Goal: Task Accomplishment & Management: Manage account settings

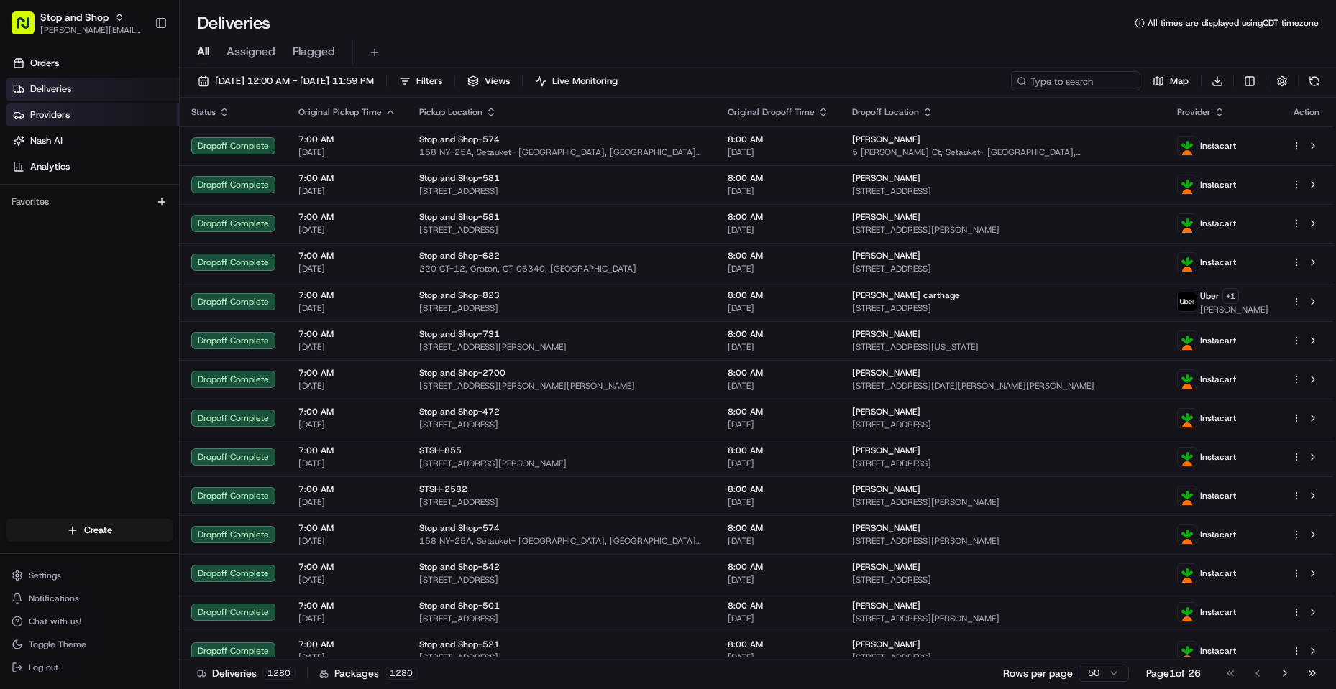
drag, startPoint x: 73, startPoint y: 92, endPoint x: 81, endPoint y: 116, distance: 25.9
click at [72, 93] on link "Deliveries" at bounding box center [92, 89] width 173 height 23
click at [81, 116] on link "Providers" at bounding box center [92, 115] width 173 height 23
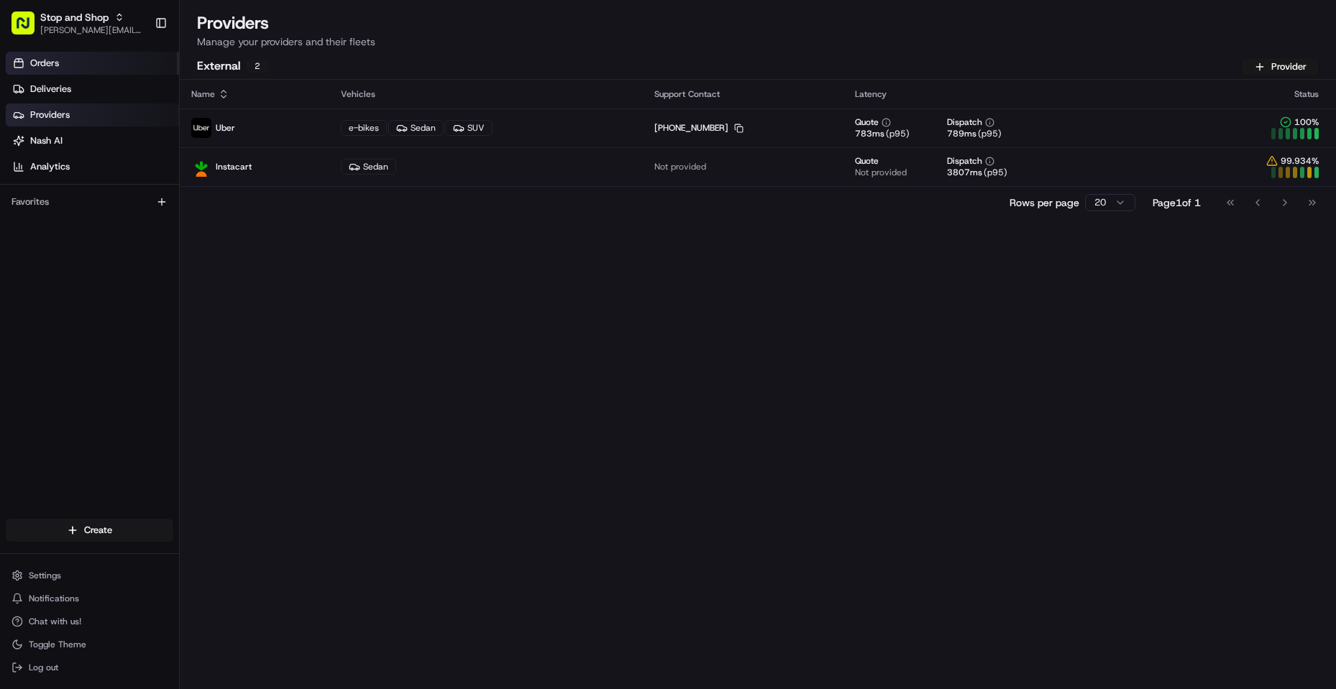
drag, startPoint x: 58, startPoint y: 65, endPoint x: 88, endPoint y: 65, distance: 30.9
click at [58, 65] on span "Orders" at bounding box center [44, 63] width 29 height 13
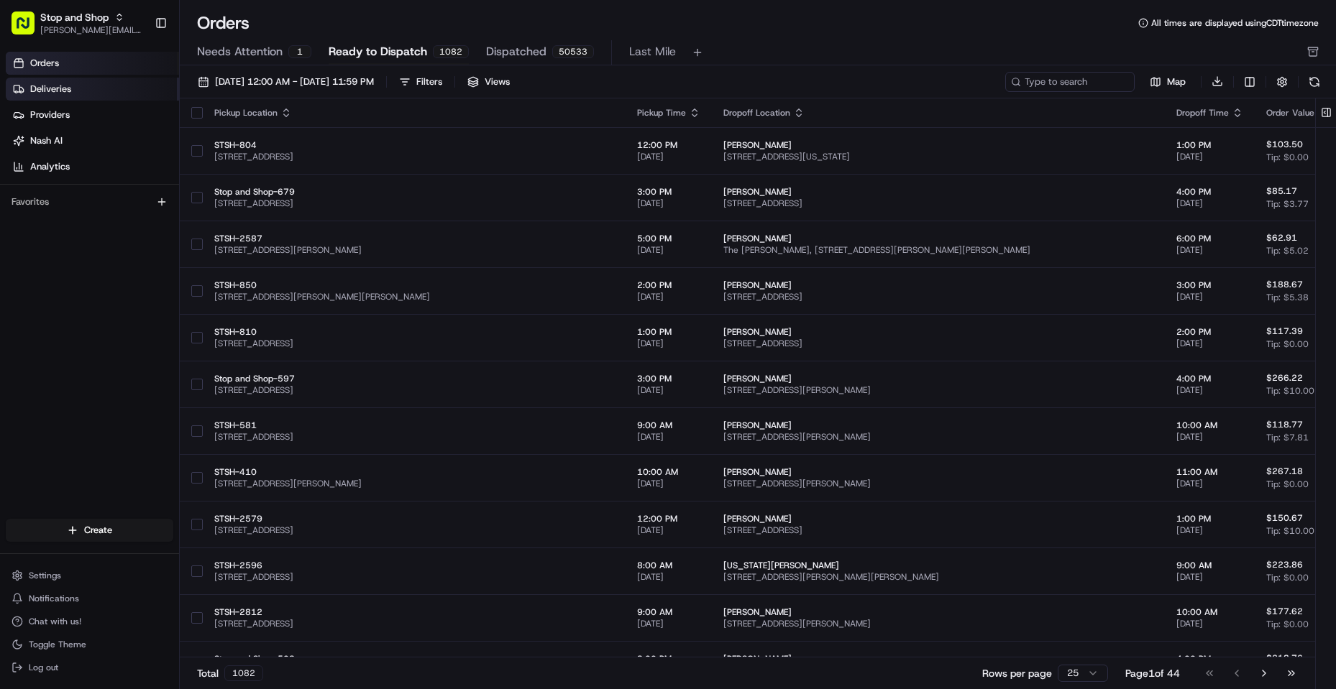
drag, startPoint x: 59, startPoint y: 88, endPoint x: 70, endPoint y: 96, distance: 13.4
click at [60, 88] on span "Deliveries" at bounding box center [50, 89] width 41 height 13
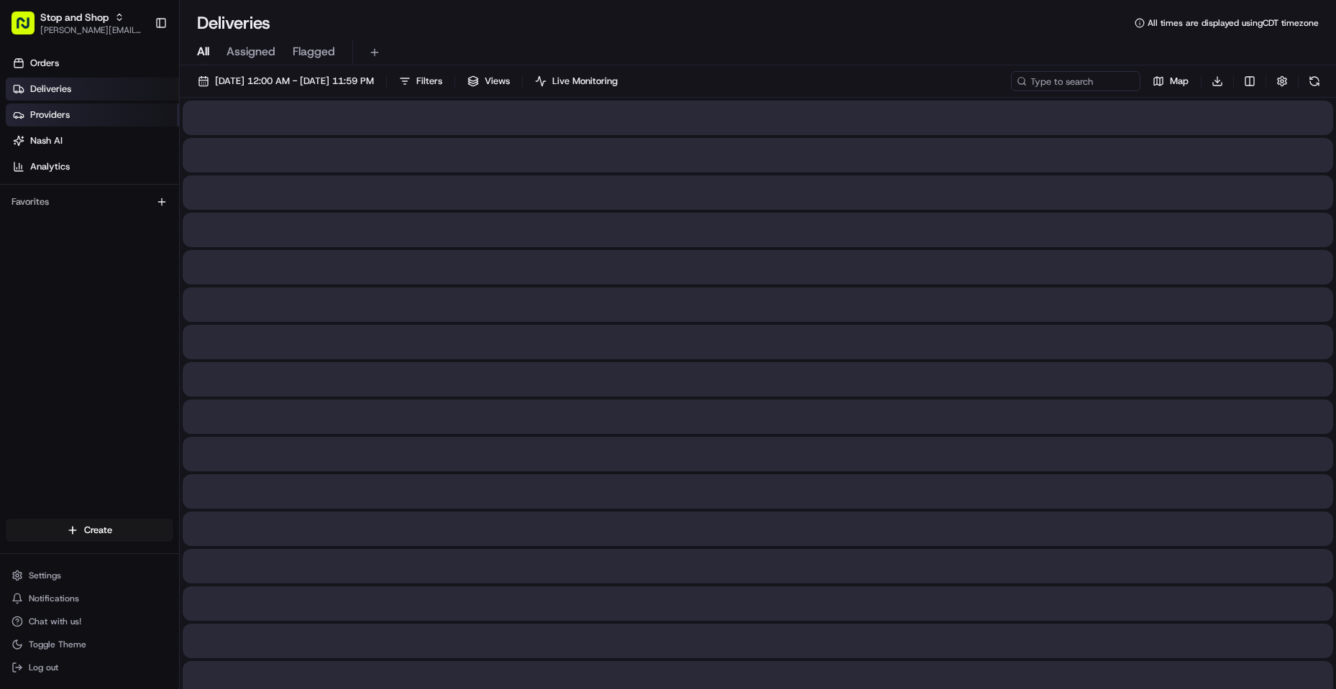
click at [72, 111] on link "Providers" at bounding box center [92, 115] width 173 height 23
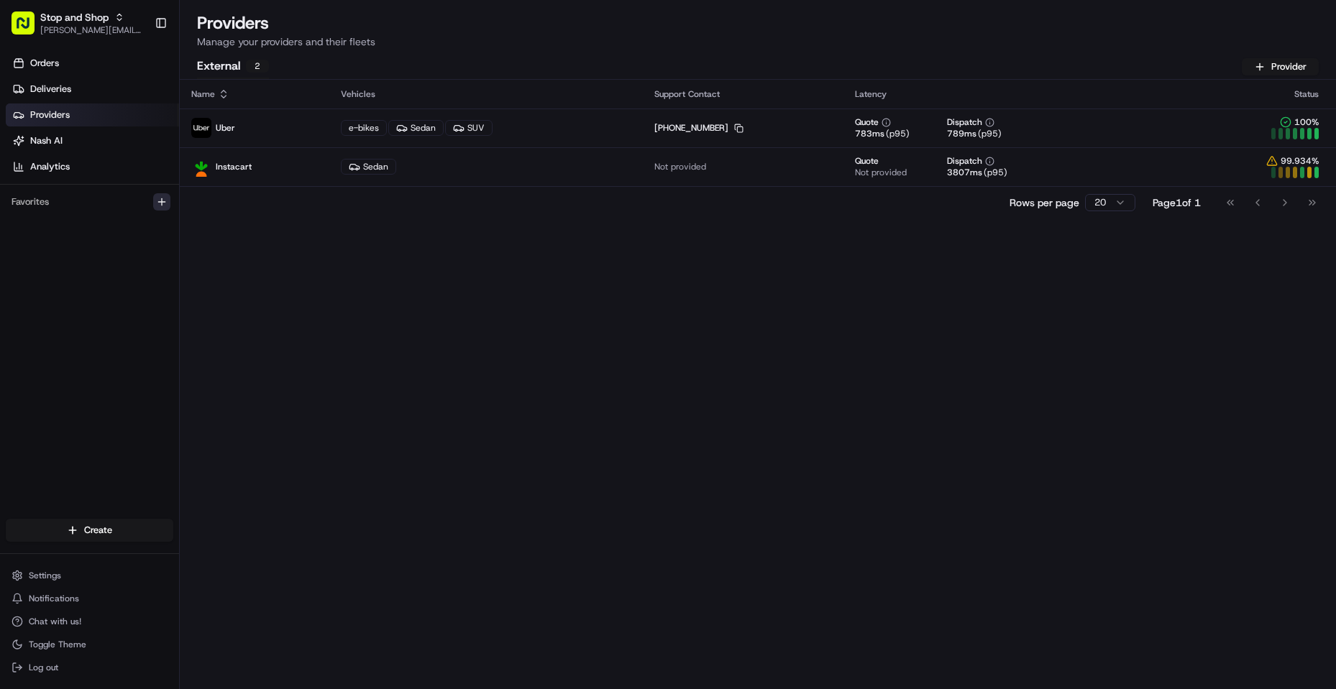
click at [161, 204] on icon "button" at bounding box center [162, 202] width 12 height 12
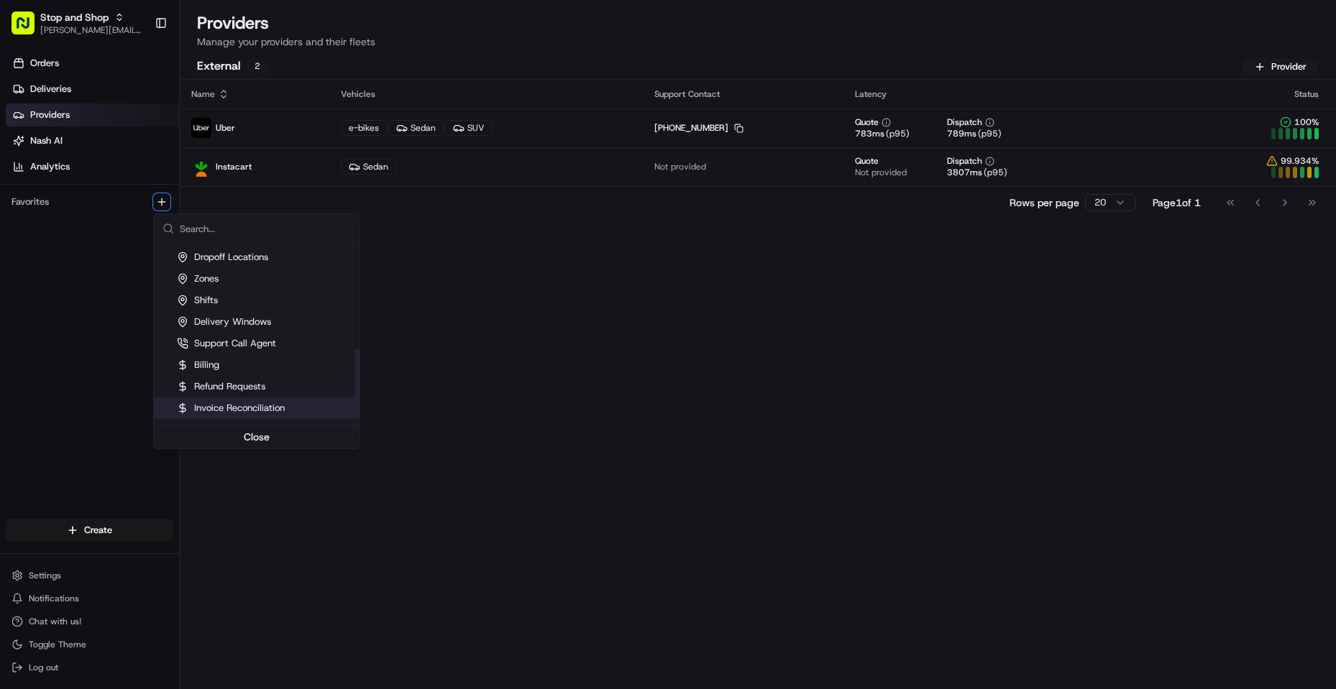
scroll to position [144, 0]
click at [255, 349] on div "Pickup Locations" at bounding box center [221, 347] width 89 height 13
drag, startPoint x: 262, startPoint y: 348, endPoint x: 246, endPoint y: 354, distance: 17.5
click at [263, 349] on div "Pickup Locations" at bounding box center [221, 347] width 89 height 13
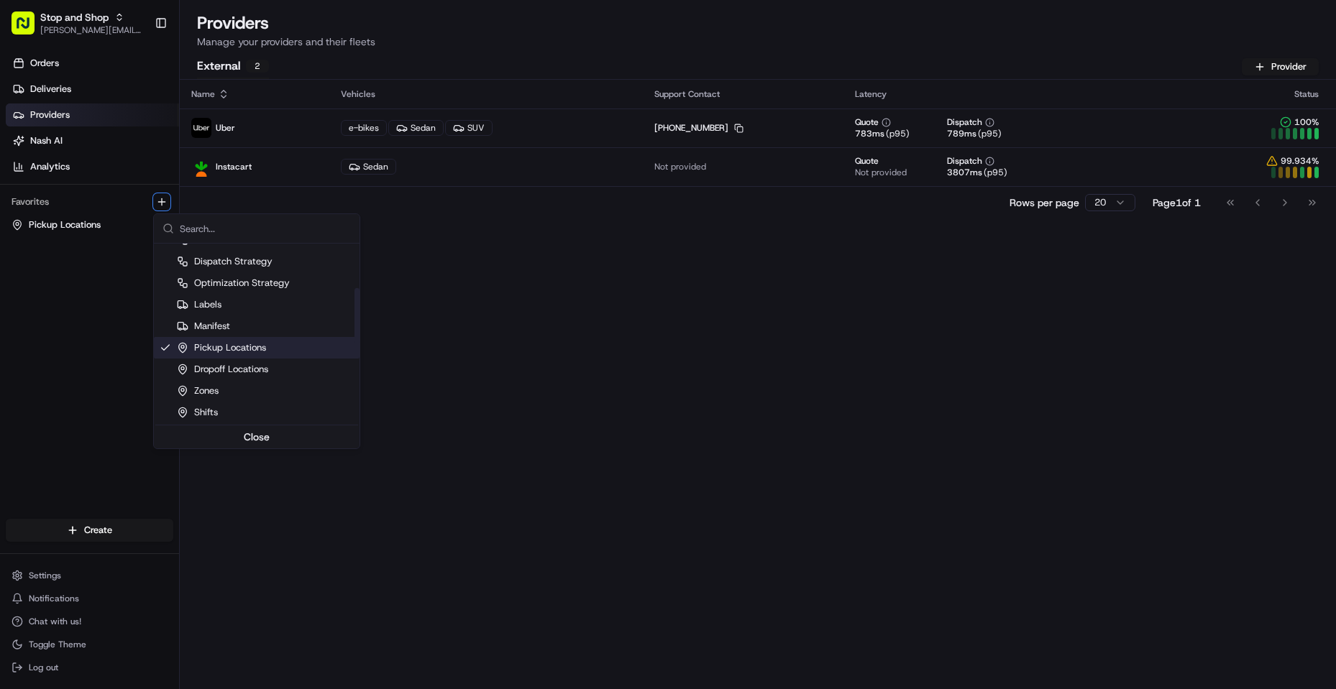
click at [227, 347] on div "Pickup Locations" at bounding box center [221, 347] width 89 height 13
click at [228, 346] on div "Pickup Locations" at bounding box center [221, 347] width 89 height 13
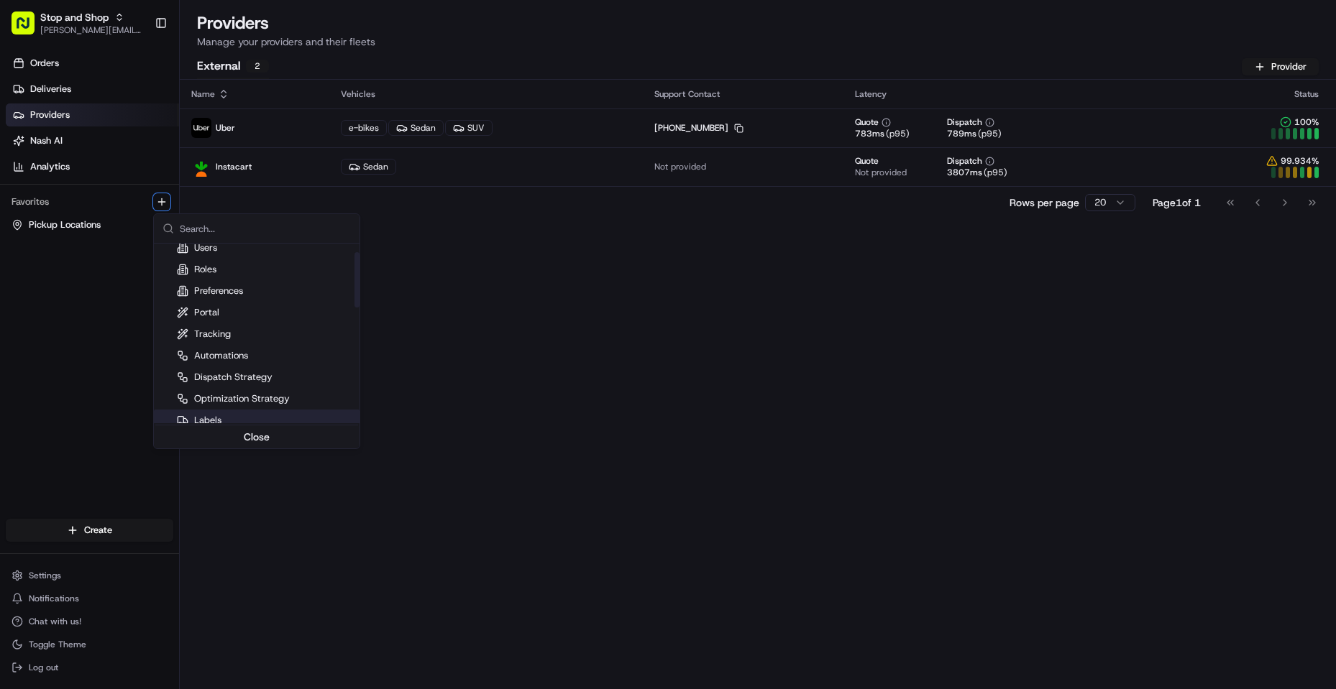
scroll to position [0, 0]
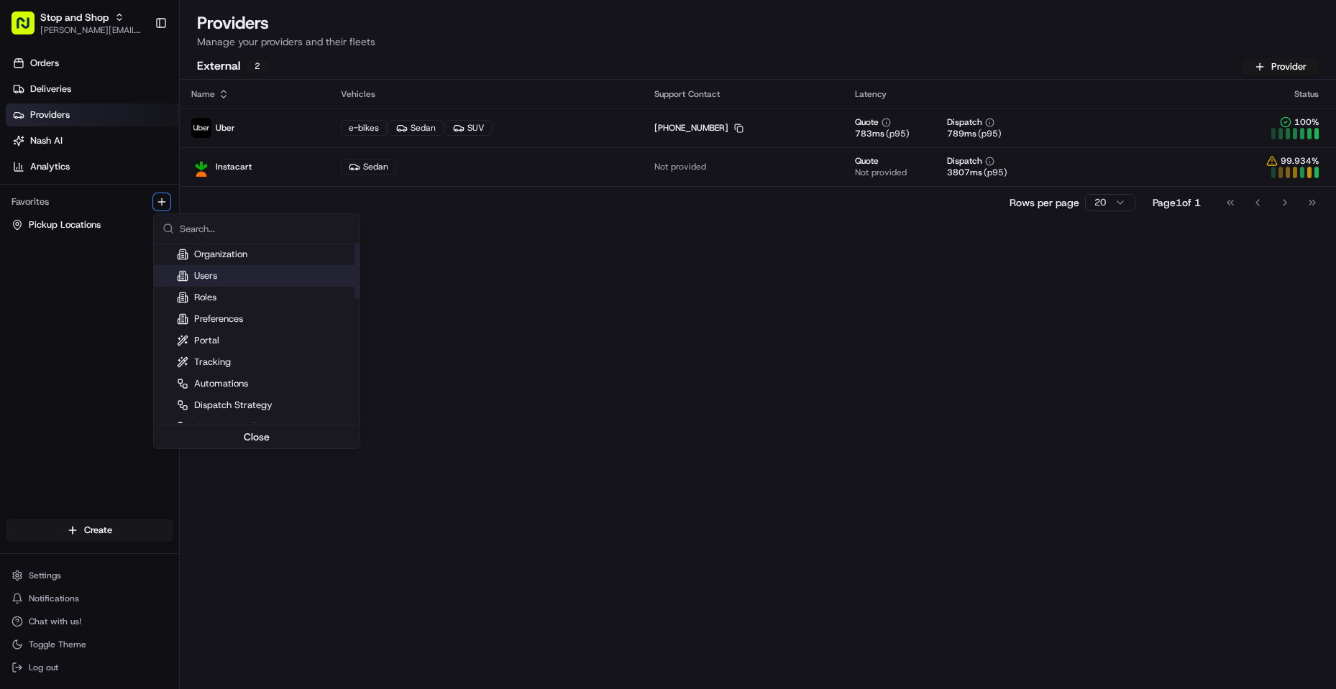
drag, startPoint x: 218, startPoint y: 271, endPoint x: 216, endPoint y: 293, distance: 21.6
click at [218, 274] on div "Users" at bounding box center [257, 276] width 206 height 22
click at [216, 303] on div "Roles" at bounding box center [197, 297] width 40 height 13
click at [227, 257] on div "Organization" at bounding box center [212, 254] width 70 height 13
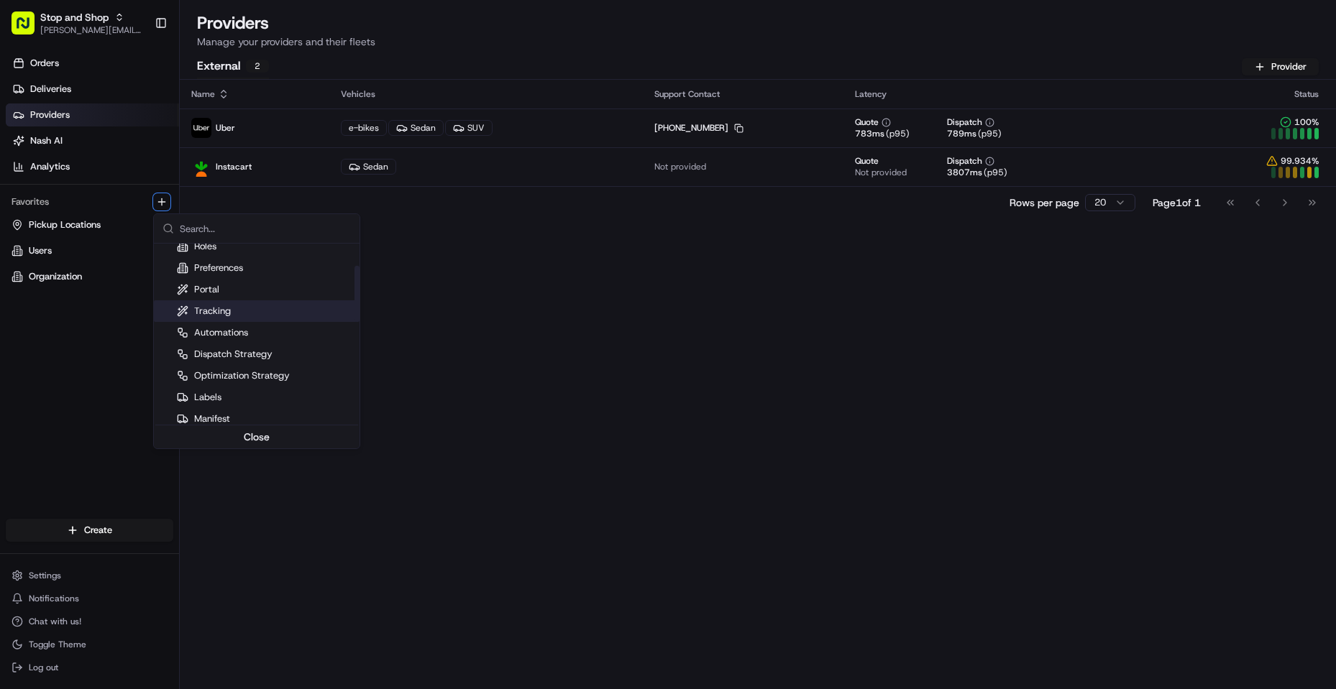
scroll to position [72, 0]
click at [58, 223] on html "Stop and Shop [PERSON_NAME][EMAIL_ADDRESS][DOMAIN_NAME] Toggle Sidebar Orders D…" at bounding box center [668, 344] width 1336 height 689
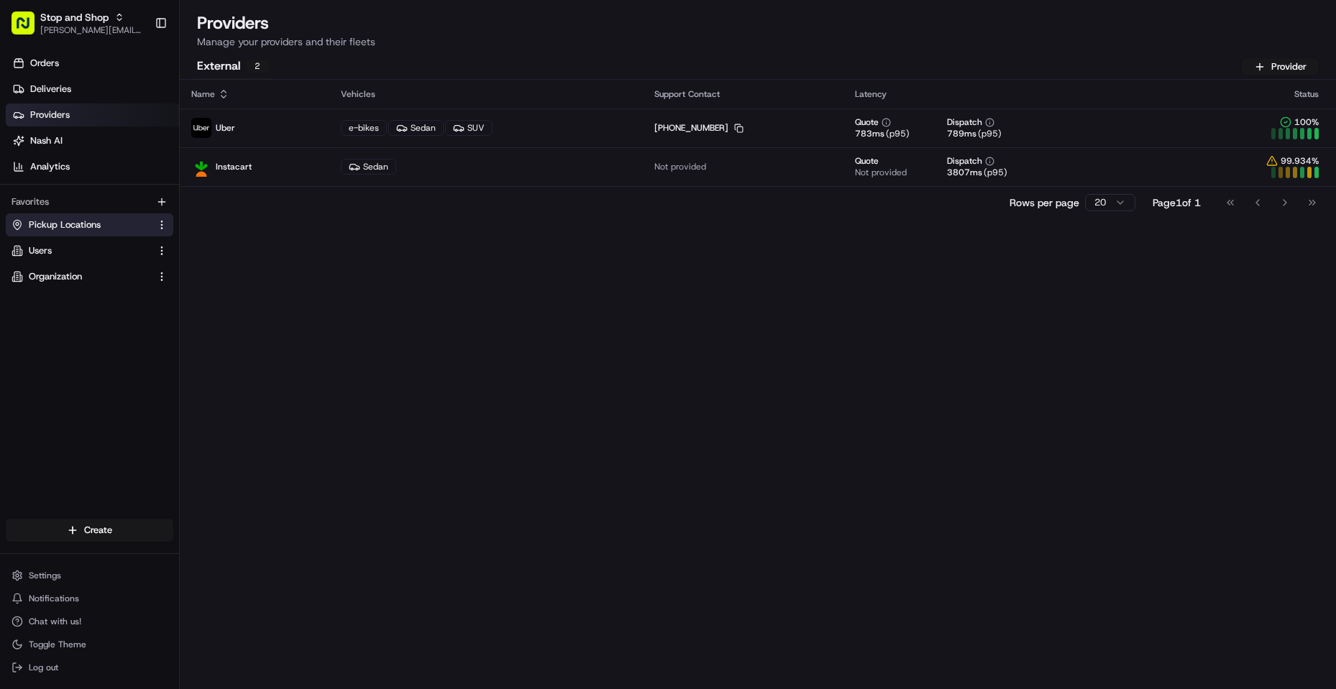
click at [89, 226] on span "Pickup Locations" at bounding box center [65, 225] width 72 height 13
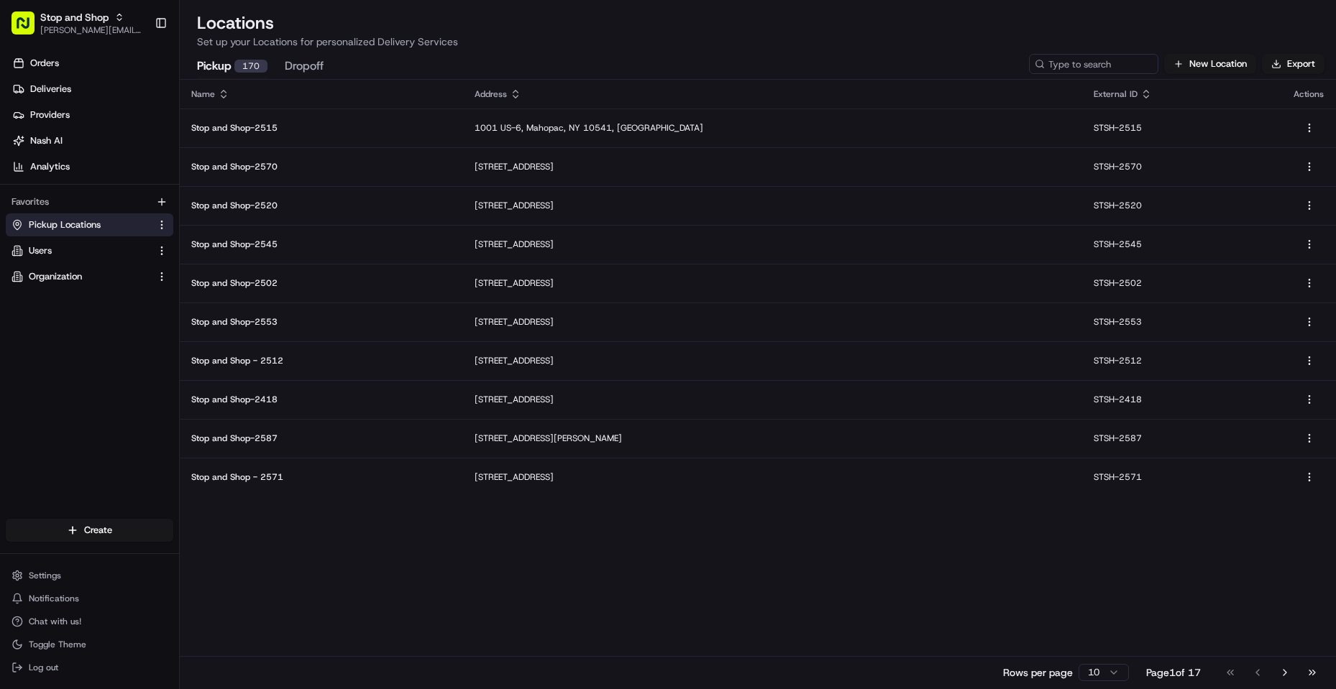
click at [1109, 671] on html "Stop and Shop [PERSON_NAME][EMAIL_ADDRESS][DOMAIN_NAME] Toggle Sidebar Orders D…" at bounding box center [668, 344] width 1336 height 689
drag, startPoint x: 898, startPoint y: 618, endPoint x: 510, endPoint y: 457, distance: 419.6
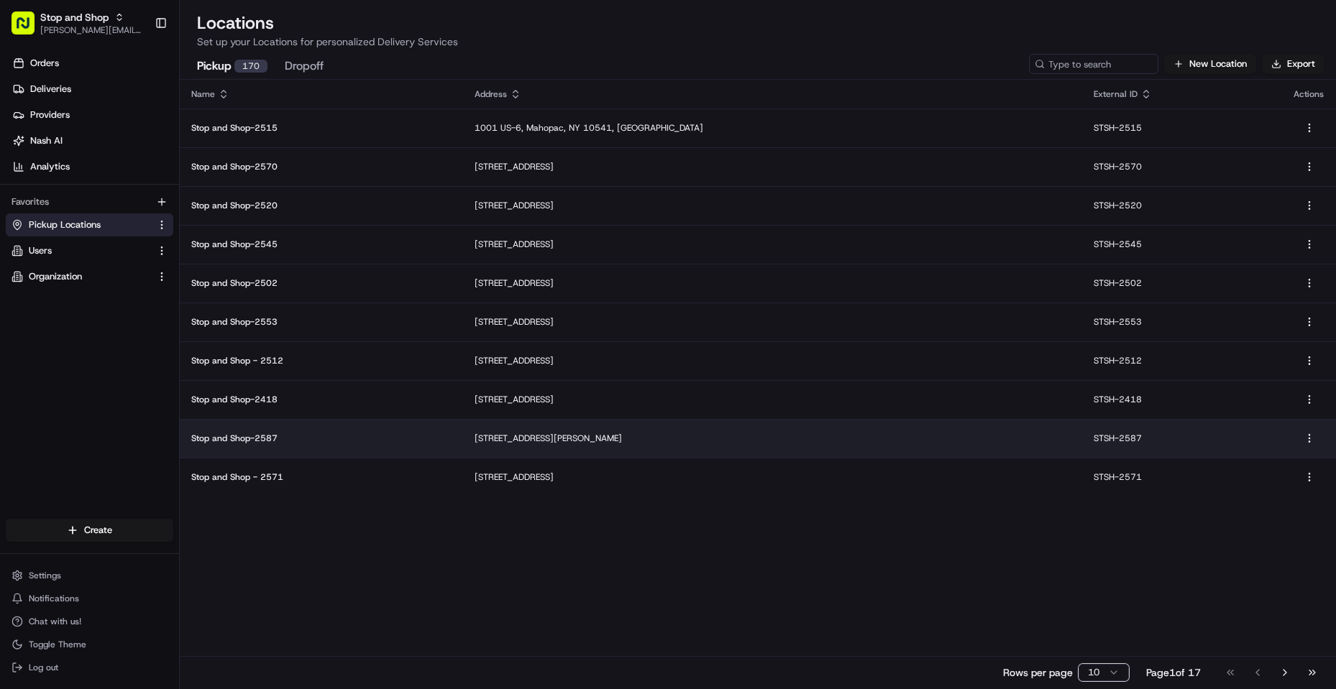
click at [898, 616] on html "Stop and Shop [PERSON_NAME][EMAIL_ADDRESS][DOMAIN_NAME] Toggle Sidebar Orders D…" at bounding box center [668, 344] width 1336 height 689
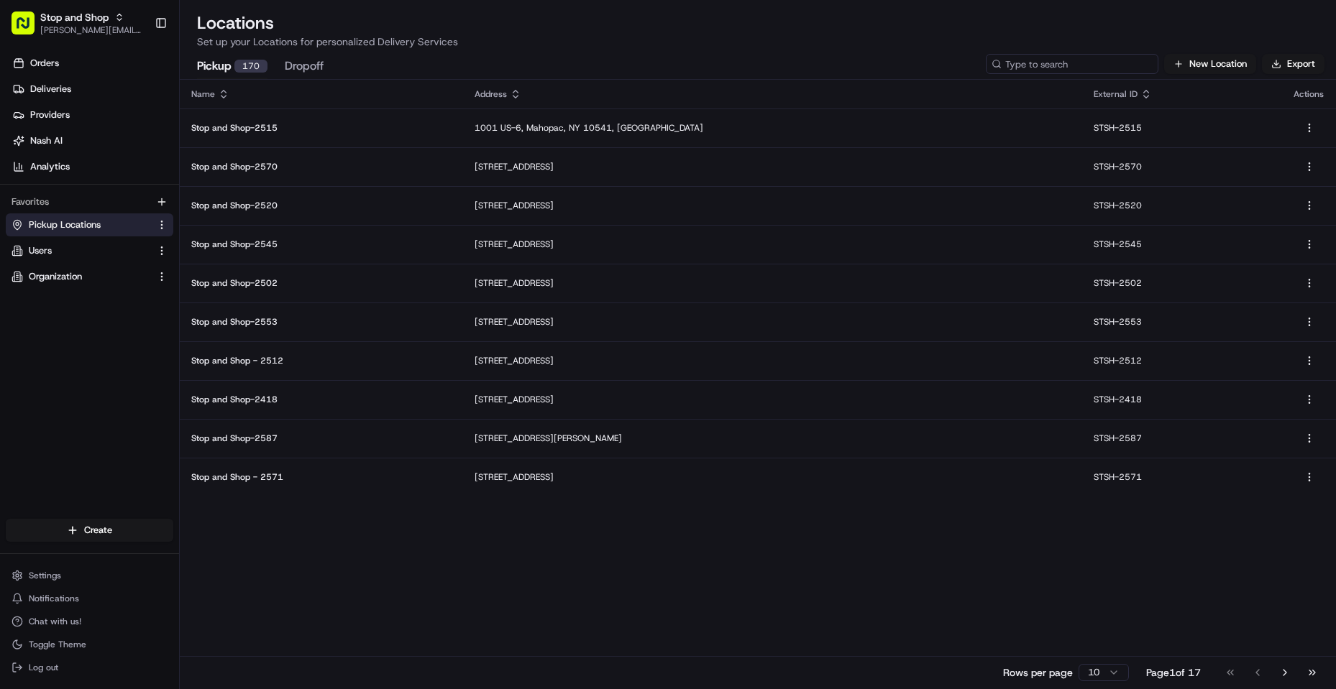
click at [1077, 59] on input at bounding box center [1072, 64] width 173 height 20
click at [1077, 63] on input at bounding box center [1072, 64] width 173 height 20
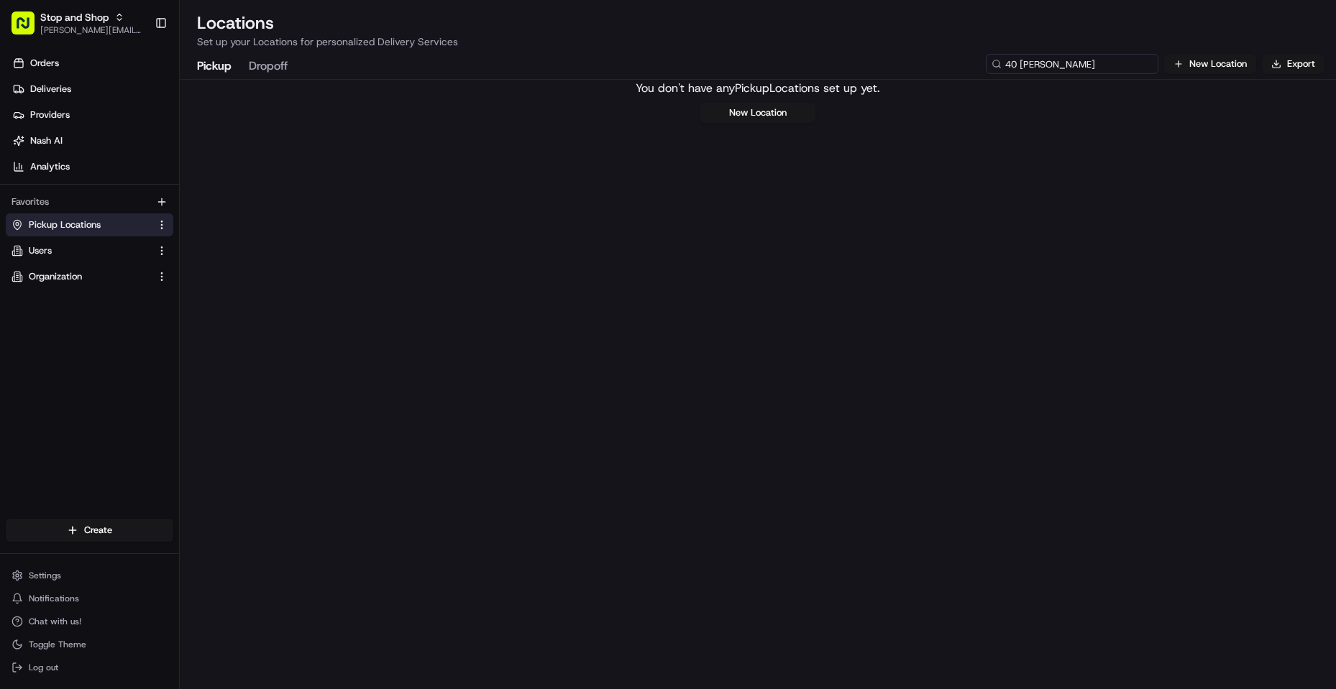
drag, startPoint x: 1077, startPoint y: 63, endPoint x: 723, endPoint y: 64, distance: 354.4
click at [723, 65] on div "Pickup Dropoff 40 [PERSON_NAME] New Location Export" at bounding box center [758, 64] width 1156 height 30
type input "[PERSON_NAME]"
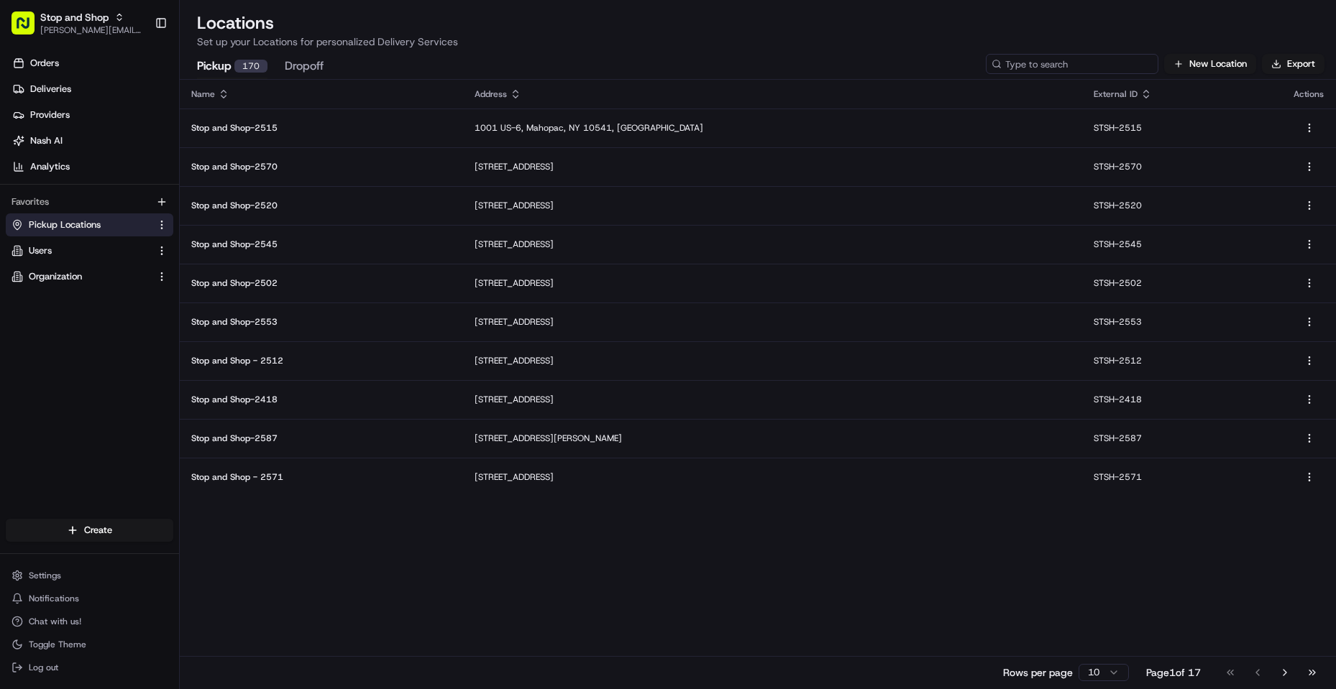
click at [1062, 60] on input at bounding box center [1072, 64] width 173 height 20
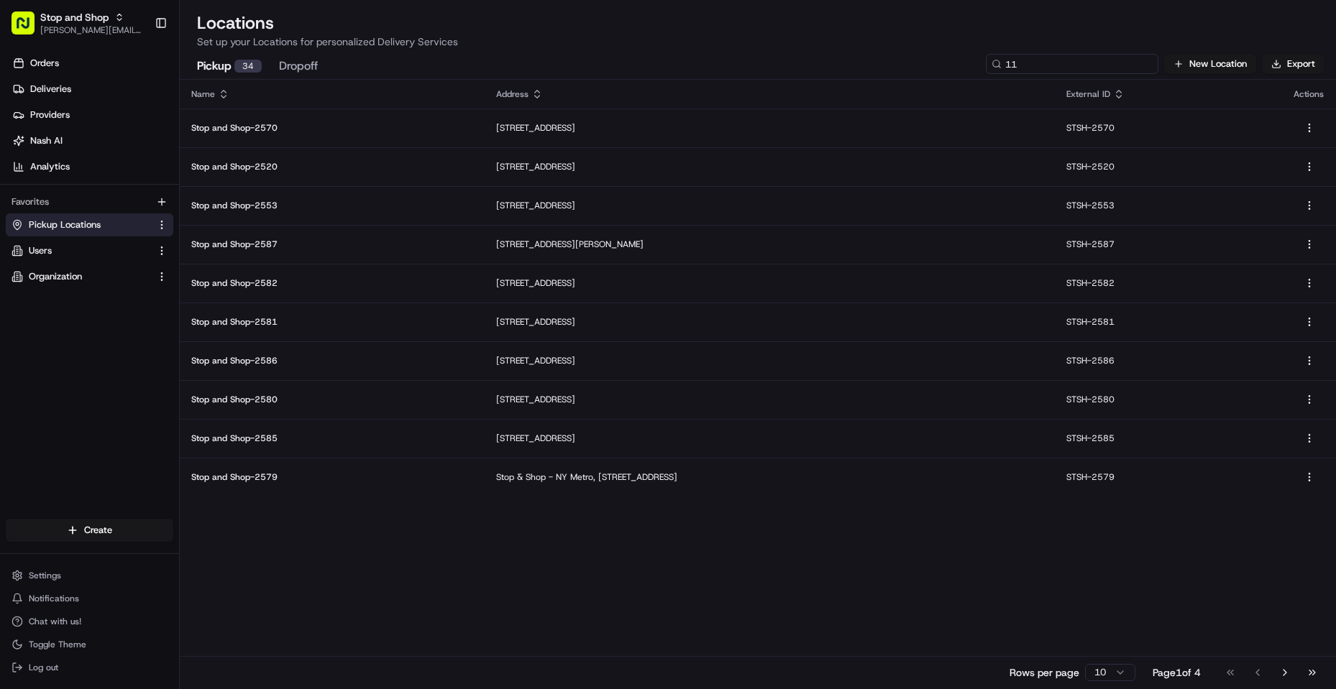
drag, startPoint x: 950, startPoint y: 60, endPoint x: 701, endPoint y: 37, distance: 249.8
click at [701, 37] on div "Locations Set up your Locations for personalized Delivery Services Pickup 34 Dr…" at bounding box center [758, 344] width 1156 height 689
type input "11"
click at [1101, 63] on input "11" at bounding box center [1072, 64] width 173 height 20
drag, startPoint x: 937, startPoint y: 551, endPoint x: 930, endPoint y: 510, distance: 42.3
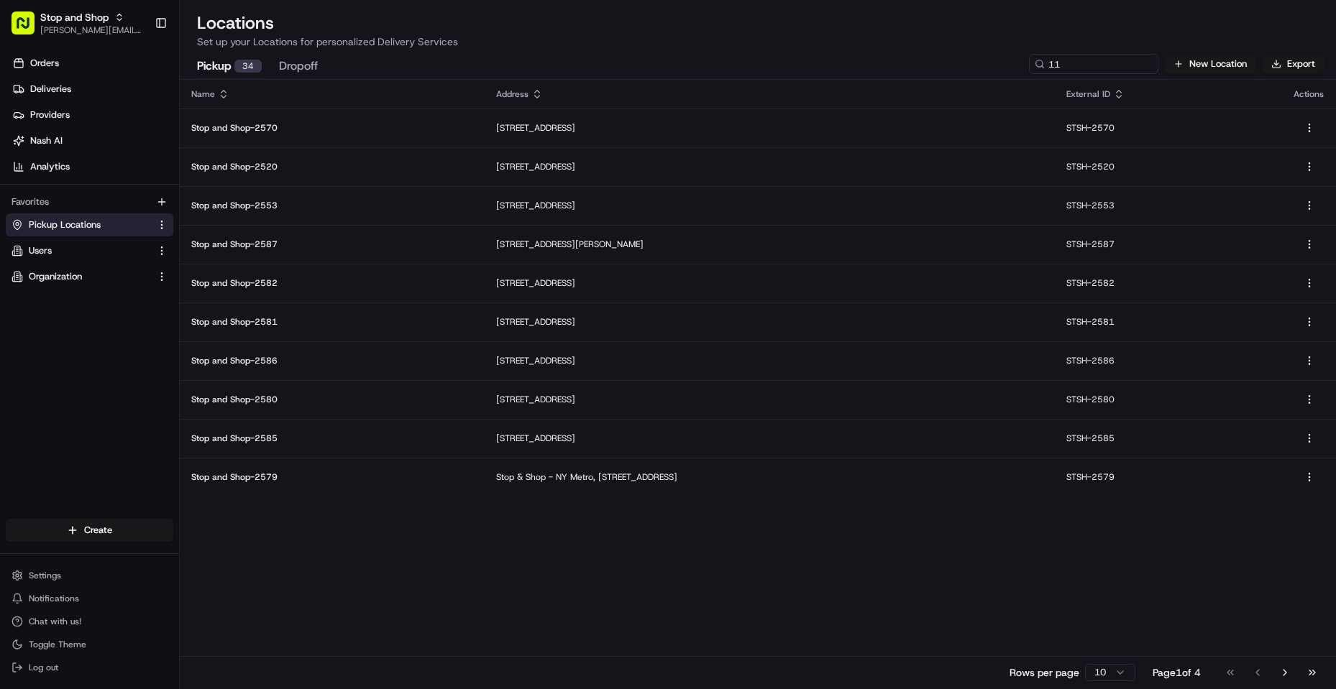
click at [932, 527] on div "Name Address External ID Actions Stop and Shop-[STREET_ADDRESS] STSH-2570 Stop …" at bounding box center [758, 384] width 1156 height 609
click at [1118, 674] on html "Stop and Shop [PERSON_NAME][EMAIL_ADDRESS][DOMAIN_NAME] Toggle Sidebar Orders D…" at bounding box center [668, 344] width 1336 height 689
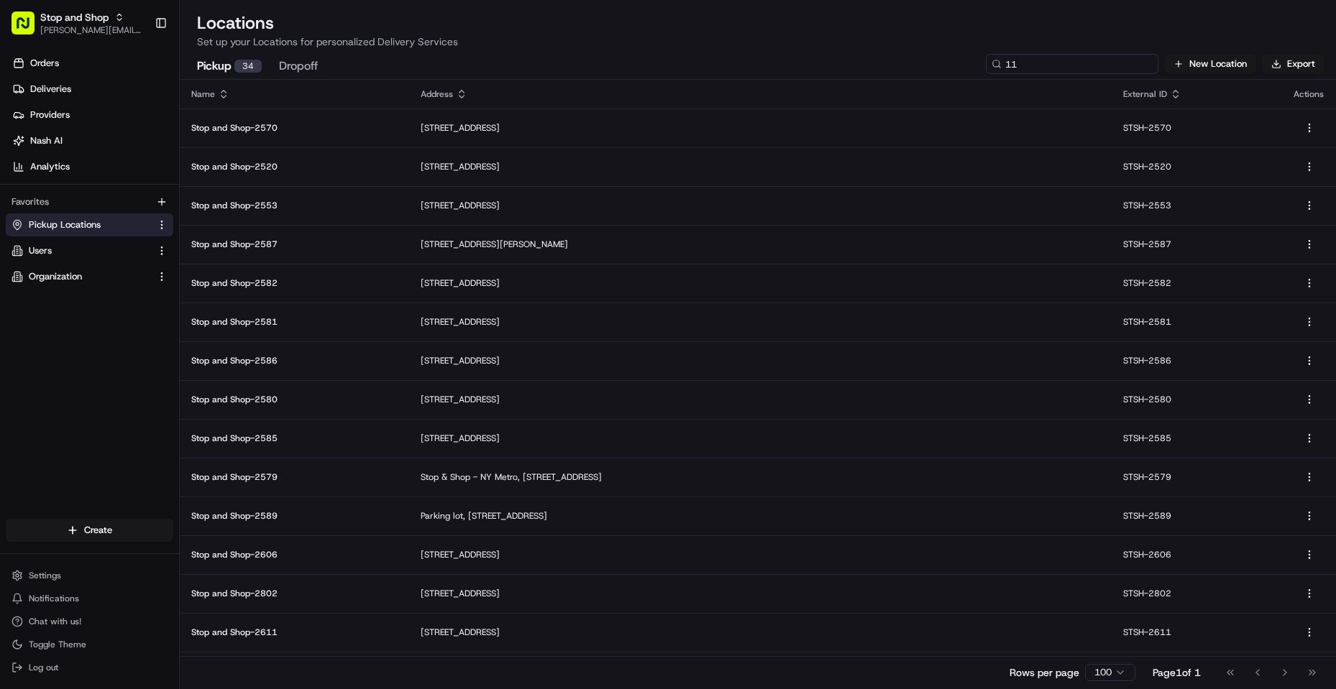
drag, startPoint x: 1069, startPoint y: 52, endPoint x: 904, endPoint y: 37, distance: 166.0
click at [904, 35] on div "Locations Set up your Locations for personalized Delivery Services Pickup 34 Dr…" at bounding box center [758, 344] width 1156 height 689
click at [1098, 60] on input at bounding box center [1072, 64] width 173 height 20
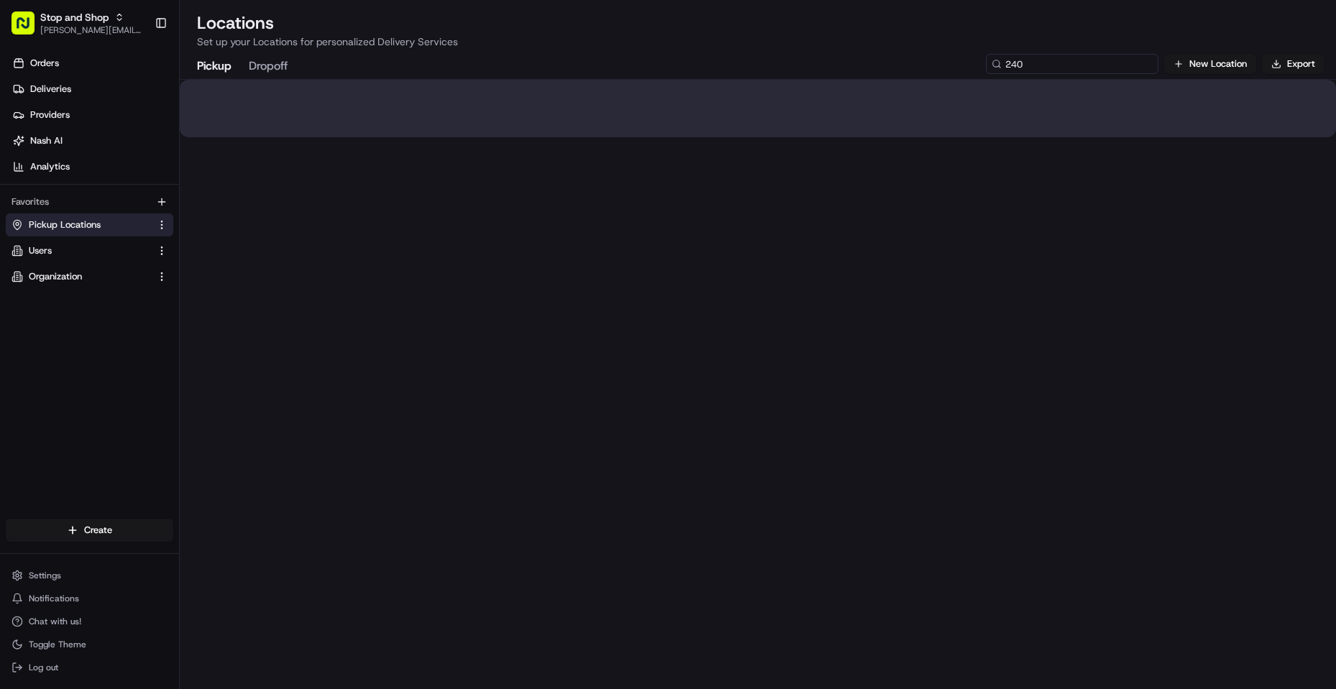
type input "2403"
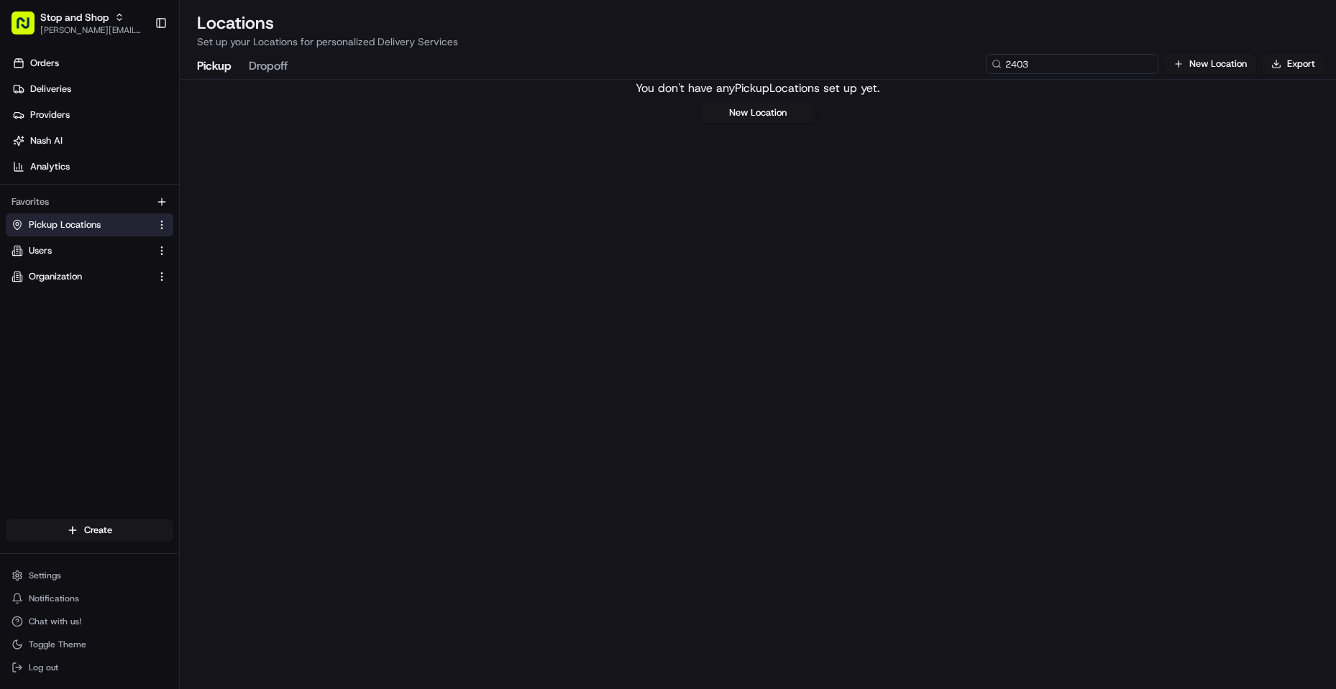
drag, startPoint x: 1019, startPoint y: 69, endPoint x: 899, endPoint y: 53, distance: 120.4
click at [912, 50] on div "Pickup Dropoff 2403 New Location Export" at bounding box center [758, 64] width 1156 height 30
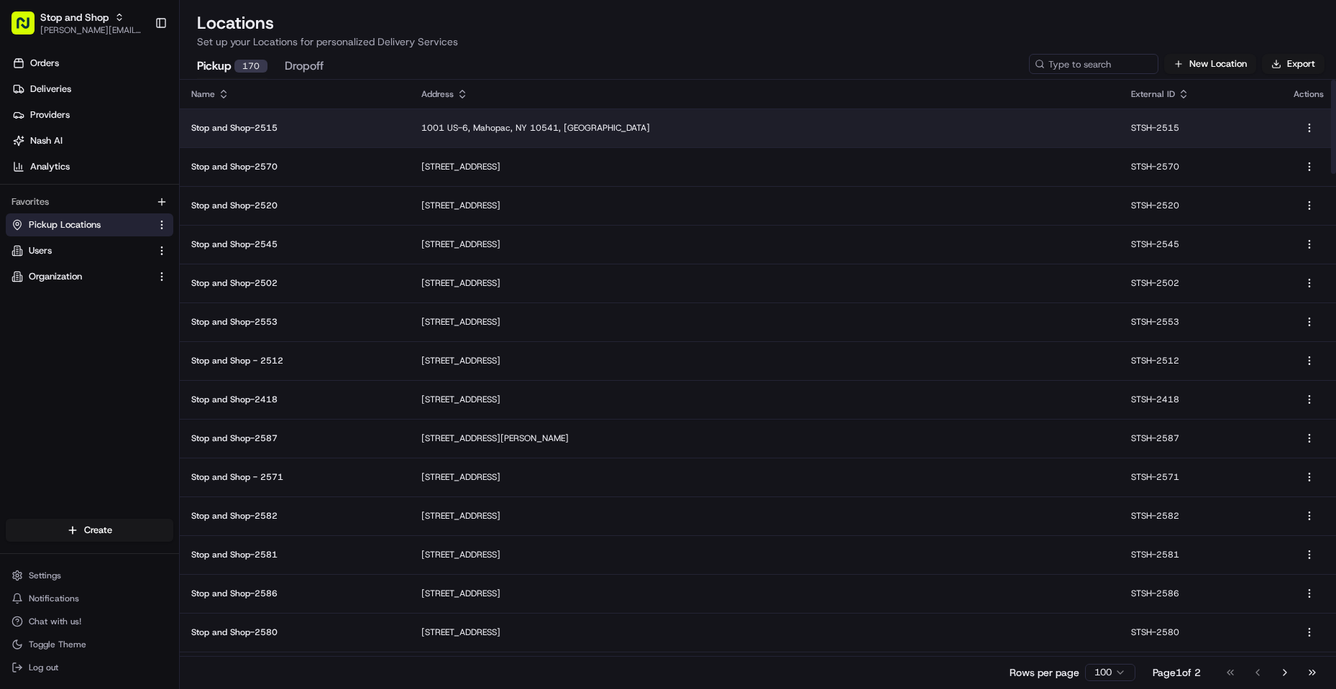
click at [245, 132] on p "Stop and Shop-2515" at bounding box center [294, 128] width 207 height 12
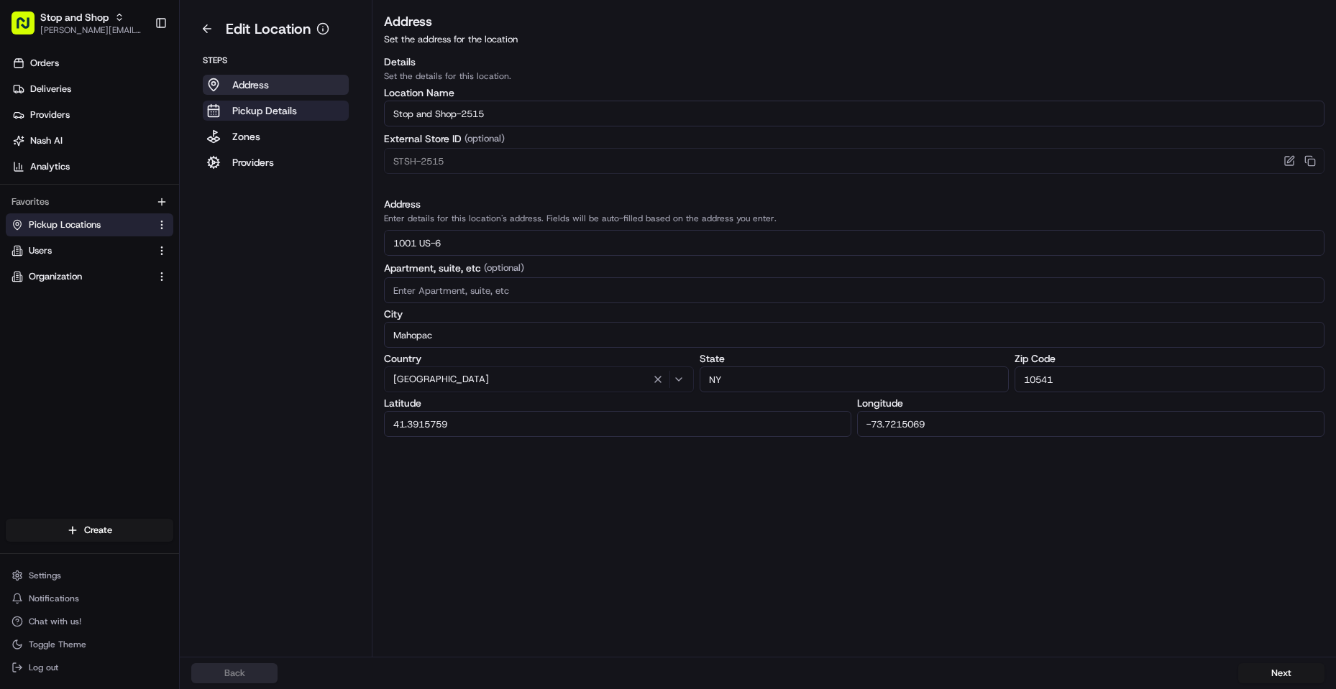
click at [262, 110] on p "Pickup Details" at bounding box center [264, 111] width 65 height 14
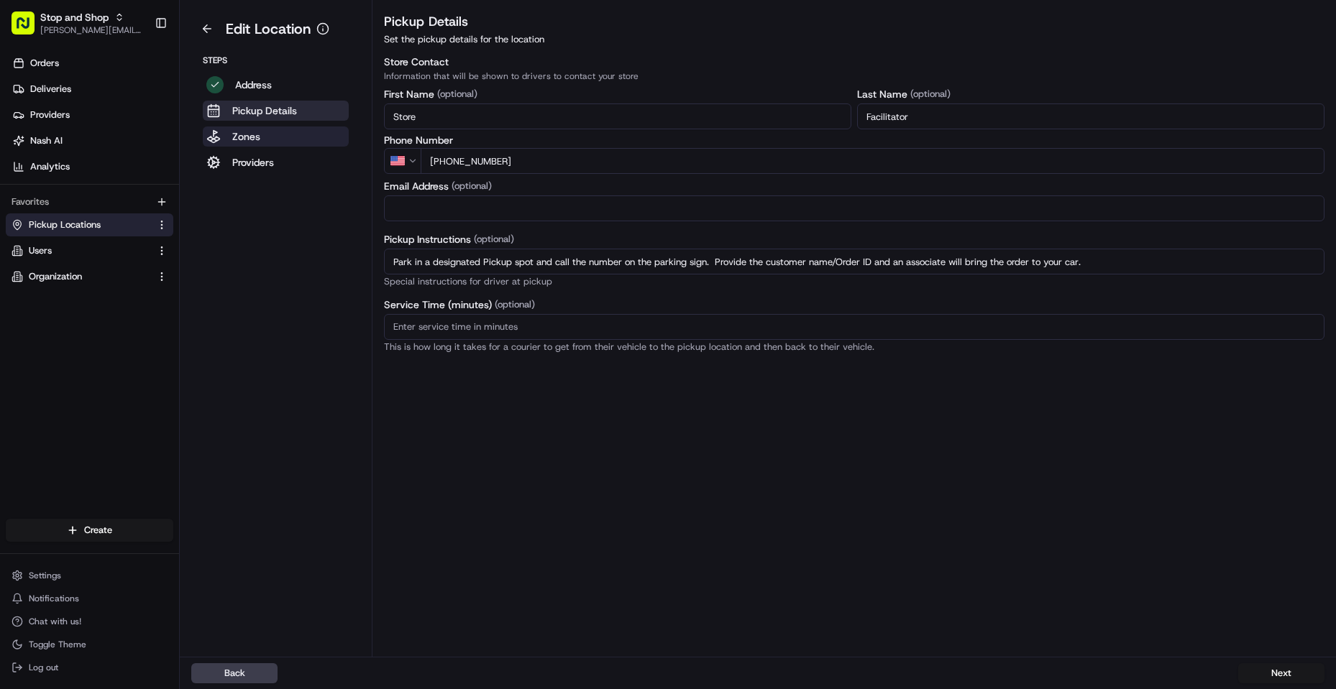
click at [252, 142] on p "Zones" at bounding box center [246, 136] width 28 height 14
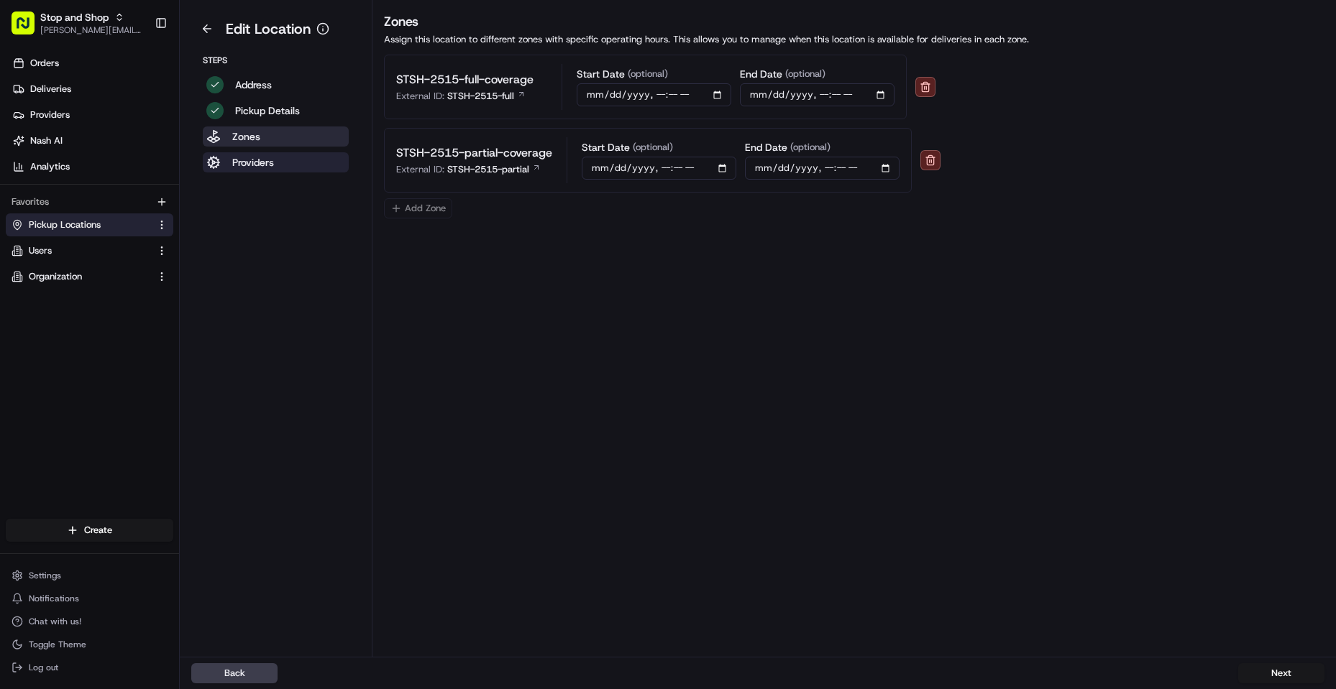
click at [247, 162] on p "Providers" at bounding box center [253, 162] width 42 height 14
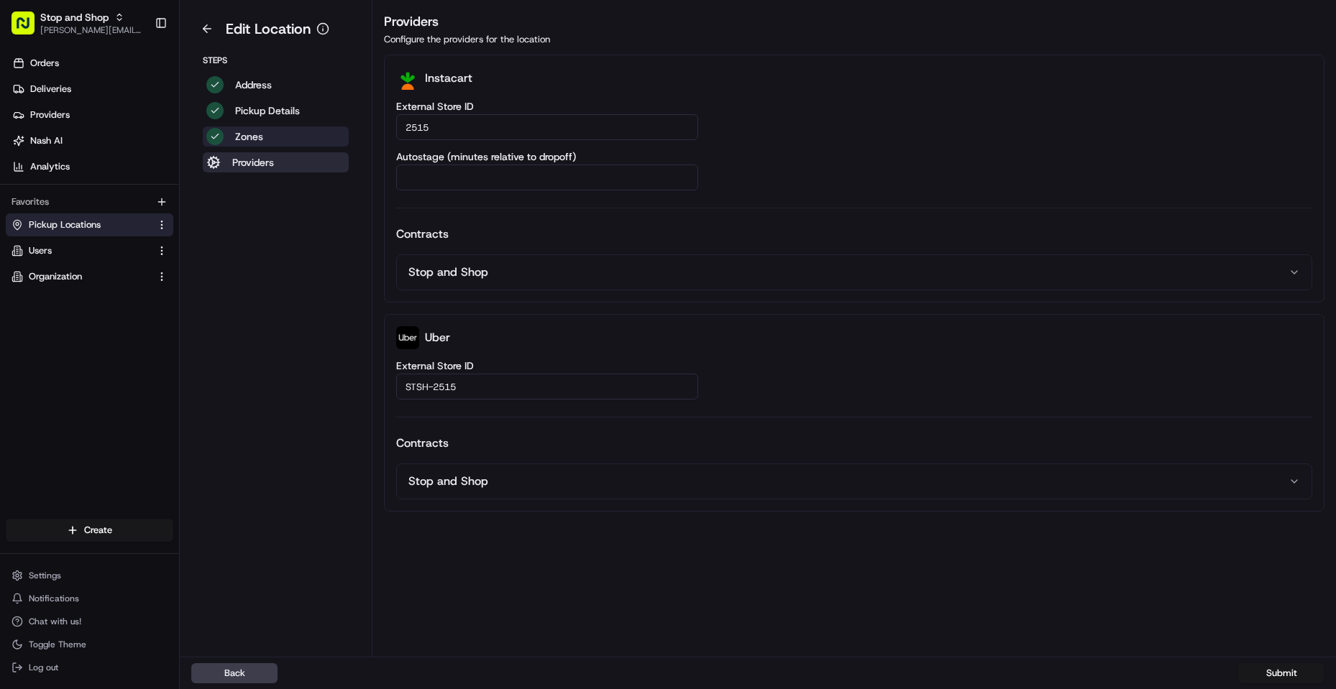
click at [285, 138] on button "Zones" at bounding box center [276, 137] width 146 height 20
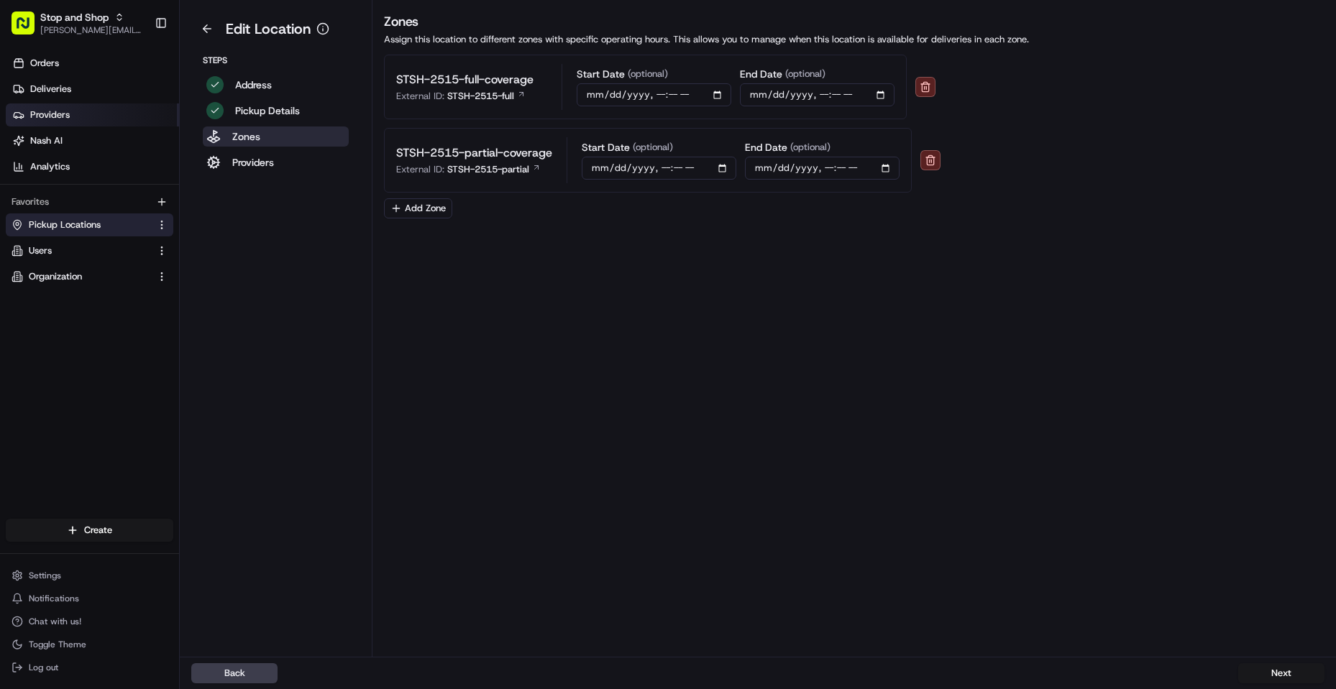
click at [70, 119] on link "Providers" at bounding box center [92, 115] width 173 height 23
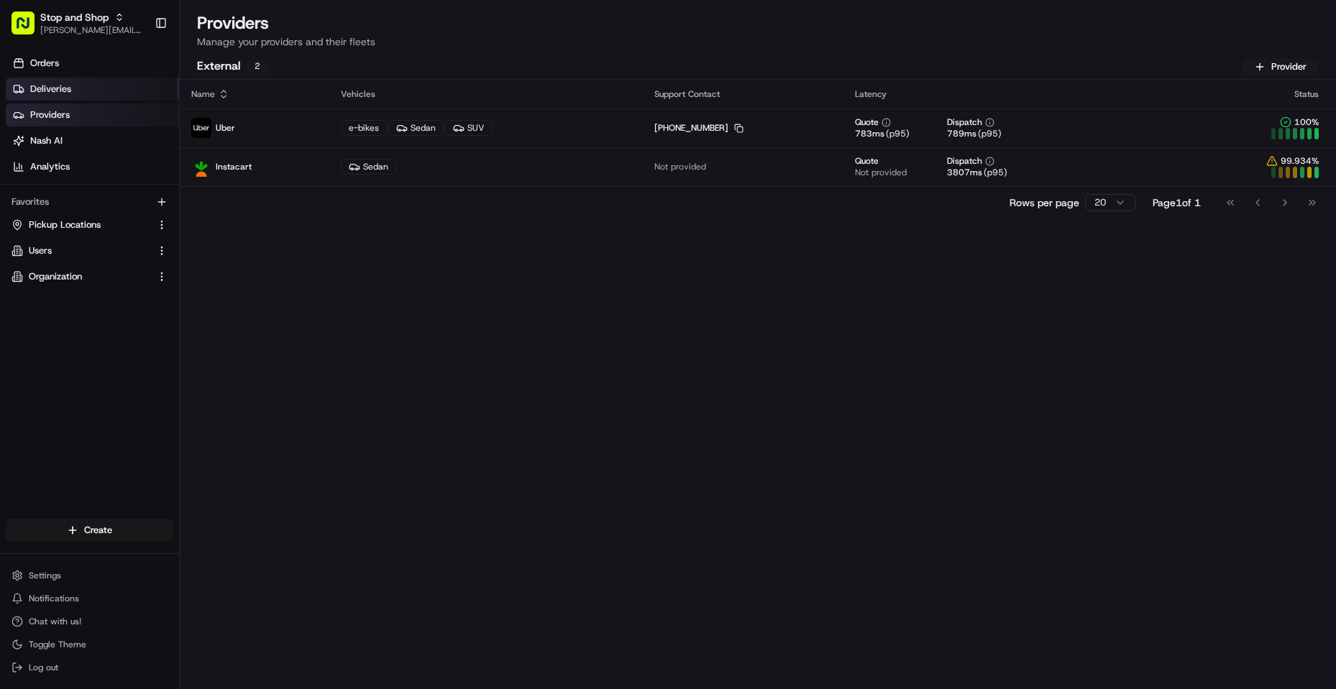
click at [64, 95] on span "Deliveries" at bounding box center [50, 89] width 41 height 13
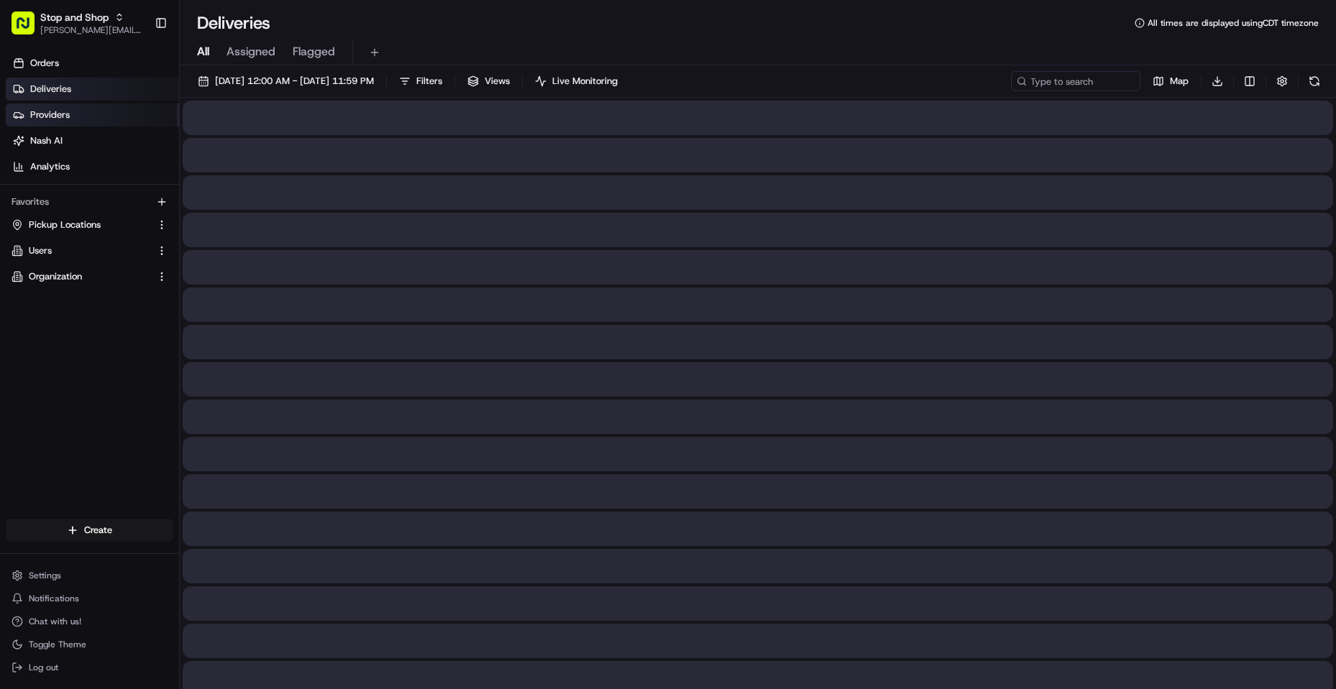
click at [70, 108] on link "Providers" at bounding box center [92, 115] width 173 height 23
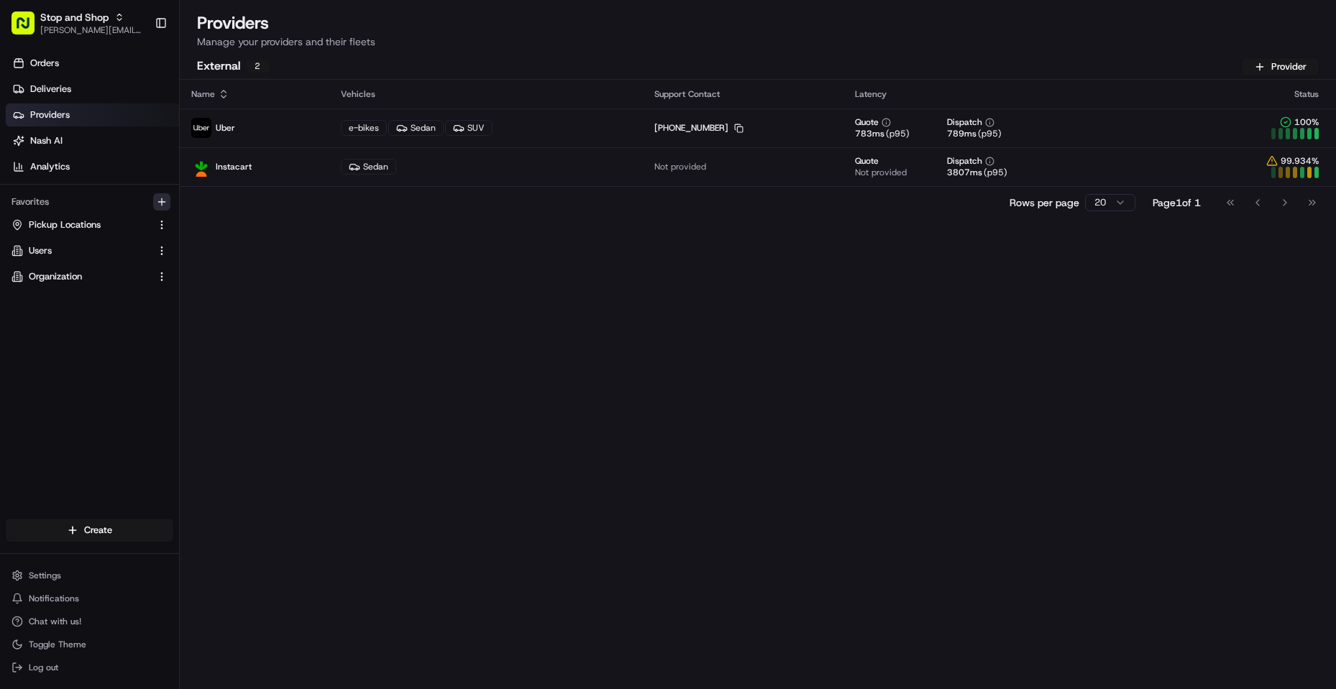
click at [156, 198] on icon "button" at bounding box center [162, 202] width 12 height 12
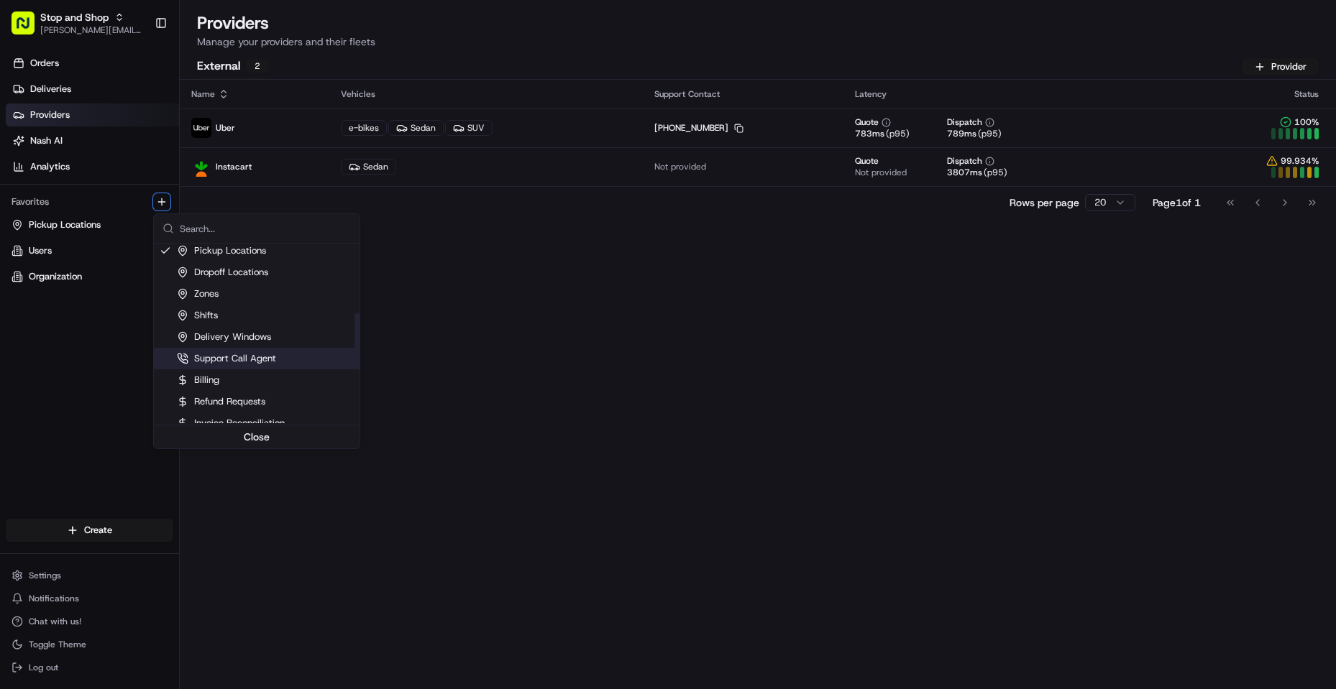
scroll to position [216, 0]
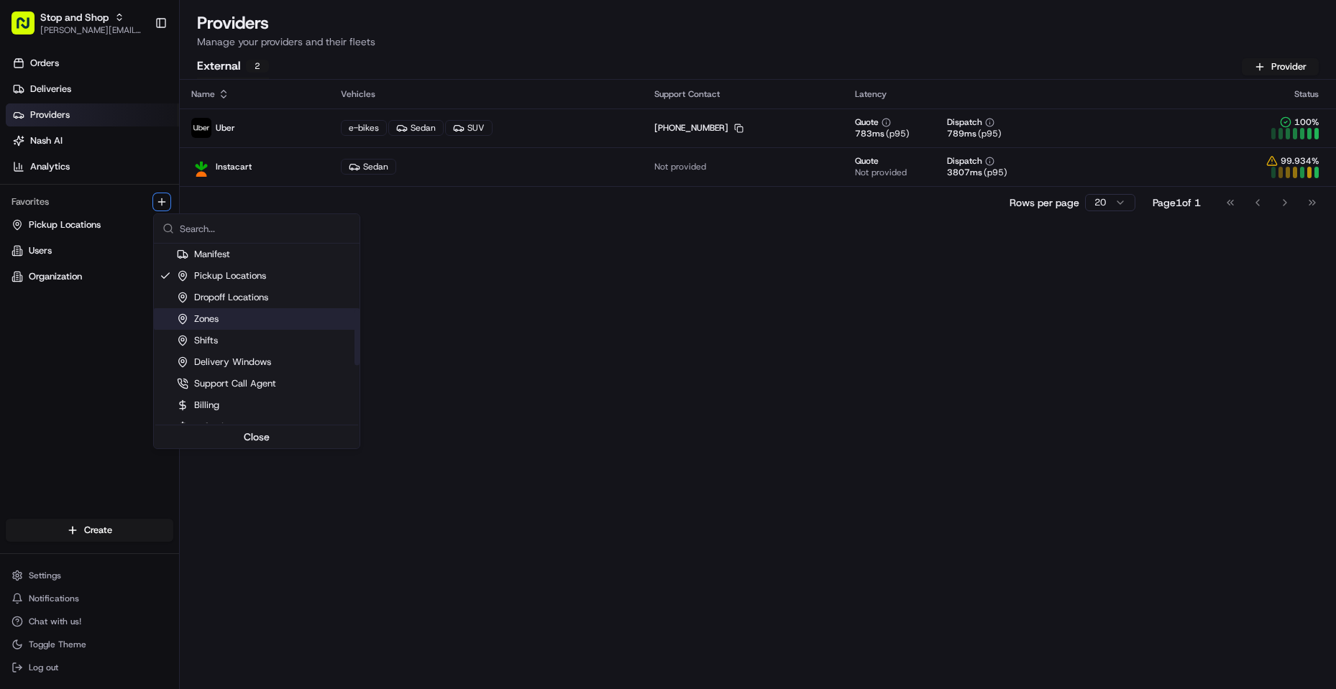
click at [224, 321] on div "Zones" at bounding box center [257, 319] width 206 height 22
click at [162, 316] on div "Suggestions" at bounding box center [166, 319] width 12 height 12
click at [47, 306] on html "Stop and Shop [PERSON_NAME][EMAIL_ADDRESS][DOMAIN_NAME] Toggle Sidebar Orders D…" at bounding box center [668, 344] width 1336 height 689
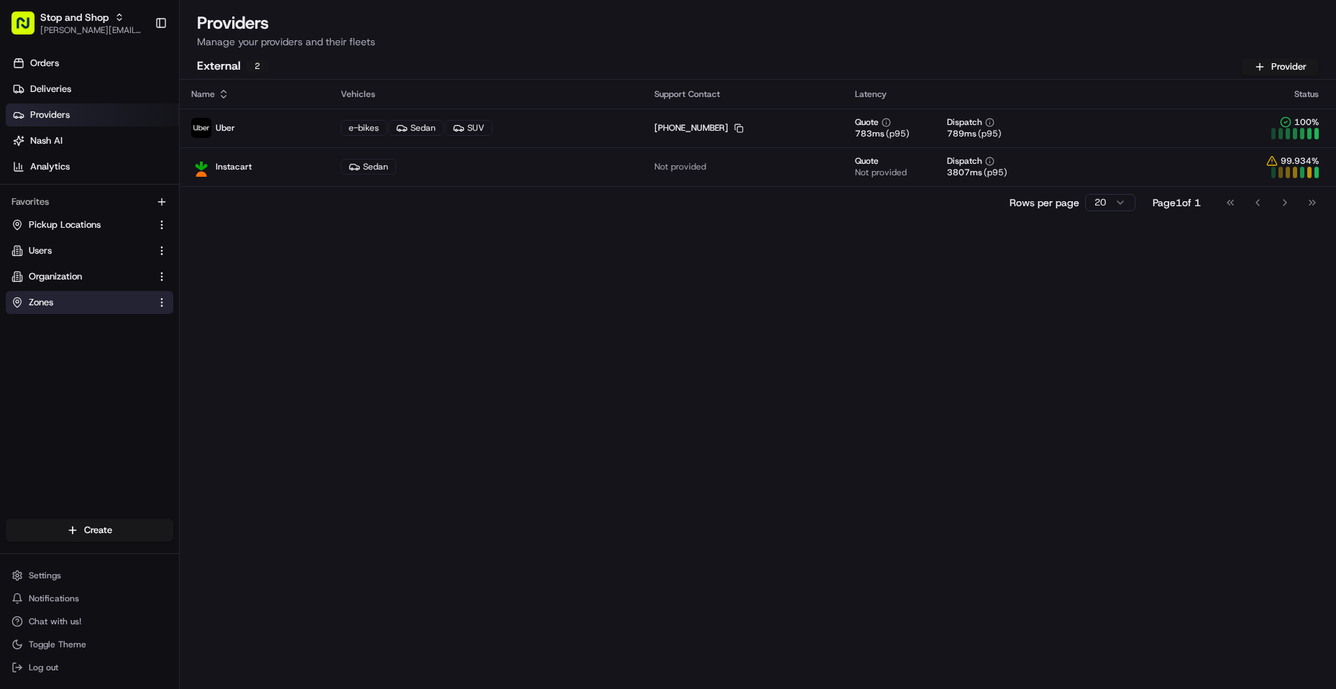
click at [47, 295] on button "Zones" at bounding box center [90, 302] width 168 height 23
click at [77, 301] on link "Zones" at bounding box center [81, 302] width 139 height 13
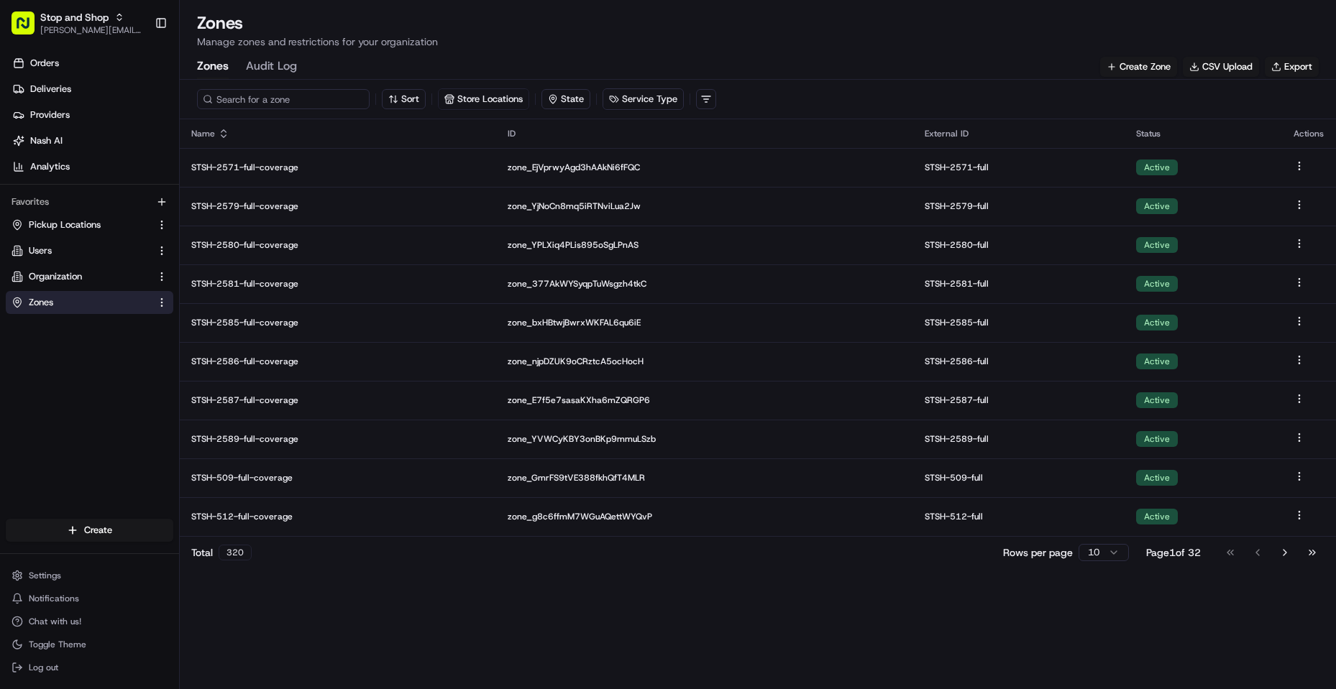
click at [269, 97] on input at bounding box center [283, 99] width 173 height 20
click at [1142, 60] on button "Create Zone" at bounding box center [1138, 67] width 77 height 20
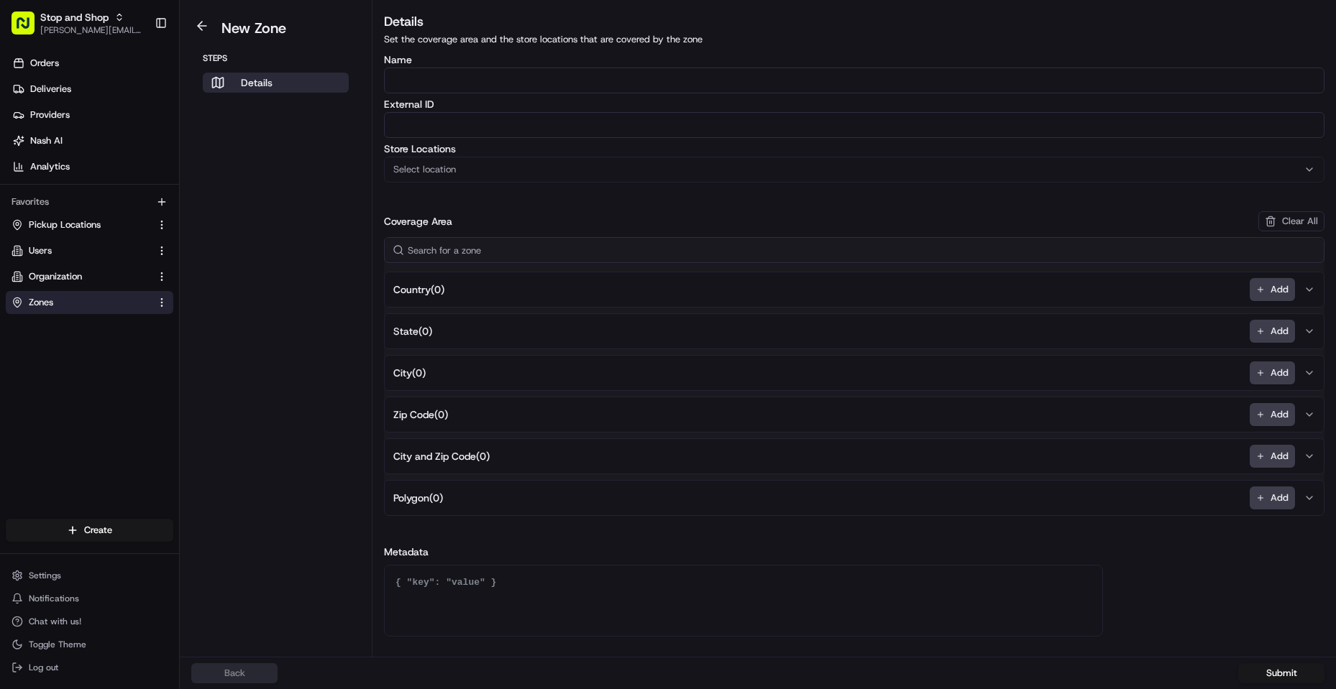
click at [472, 75] on input "Name" at bounding box center [854, 81] width 940 height 26
click at [204, 23] on button at bounding box center [201, 25] width 33 height 17
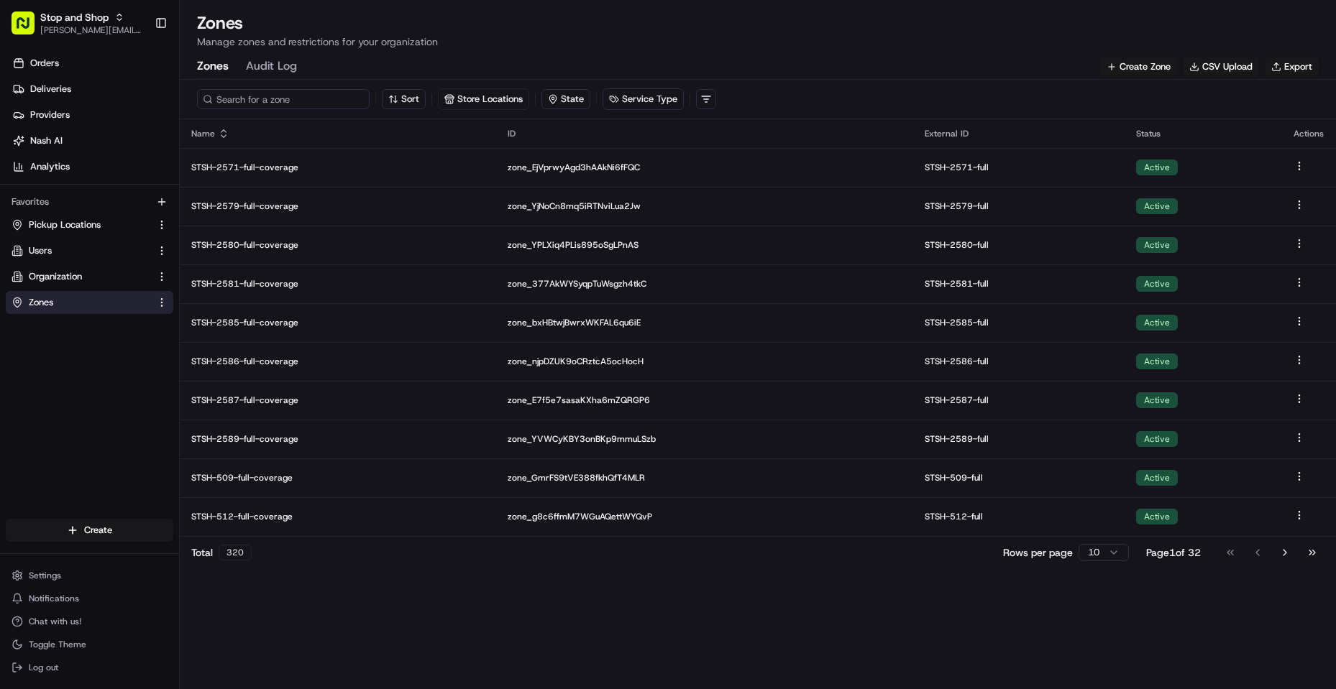
click at [293, 96] on input at bounding box center [283, 99] width 173 height 20
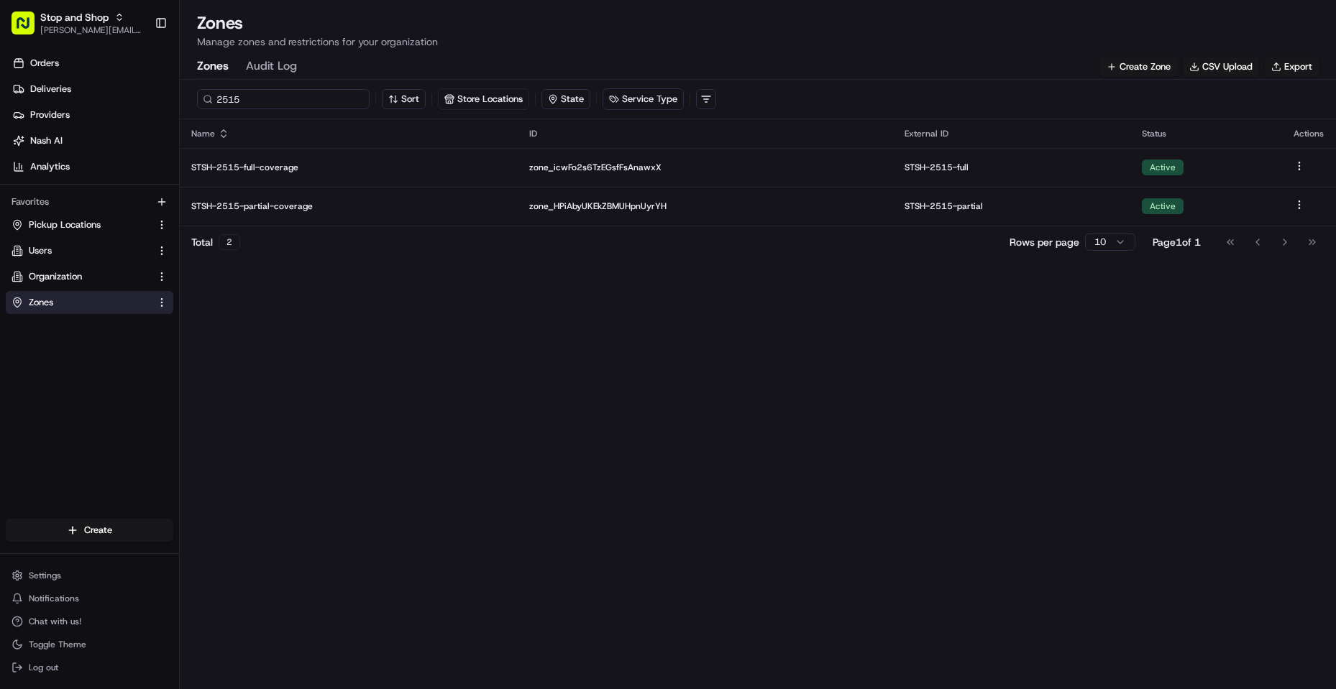
type input "2515"
click at [1119, 64] on button "Create Zone" at bounding box center [1138, 67] width 77 height 20
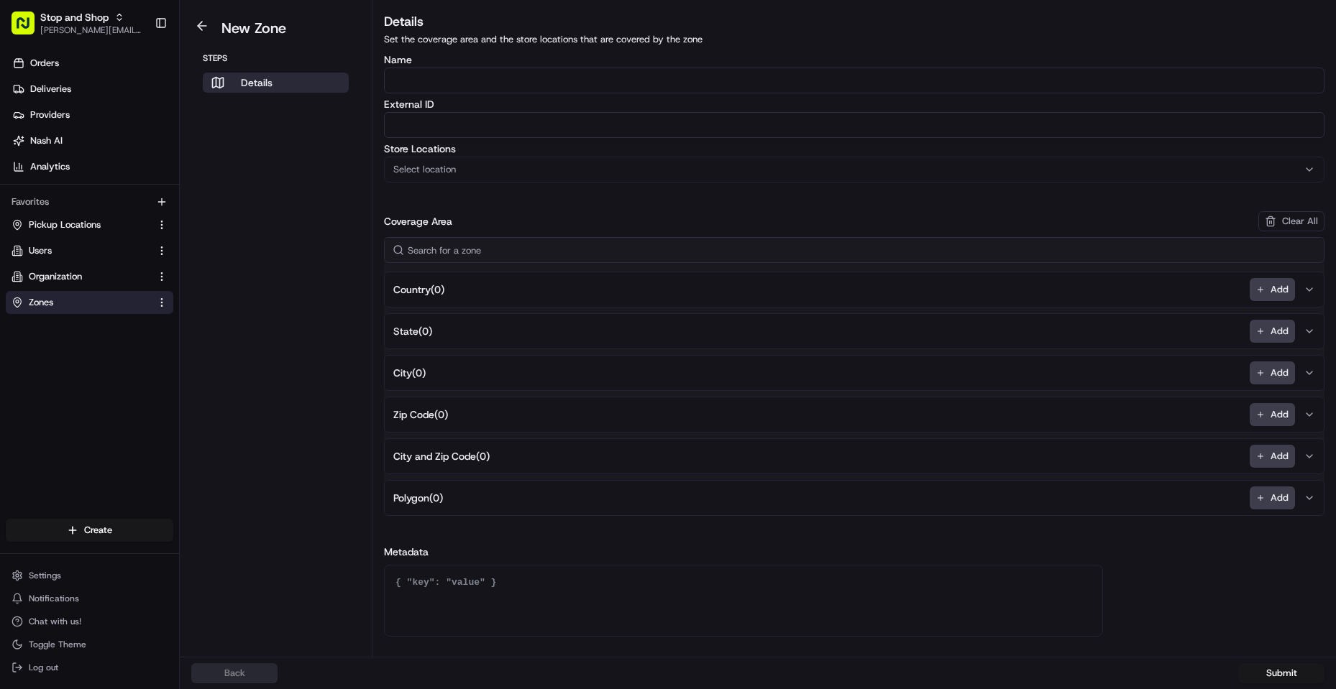
click at [456, 82] on input "Name" at bounding box center [854, 81] width 940 height 26
paste input "STSH-2515-Geofence-Arrived"
type input "STSH-2515-Geofence-Arrived"
paste input "STSH-2515-Geofence-Arrived"
type input "STSH-2515-Geofence-Arrived"
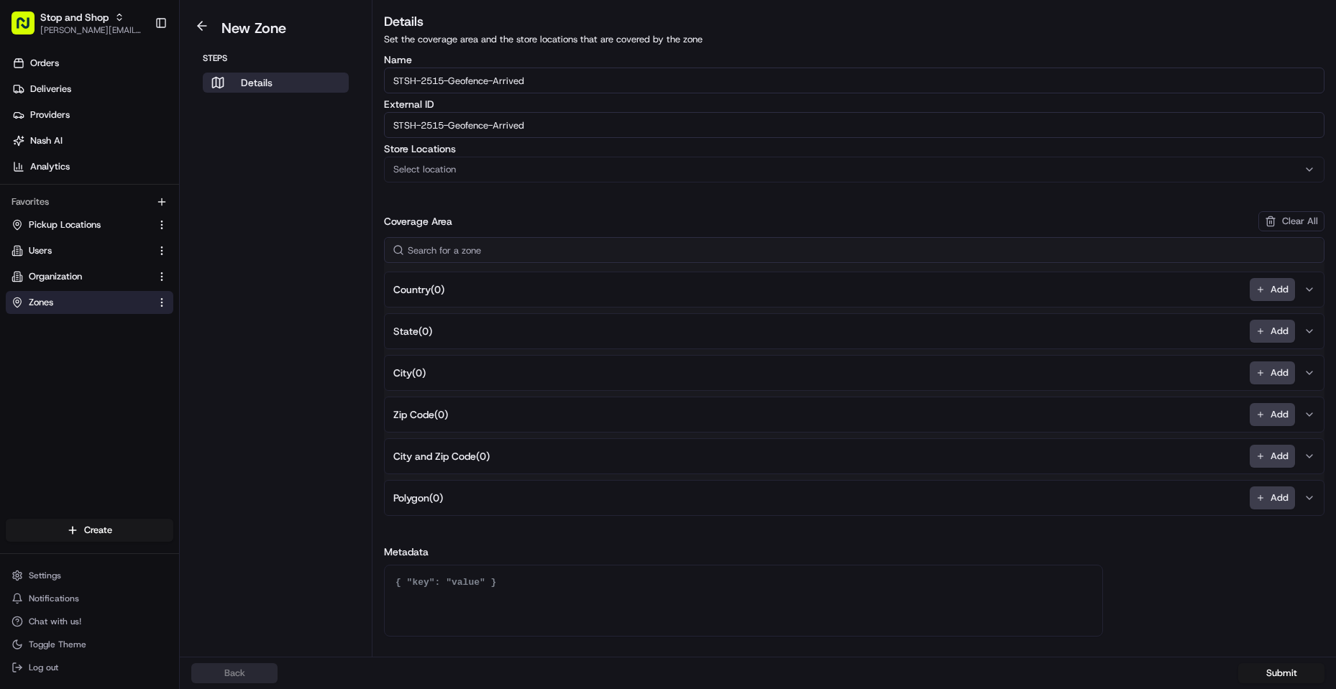
click at [524, 174] on div "Select location" at bounding box center [854, 169] width 933 height 13
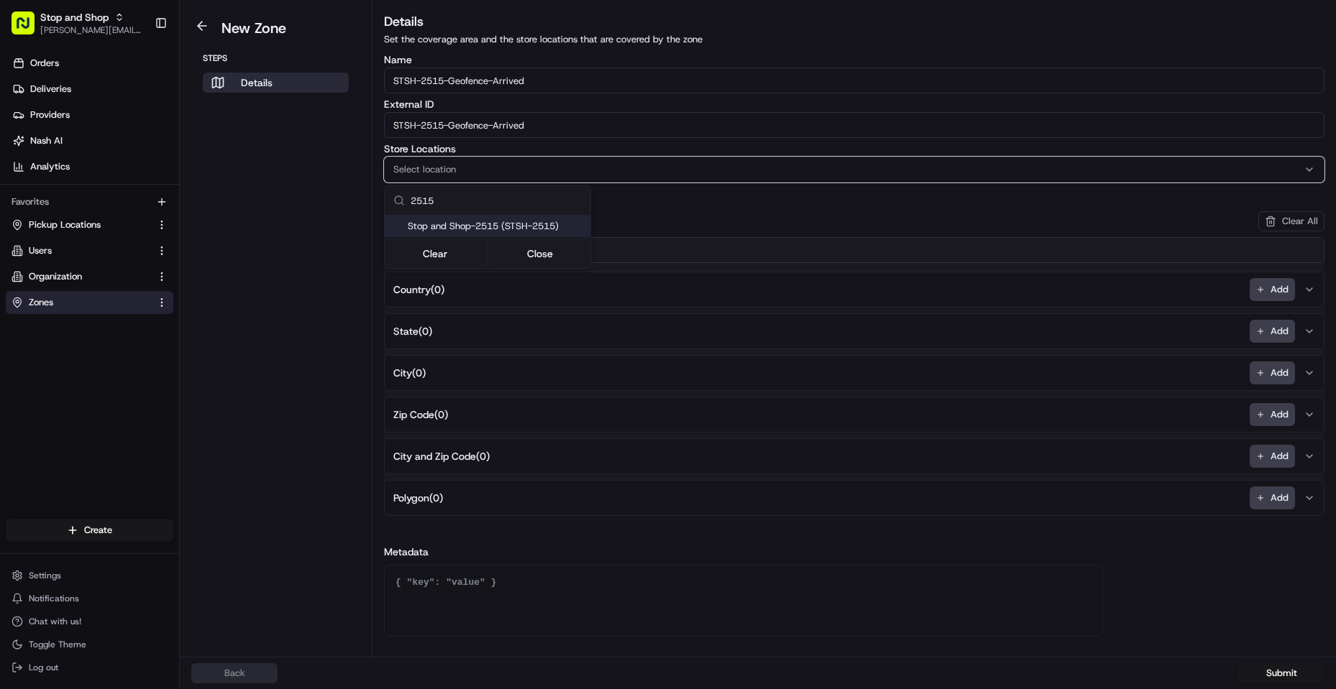
type input "2515"
click at [500, 229] on span "Stop and Shop-2515 (STSH-2515)" at bounding box center [496, 226] width 177 height 13
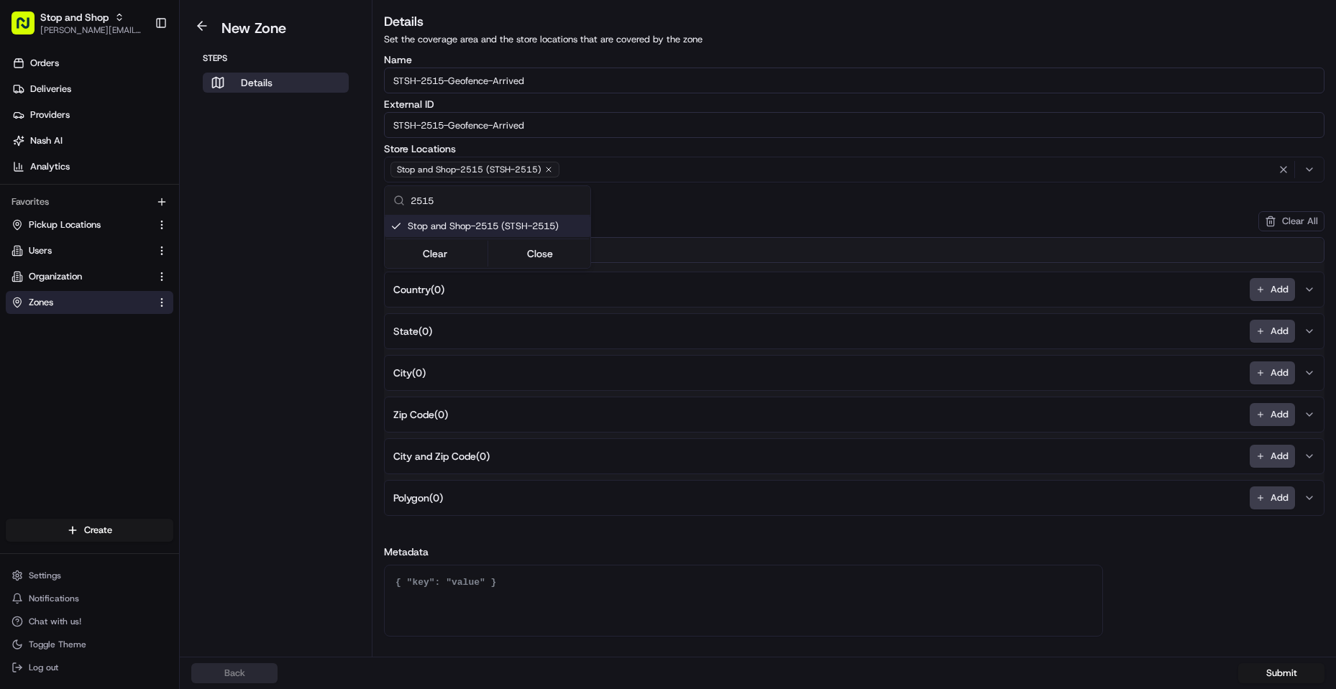
click at [278, 252] on html "Stop and Shop [PERSON_NAME][EMAIL_ADDRESS][DOMAIN_NAME] Toggle Sidebar Orders D…" at bounding box center [668, 344] width 1336 height 689
click at [1278, 496] on button "Add" at bounding box center [1271, 498] width 45 height 23
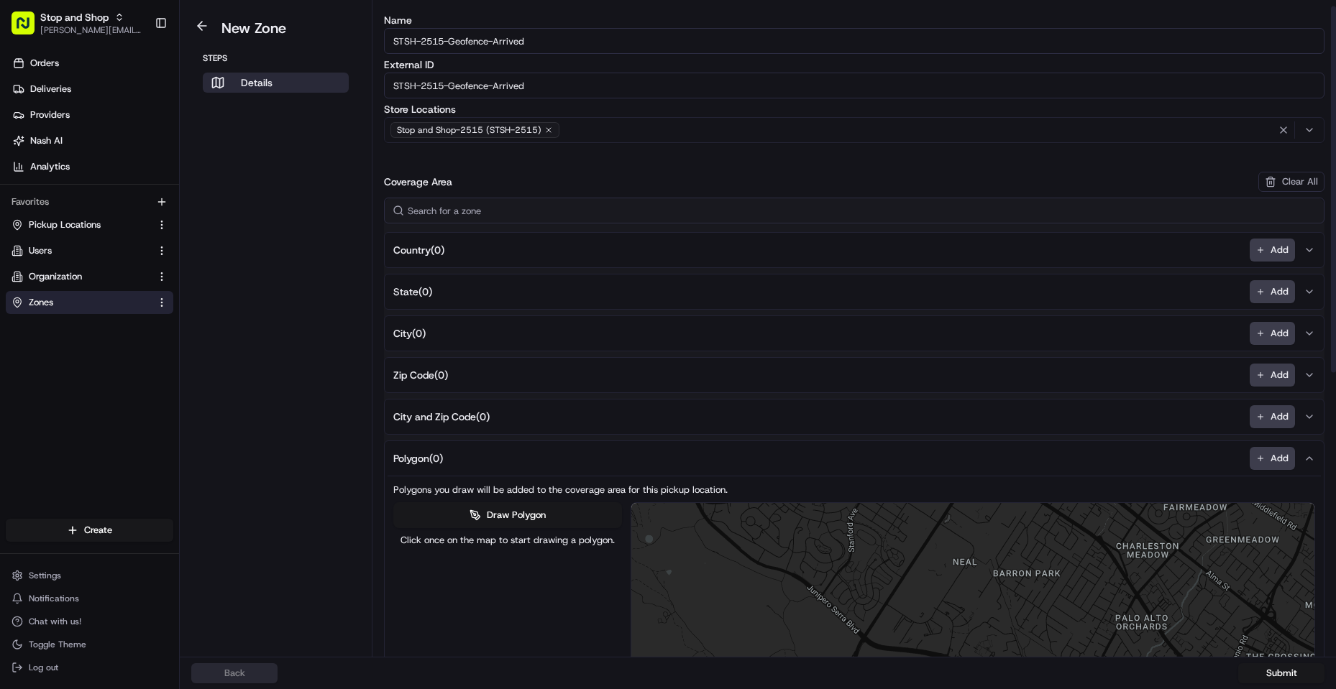
scroll to position [72, 0]
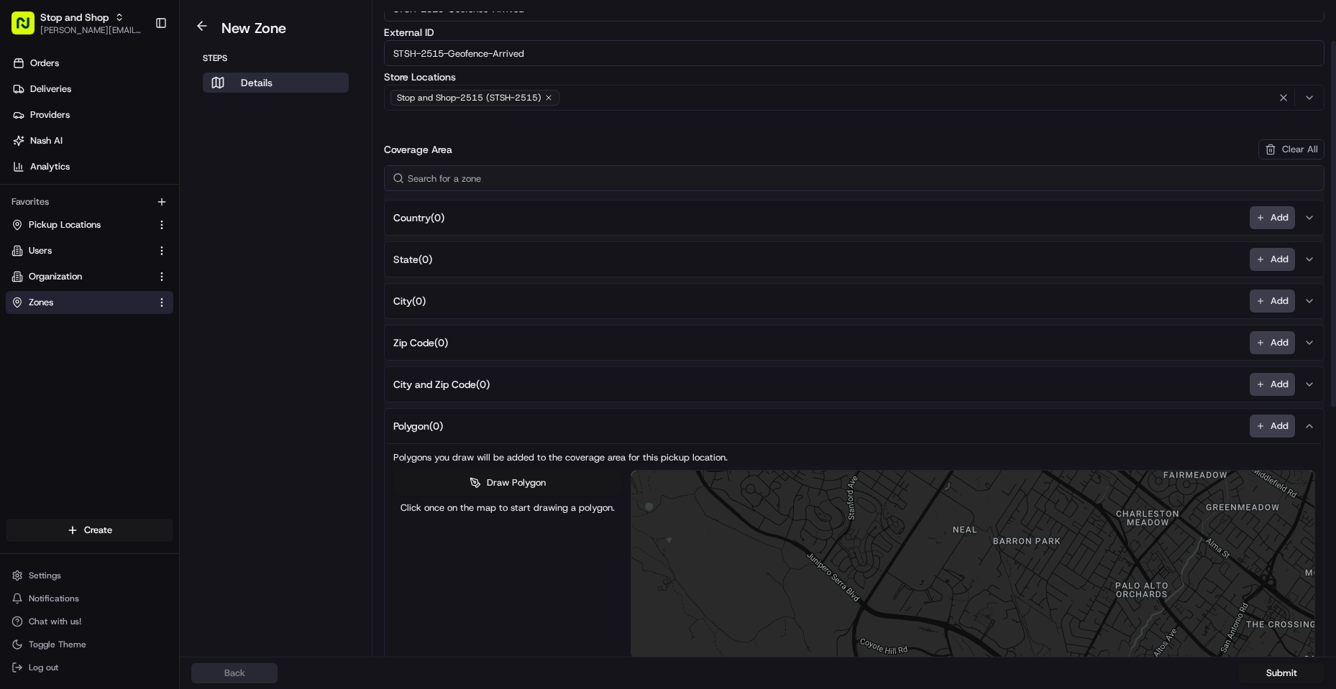
click at [486, 482] on button "Draw Polygon" at bounding box center [507, 483] width 229 height 26
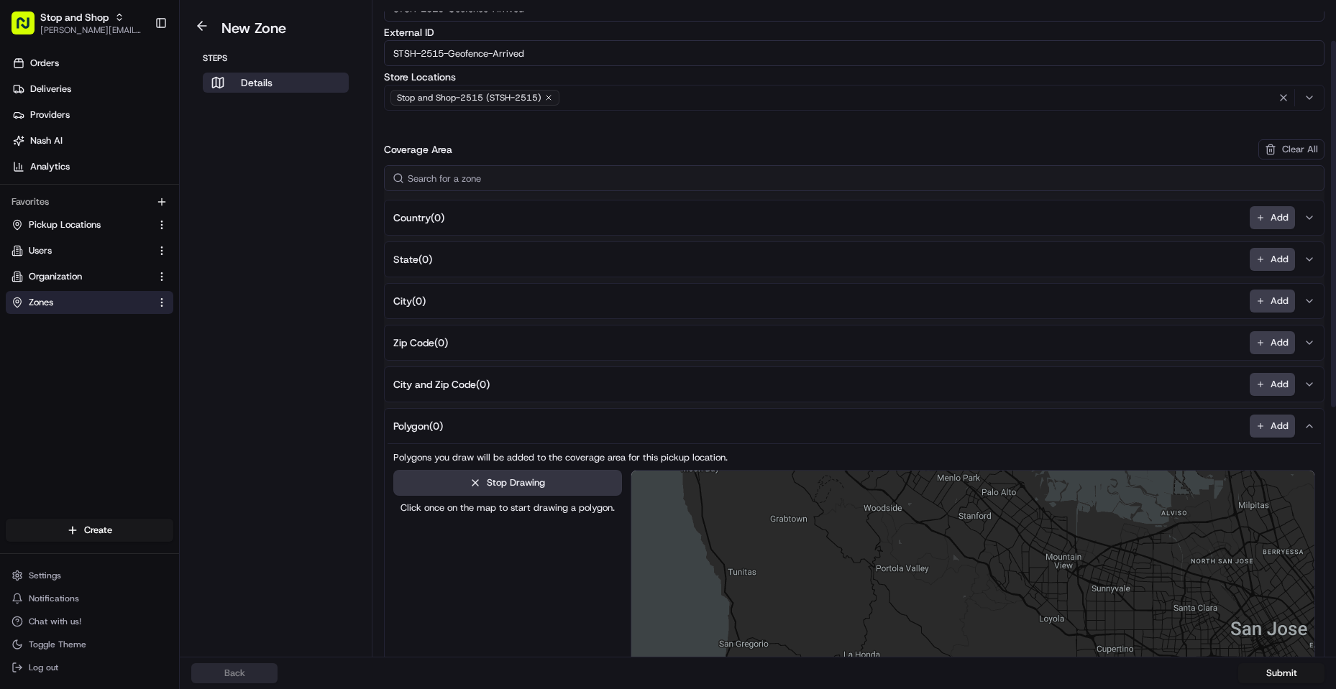
click at [535, 490] on button "Stop Drawing" at bounding box center [507, 483] width 229 height 26
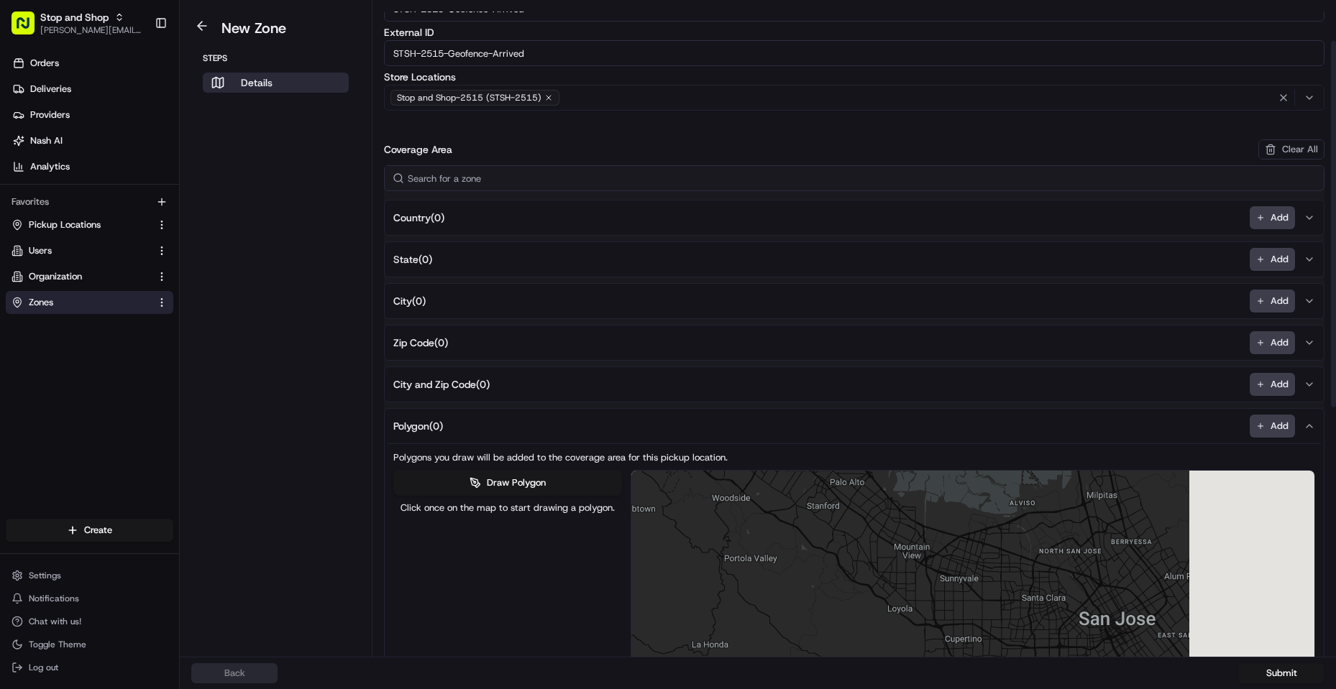
drag, startPoint x: 1199, startPoint y: 582, endPoint x: 1018, endPoint y: 561, distance: 182.4
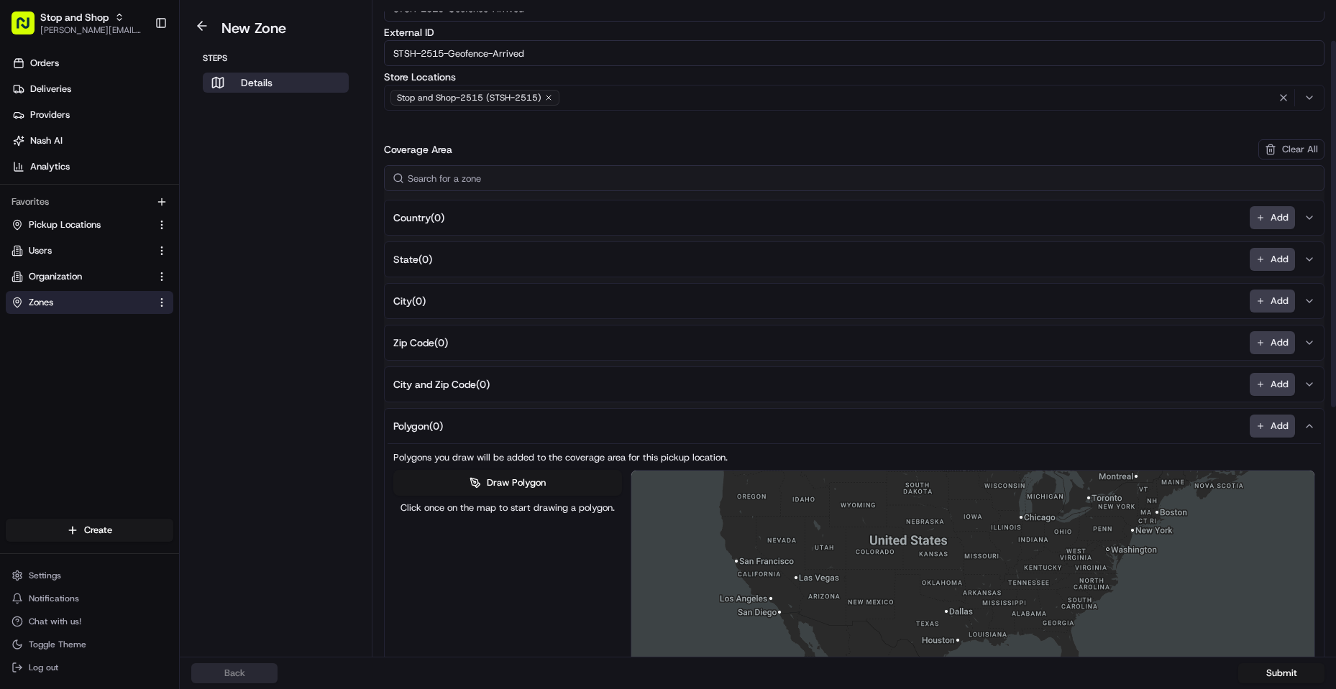
drag, startPoint x: 1211, startPoint y: 528, endPoint x: 865, endPoint y: 551, distance: 346.6
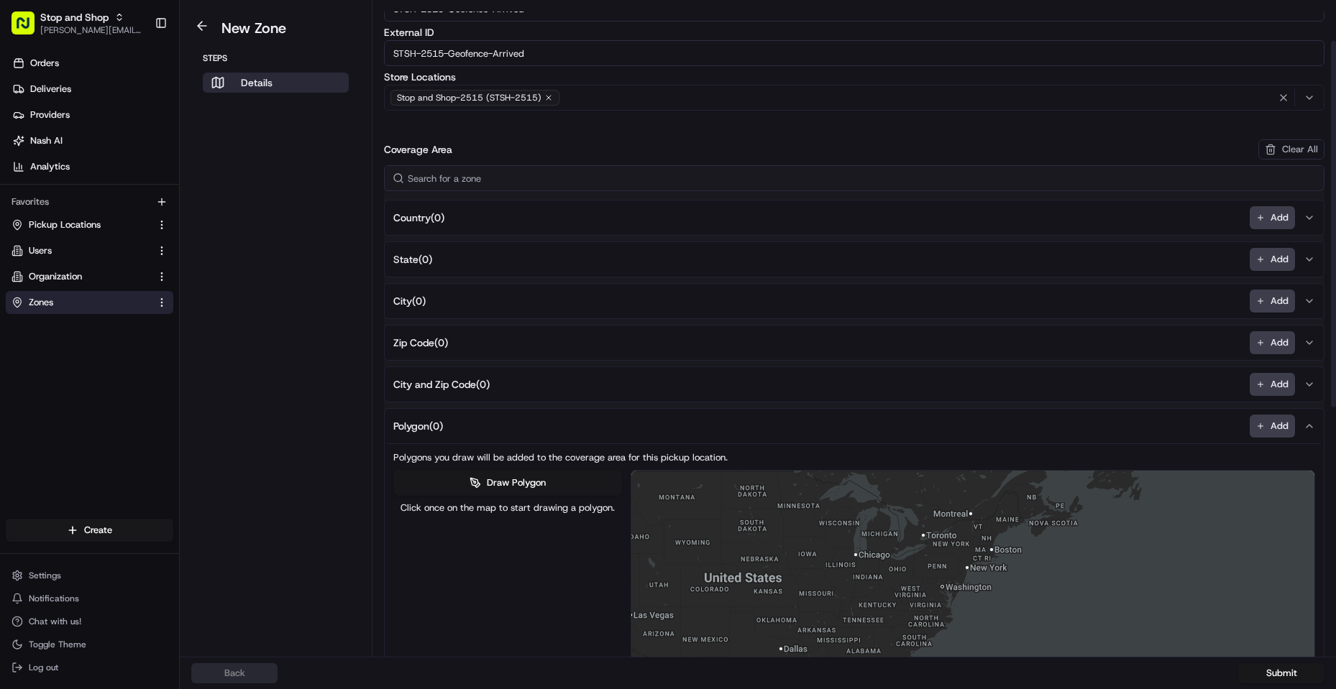
drag, startPoint x: 1093, startPoint y: 528, endPoint x: 980, endPoint y: 565, distance: 118.7
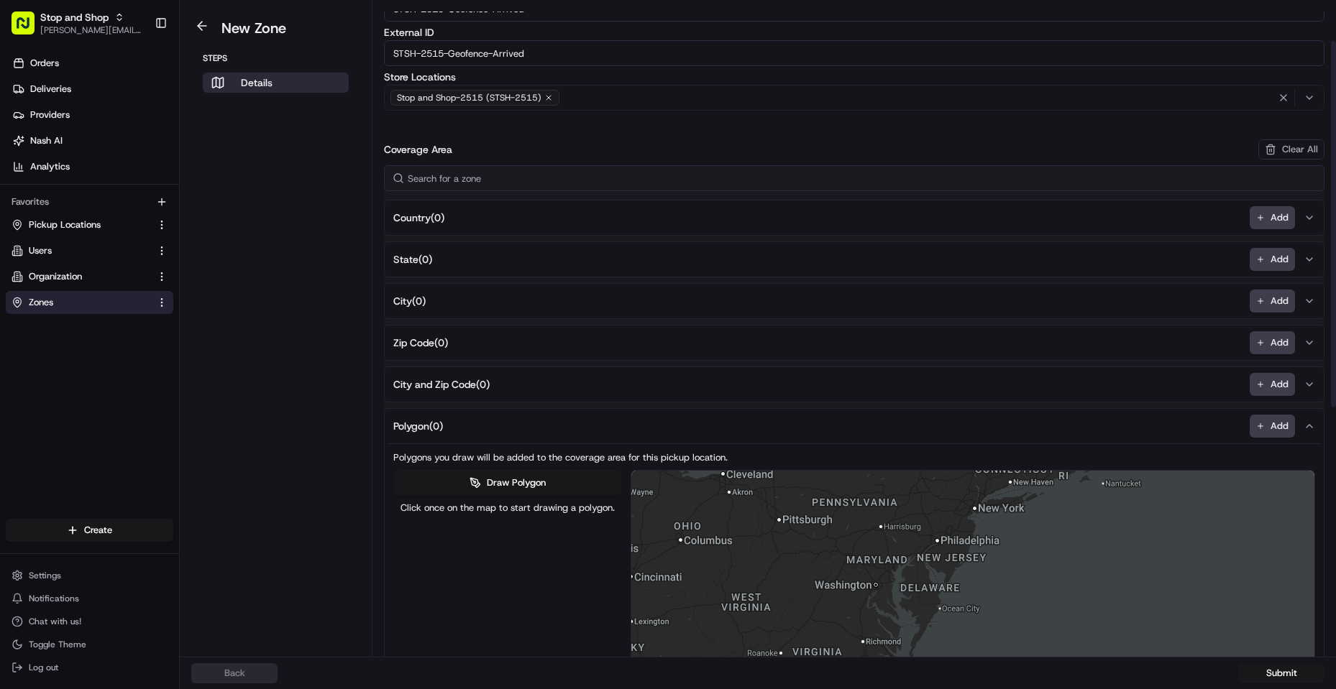
drag, startPoint x: 1017, startPoint y: 515, endPoint x: 1070, endPoint y: 221, distance: 298.9
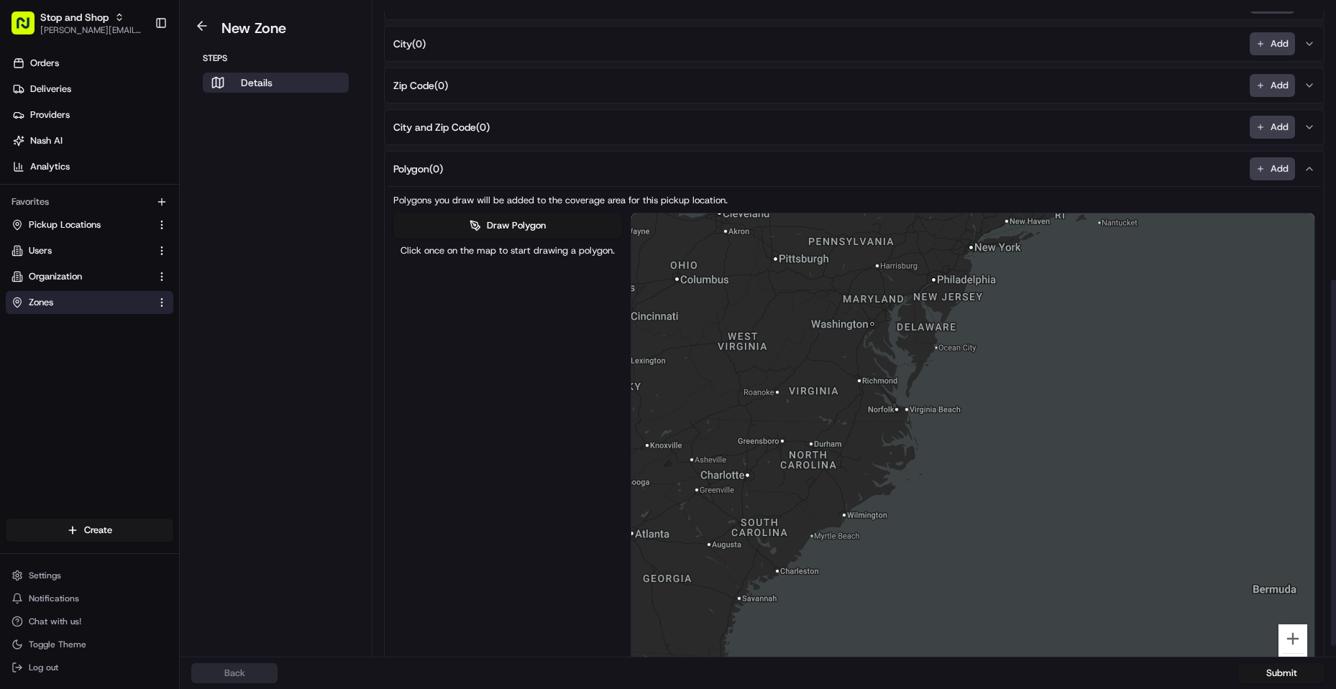
scroll to position [503, 0]
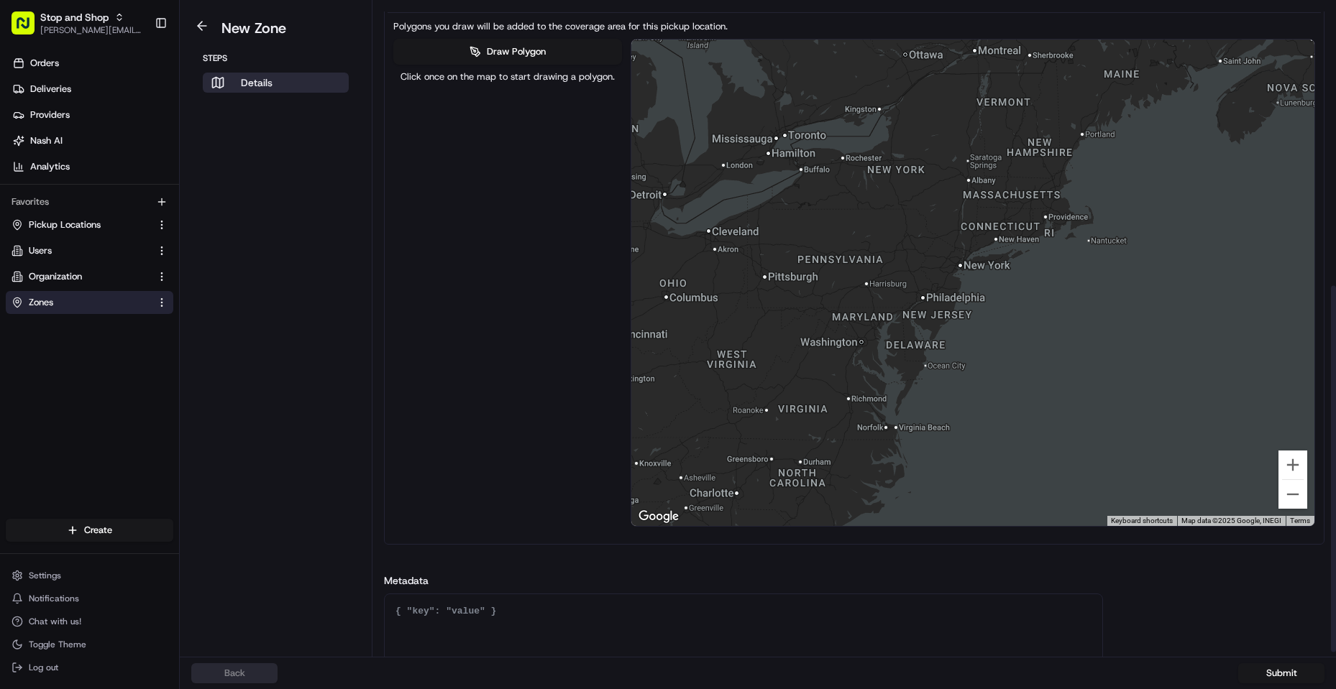
drag, startPoint x: 1043, startPoint y: 112, endPoint x: 1018, endPoint y: 306, distance: 195.0
click at [1028, 311] on div at bounding box center [973, 283] width 684 height 487
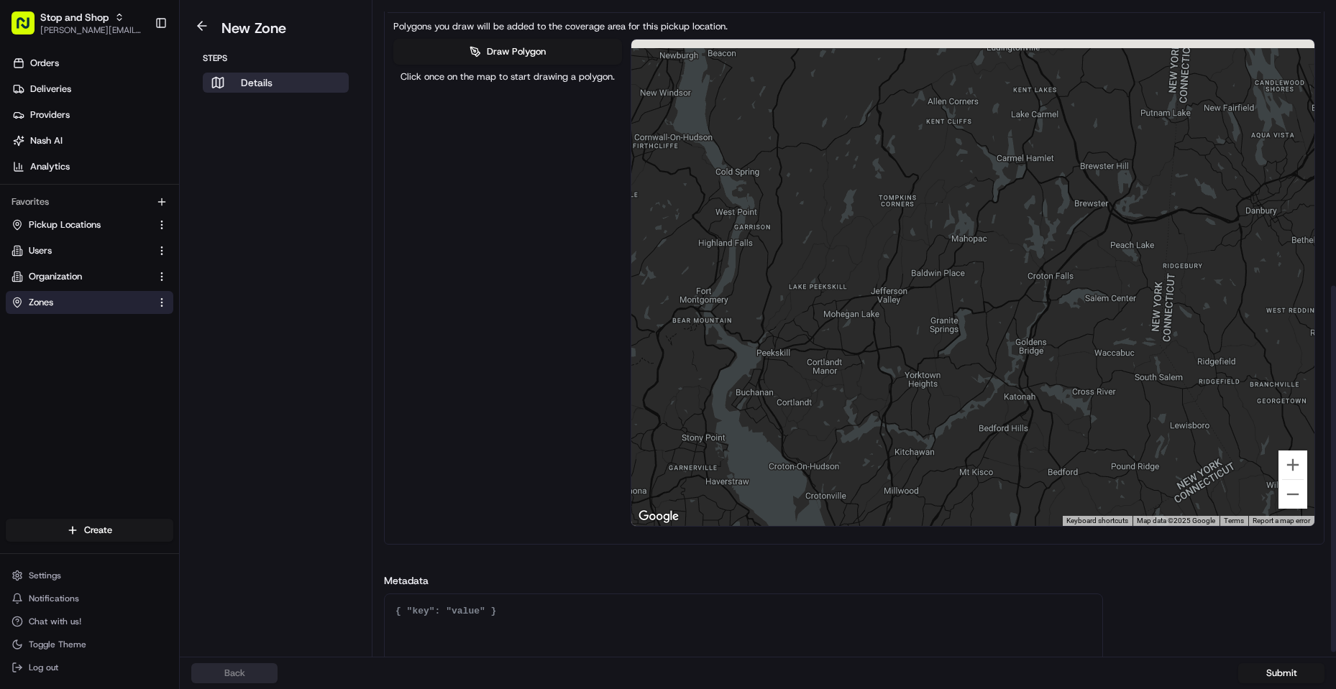
drag, startPoint x: 1035, startPoint y: 198, endPoint x: 1001, endPoint y: 247, distance: 60.4
click at [995, 247] on div at bounding box center [973, 283] width 684 height 487
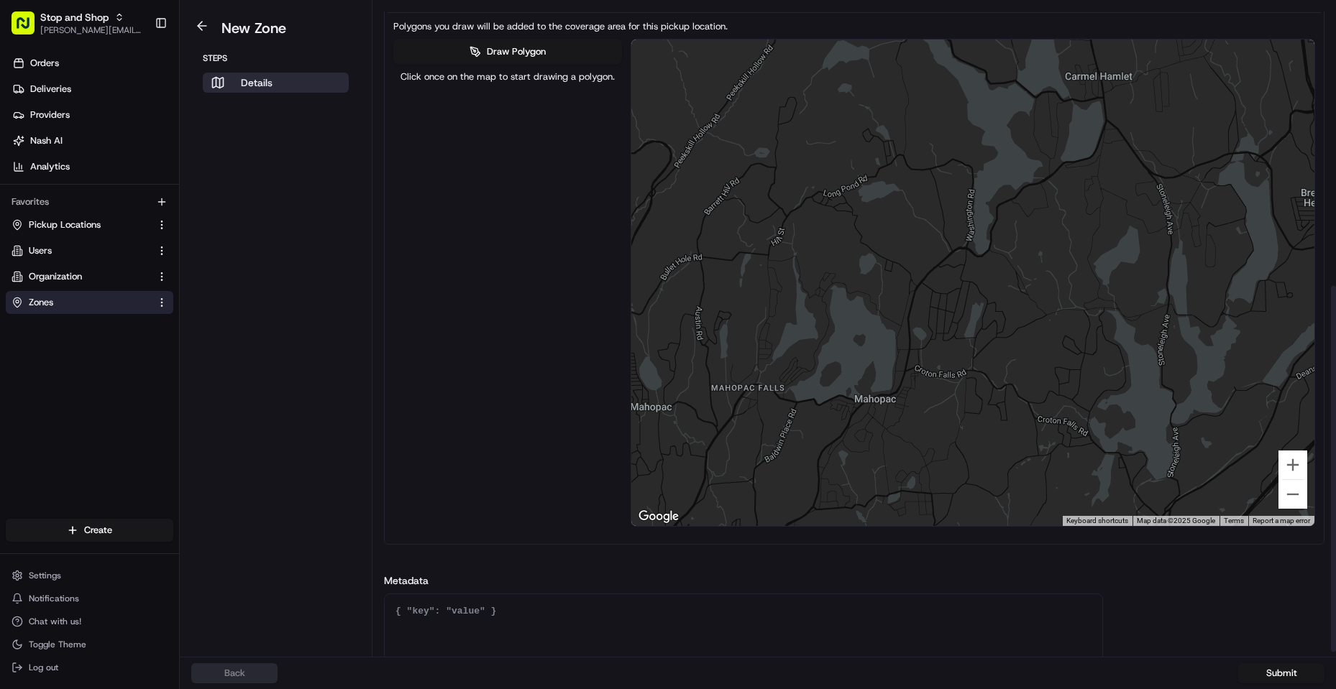
drag, startPoint x: 1134, startPoint y: 108, endPoint x: 932, endPoint y: 357, distance: 320.0
click at [932, 357] on div at bounding box center [973, 283] width 684 height 487
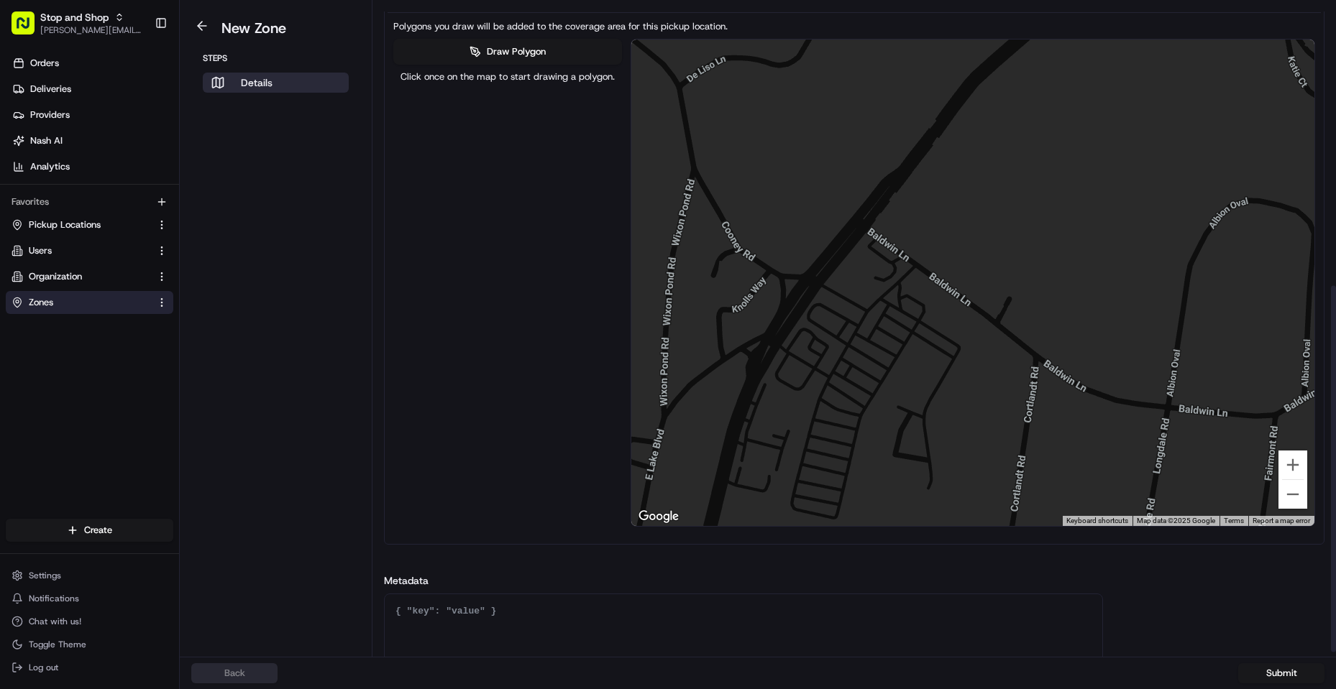
drag, startPoint x: 811, startPoint y: 341, endPoint x: 882, endPoint y: 354, distance: 72.2
click at [882, 354] on div at bounding box center [973, 283] width 684 height 487
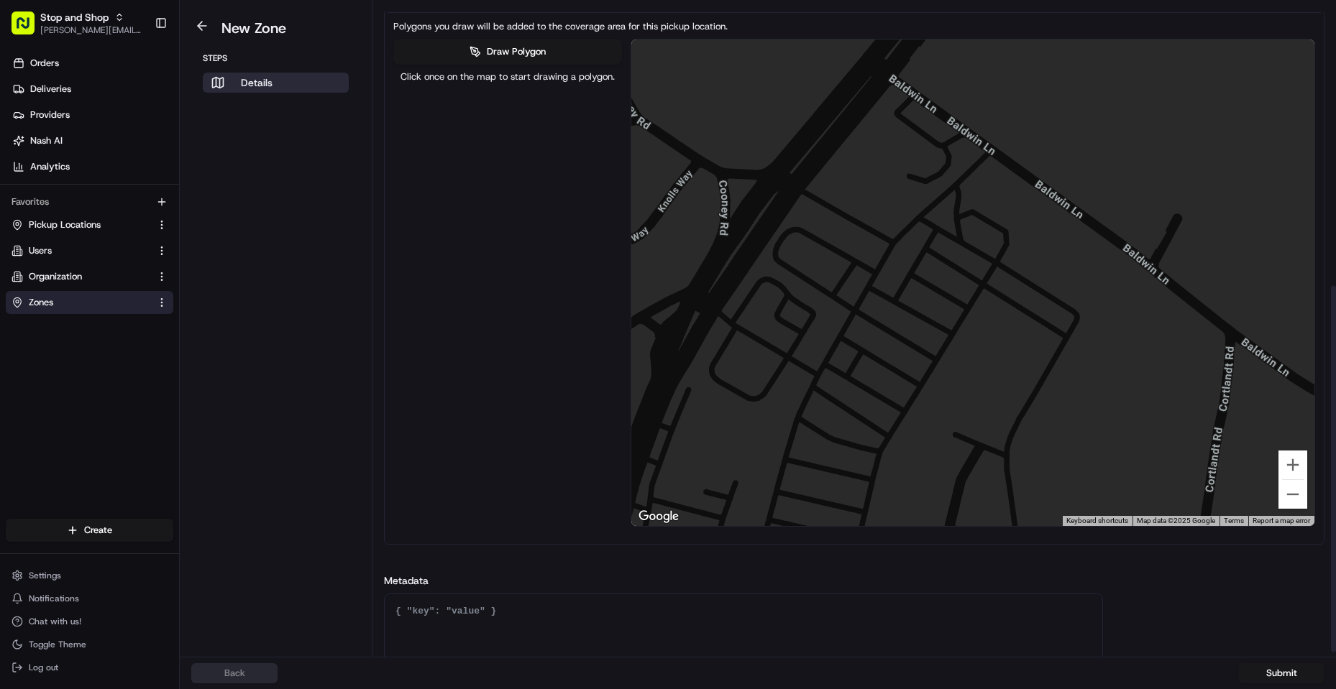
drag, startPoint x: 952, startPoint y: 385, endPoint x: 974, endPoint y: 357, distance: 35.8
click at [974, 357] on div at bounding box center [973, 283] width 684 height 487
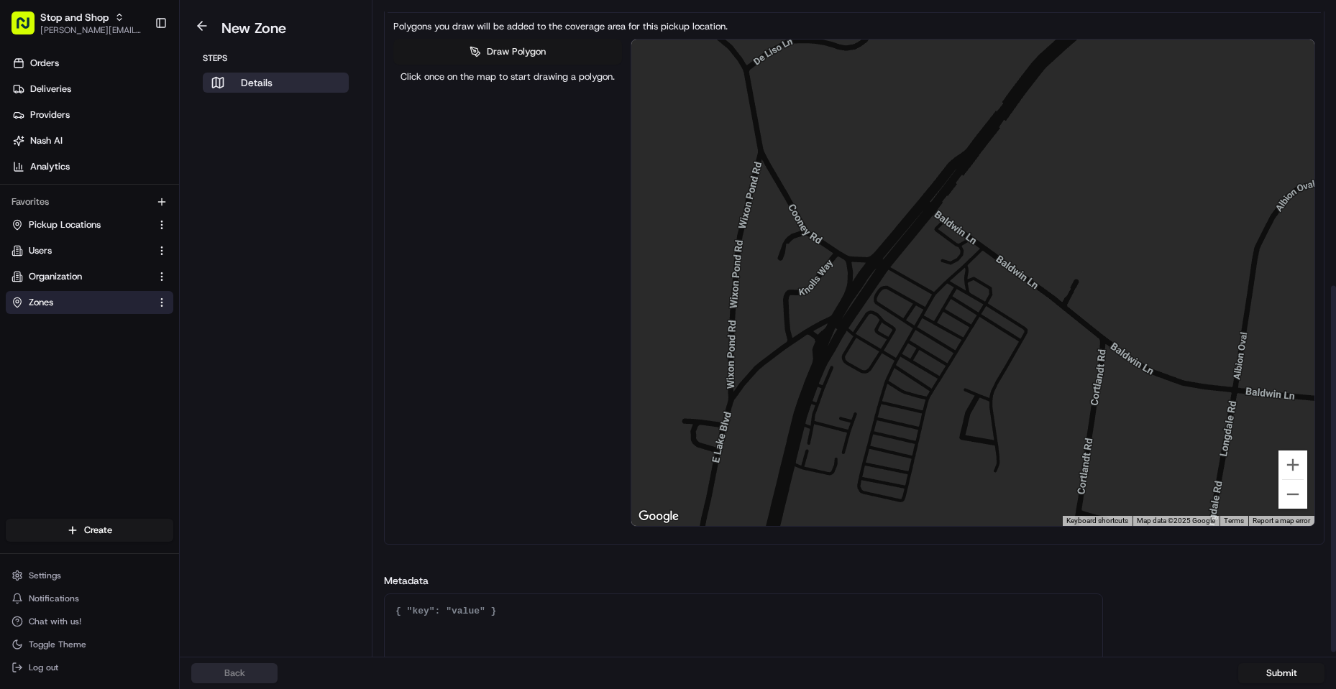
click at [513, 52] on button "Draw Polygon" at bounding box center [507, 52] width 229 height 26
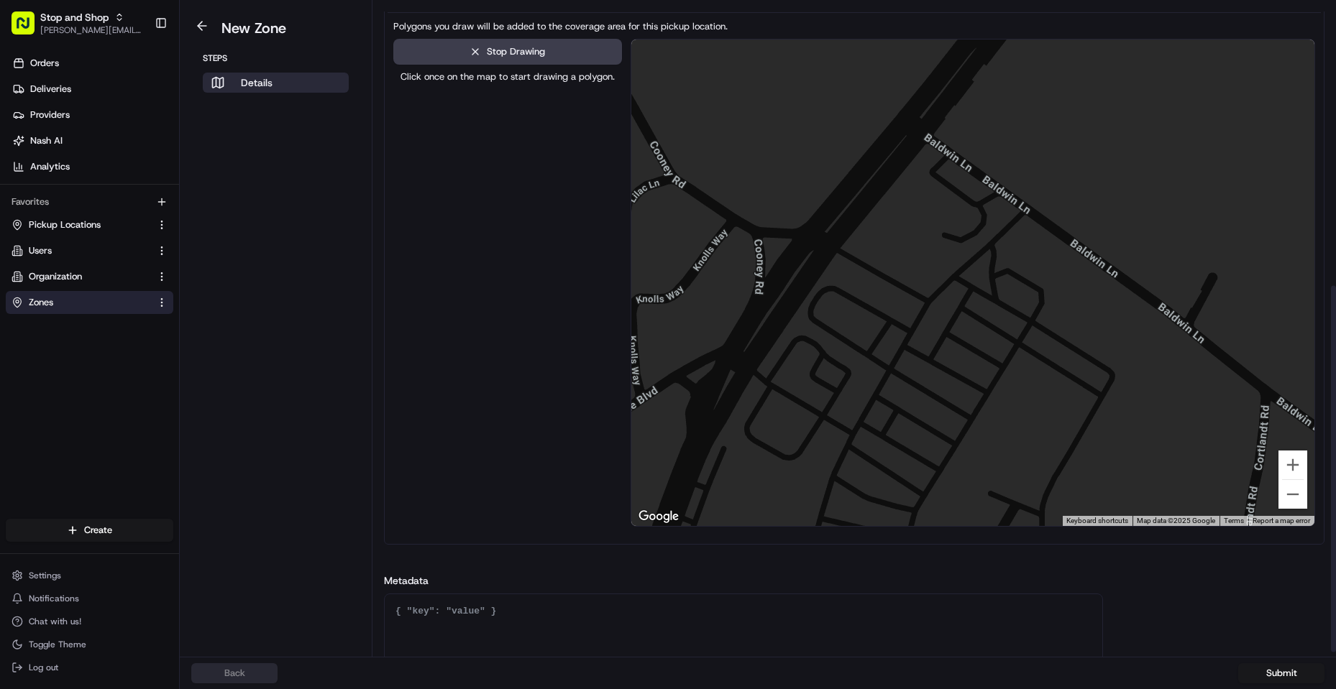
click at [986, 234] on div at bounding box center [973, 283] width 684 height 487
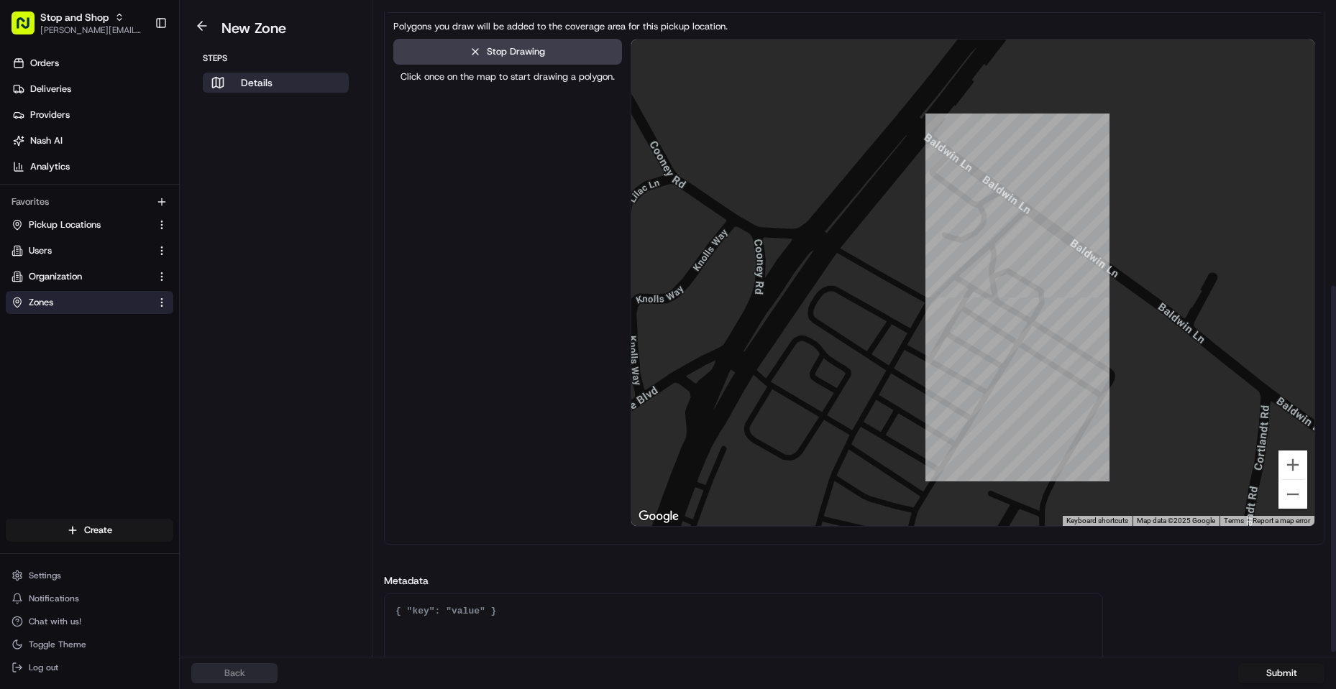
click at [1070, 291] on div at bounding box center [973, 283] width 684 height 487
click at [1050, 318] on div at bounding box center [973, 283] width 684 height 487
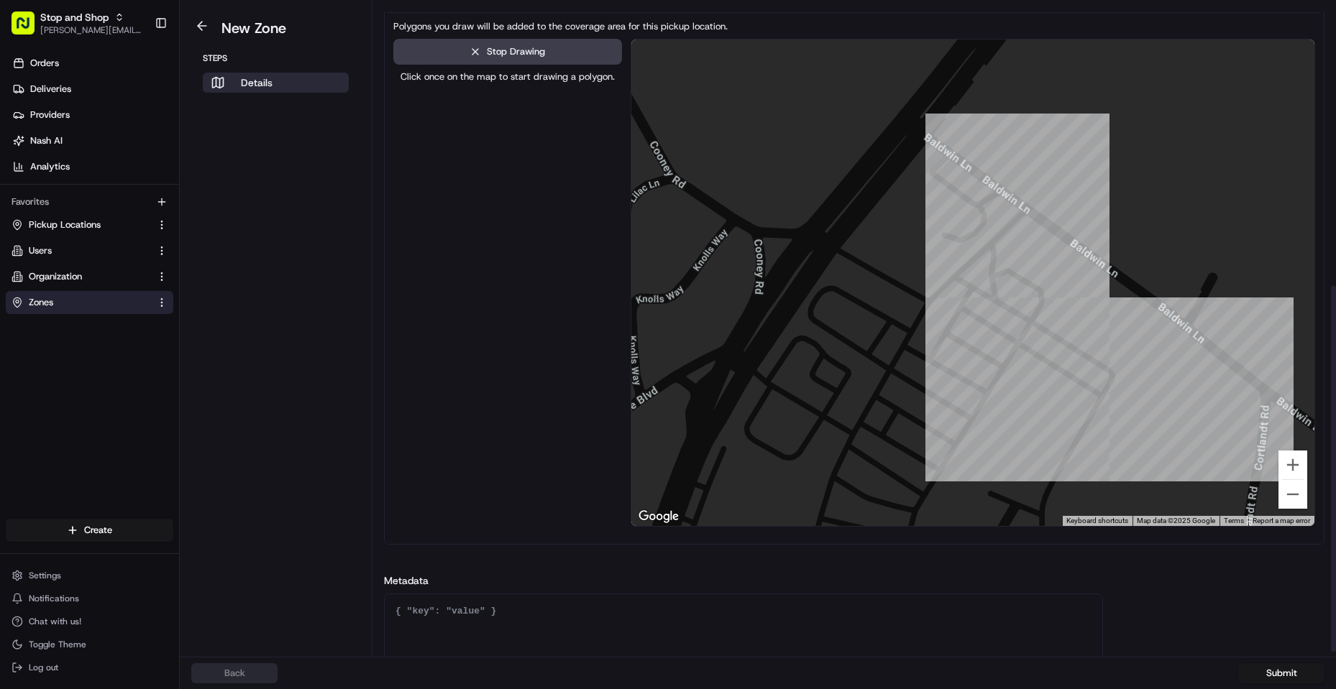
click at [1129, 364] on div at bounding box center [973, 283] width 684 height 487
click at [1055, 485] on div at bounding box center [973, 283] width 684 height 487
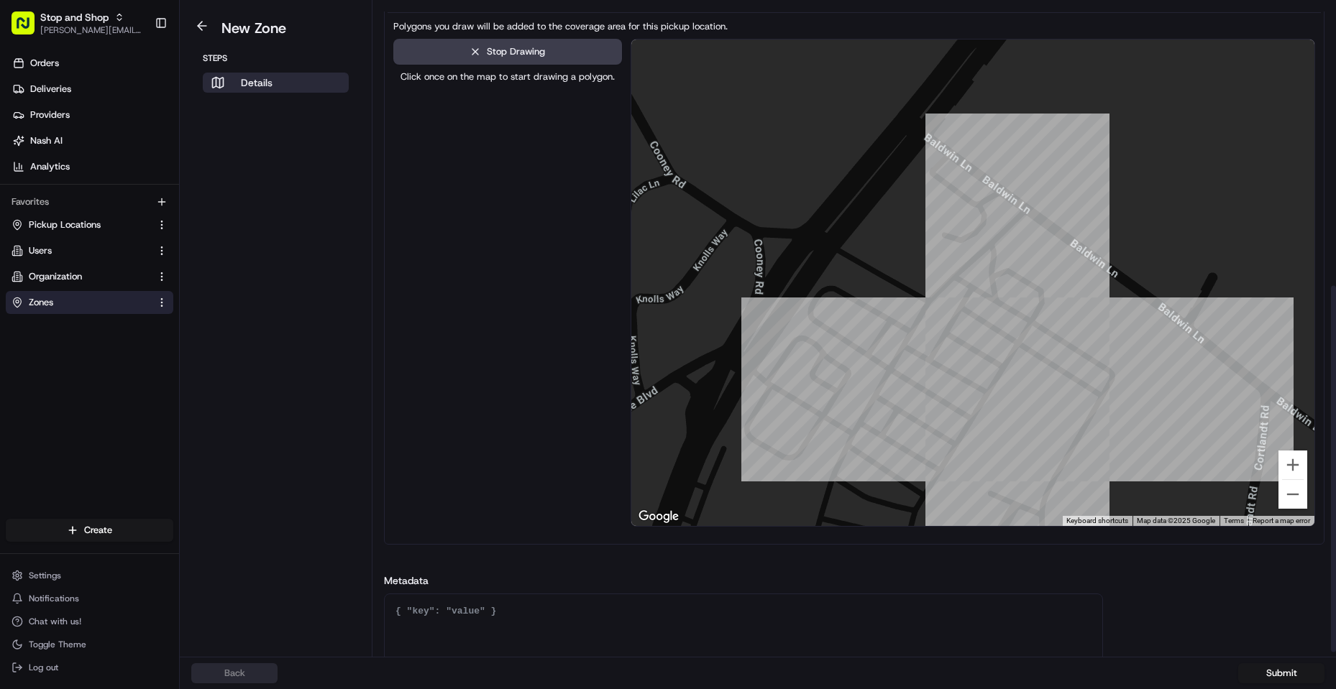
click at [863, 376] on div at bounding box center [973, 283] width 684 height 487
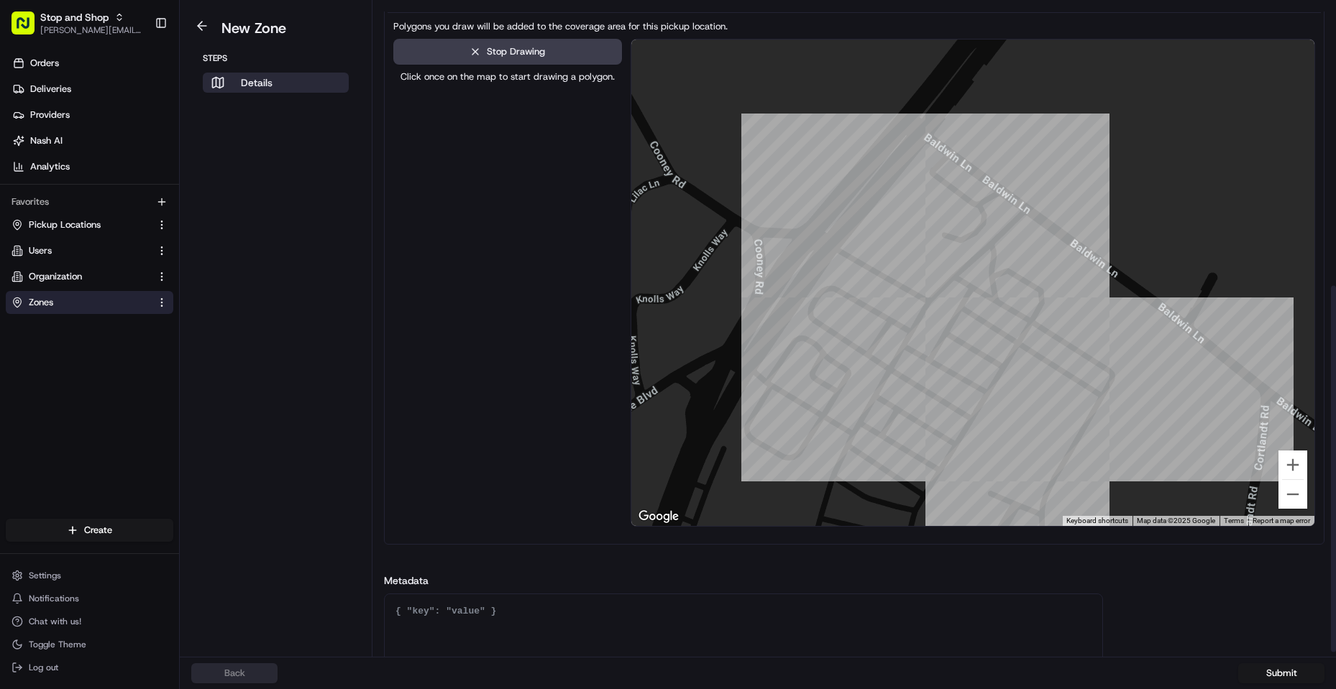
click at [930, 283] on div at bounding box center [973, 283] width 684 height 487
click at [989, 236] on div at bounding box center [973, 283] width 684 height 487
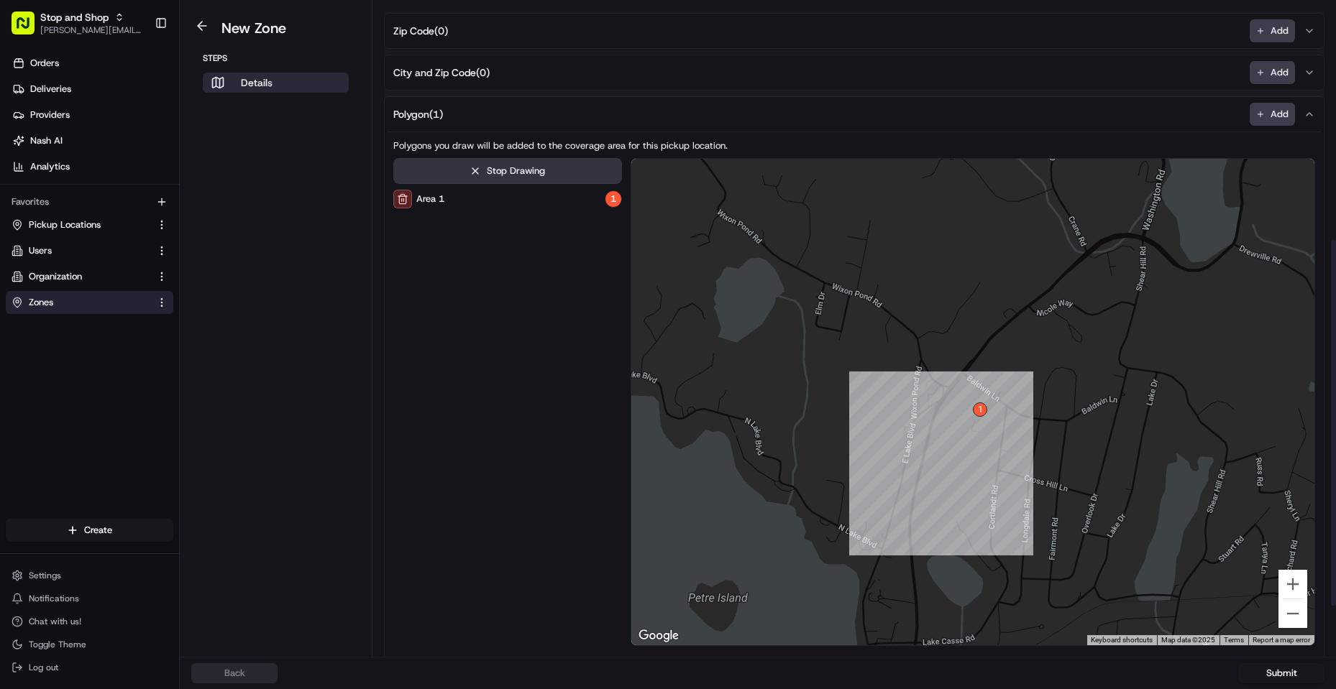
scroll to position [288, 0]
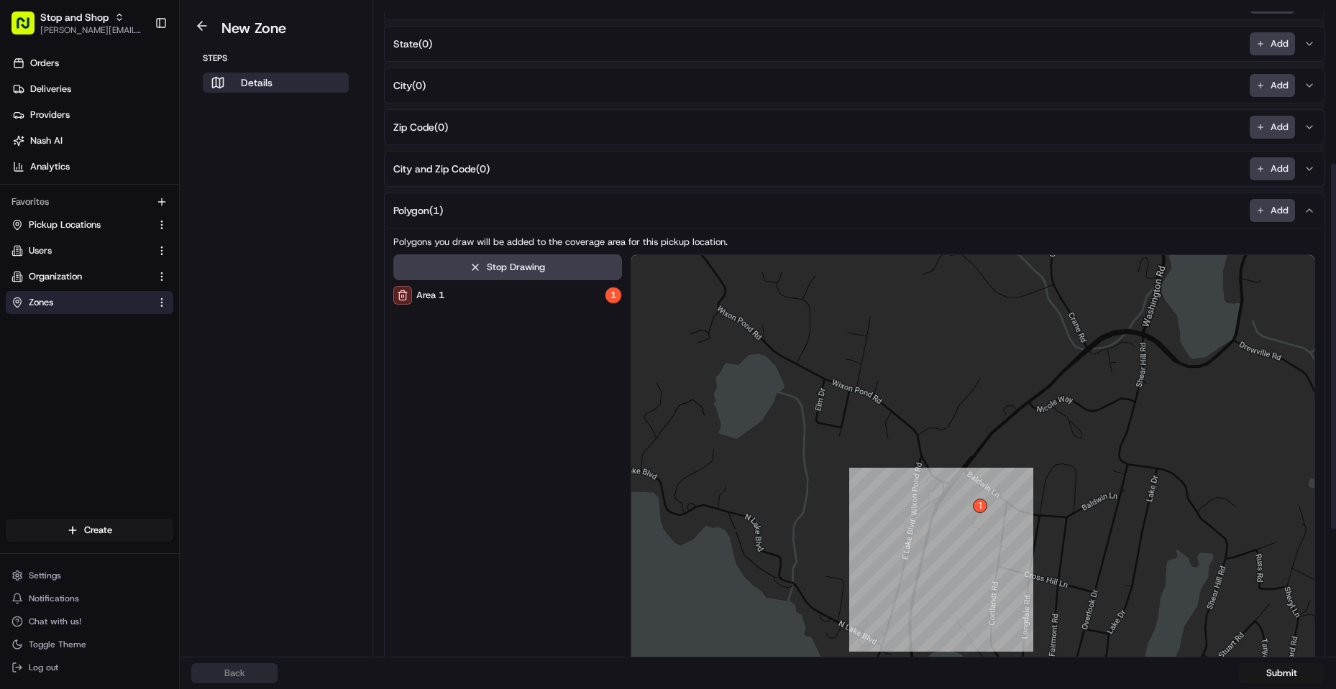
click at [430, 300] on div "Area 1" at bounding box center [418, 295] width 51 height 19
click at [439, 291] on div "Area 1" at bounding box center [418, 295] width 51 height 19
click at [454, 291] on div "Area 1 1" at bounding box center [507, 295] width 229 height 19
drag, startPoint x: 477, startPoint y: 286, endPoint x: 485, endPoint y: 290, distance: 8.7
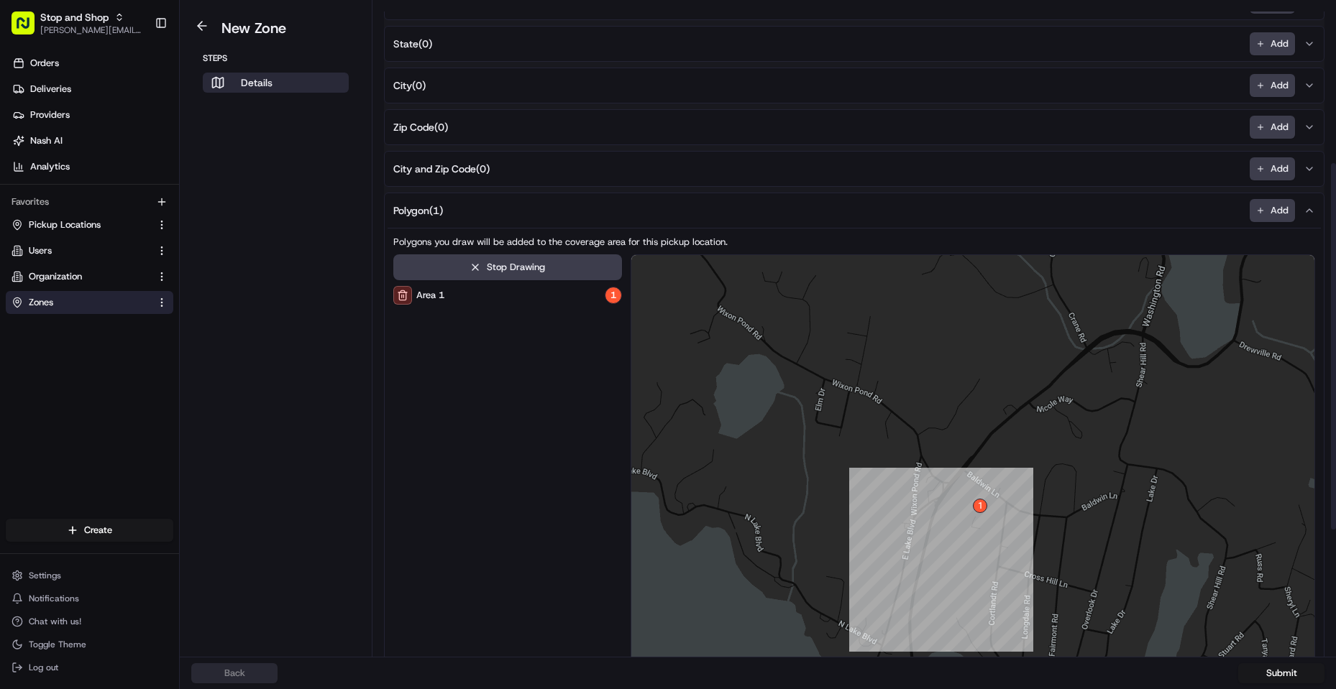
click at [485, 290] on div "Area 1 1" at bounding box center [507, 295] width 229 height 19
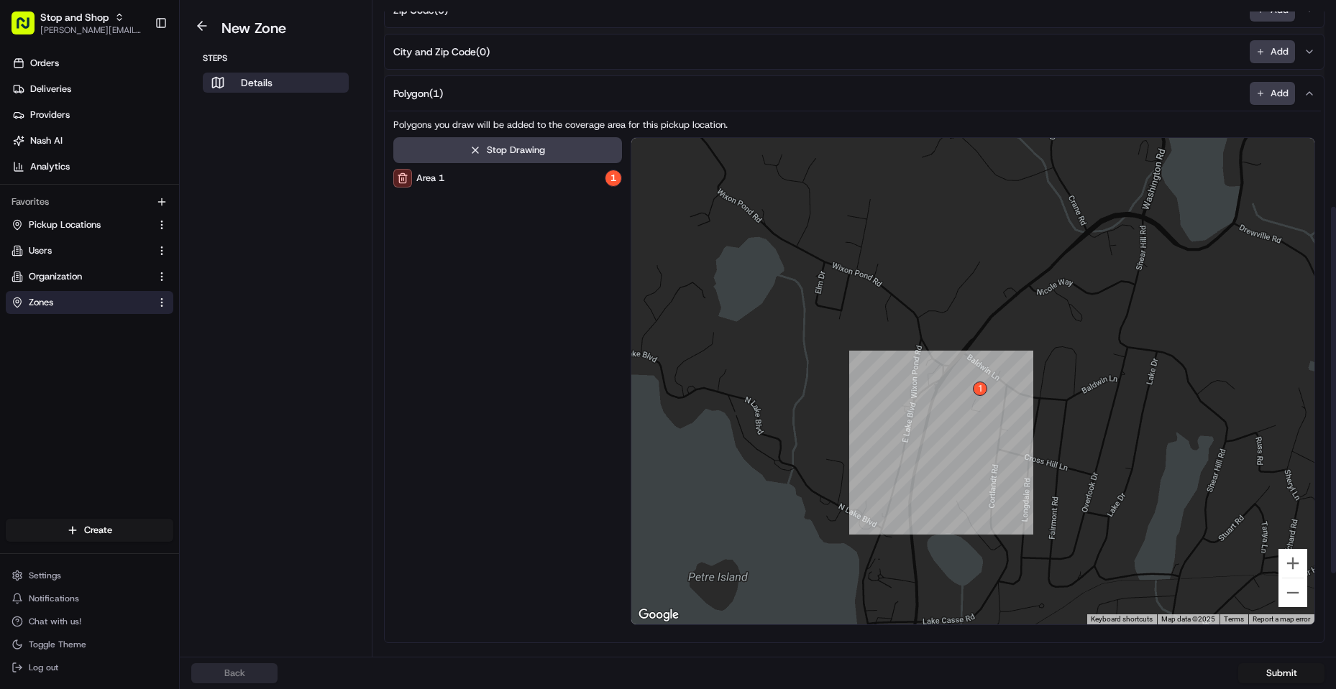
scroll to position [359, 0]
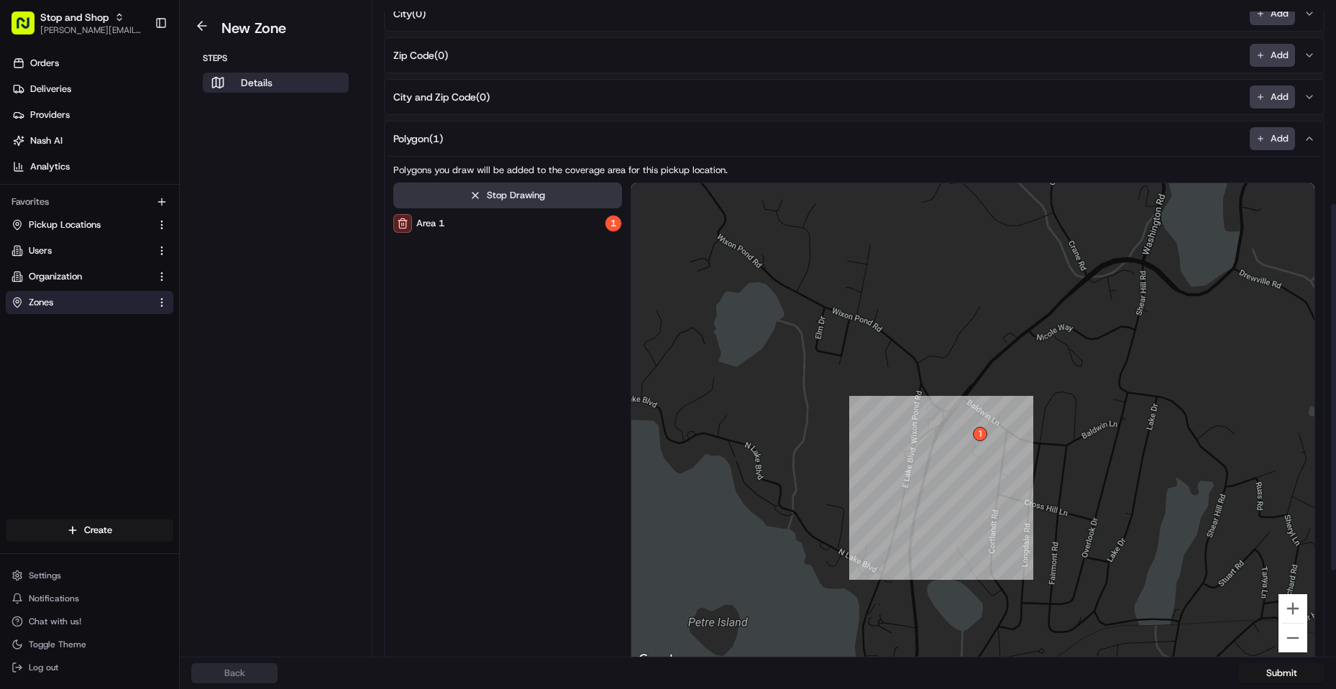
click at [516, 196] on button "Stop Drawing" at bounding box center [507, 196] width 229 height 26
click at [514, 191] on button "Draw Polygon" at bounding box center [507, 196] width 229 height 26
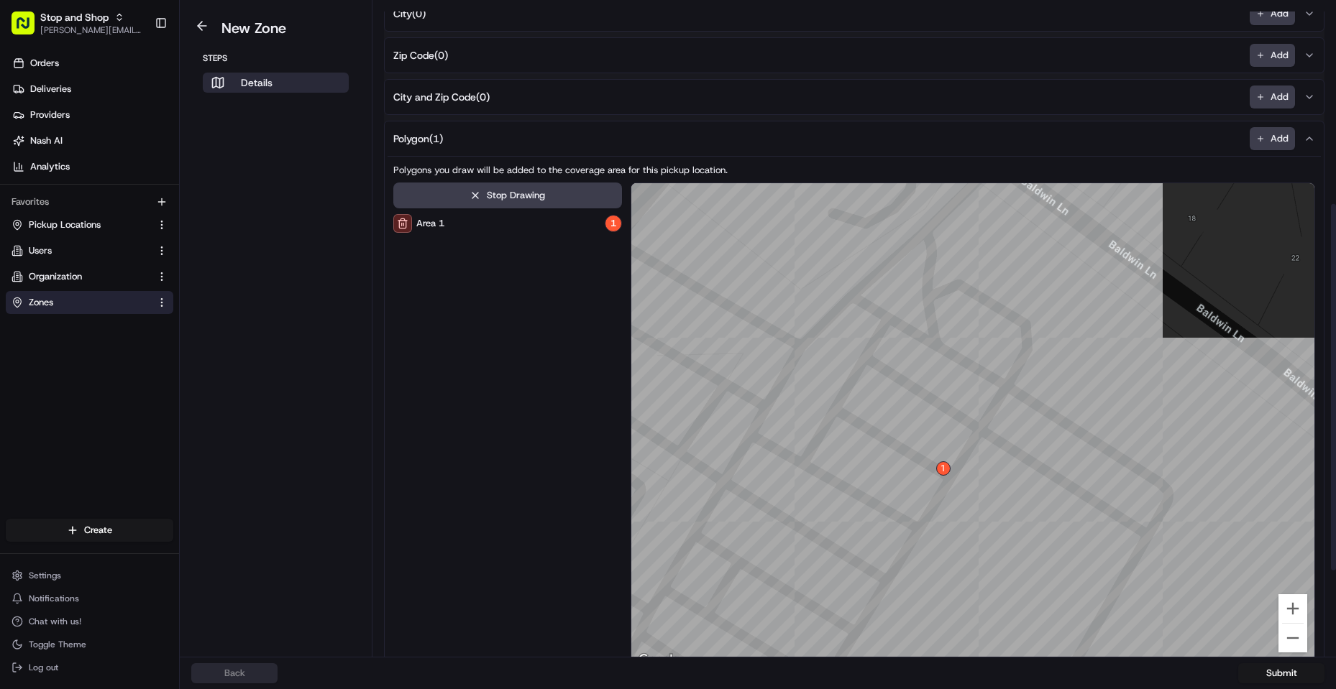
click at [932, 411] on div at bounding box center [973, 426] width 684 height 487
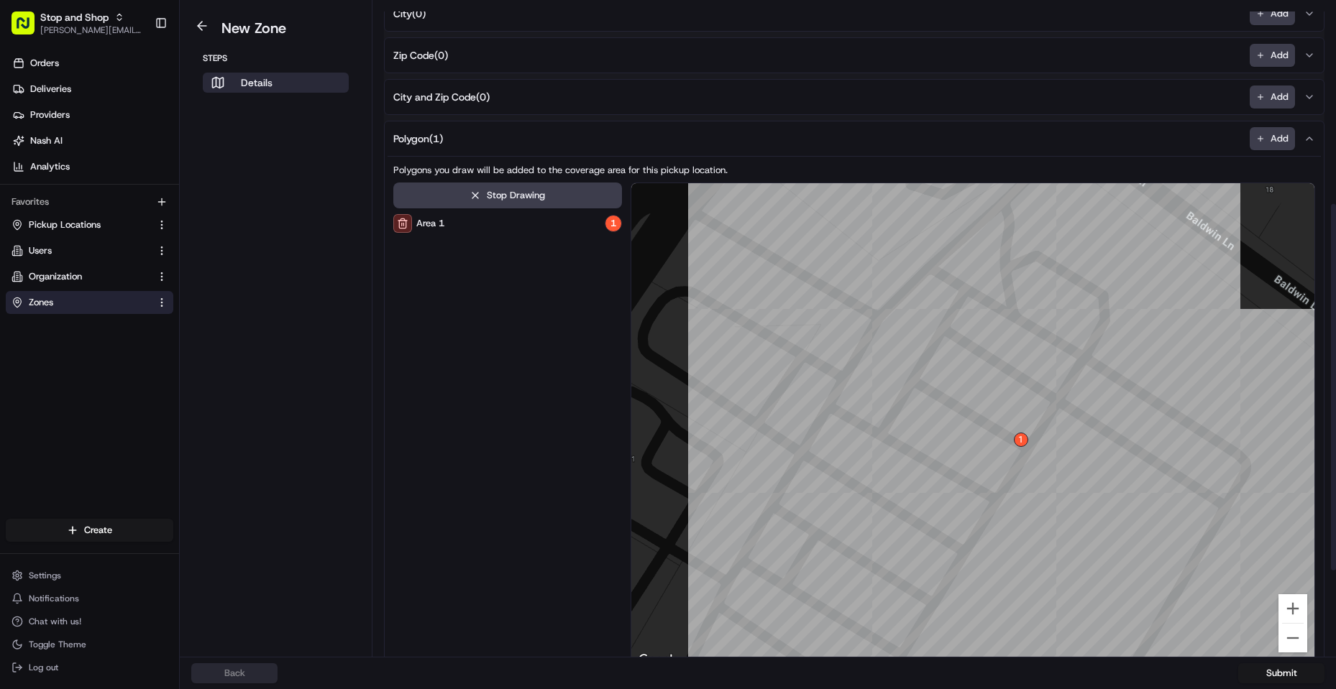
click at [989, 411] on div at bounding box center [973, 426] width 684 height 487
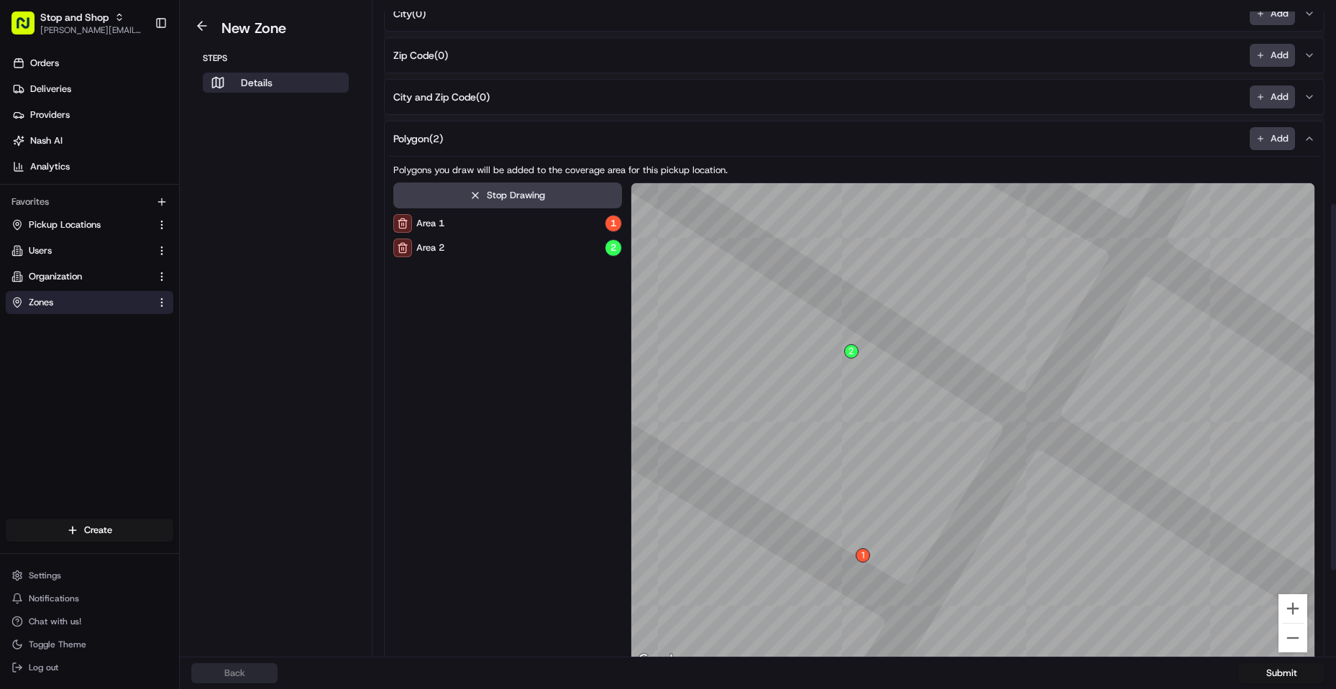
drag, startPoint x: 810, startPoint y: 323, endPoint x: 853, endPoint y: 349, distance: 50.3
click at [853, 349] on div at bounding box center [973, 427] width 684 height 487
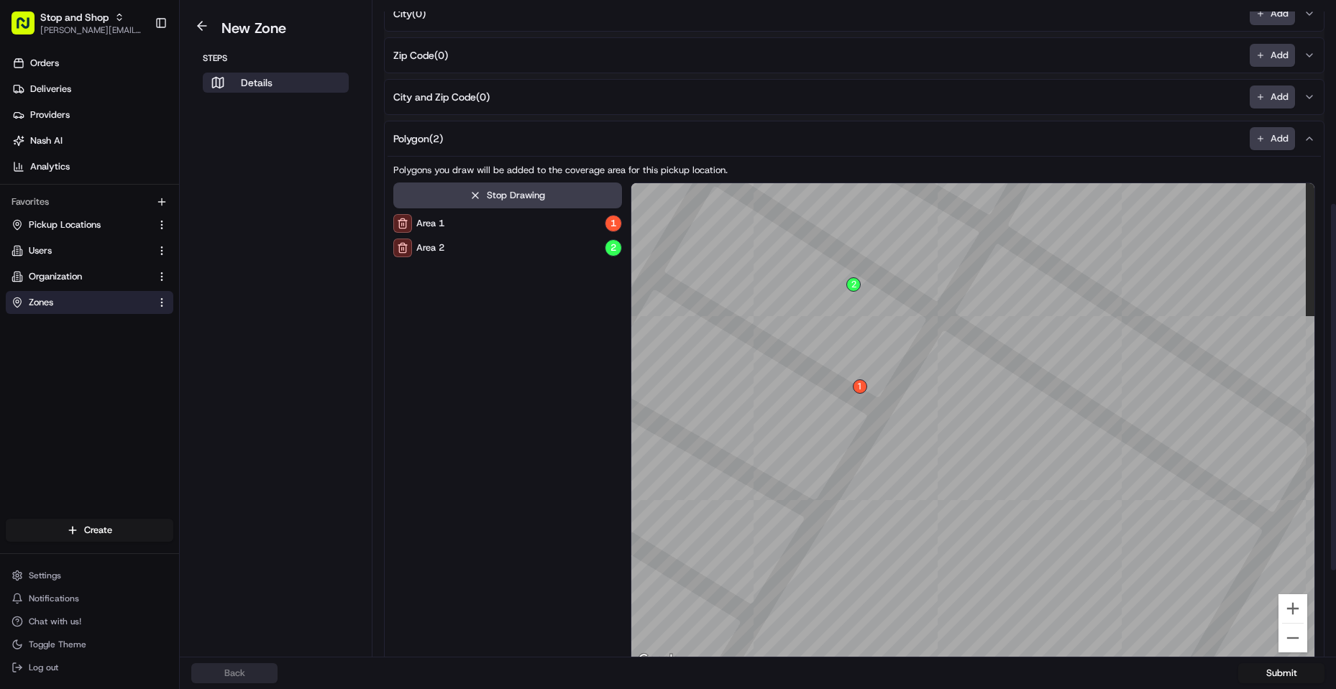
drag, startPoint x: 858, startPoint y: 403, endPoint x: 846, endPoint y: 390, distance: 18.3
click at [856, 385] on div at bounding box center [973, 426] width 684 height 487
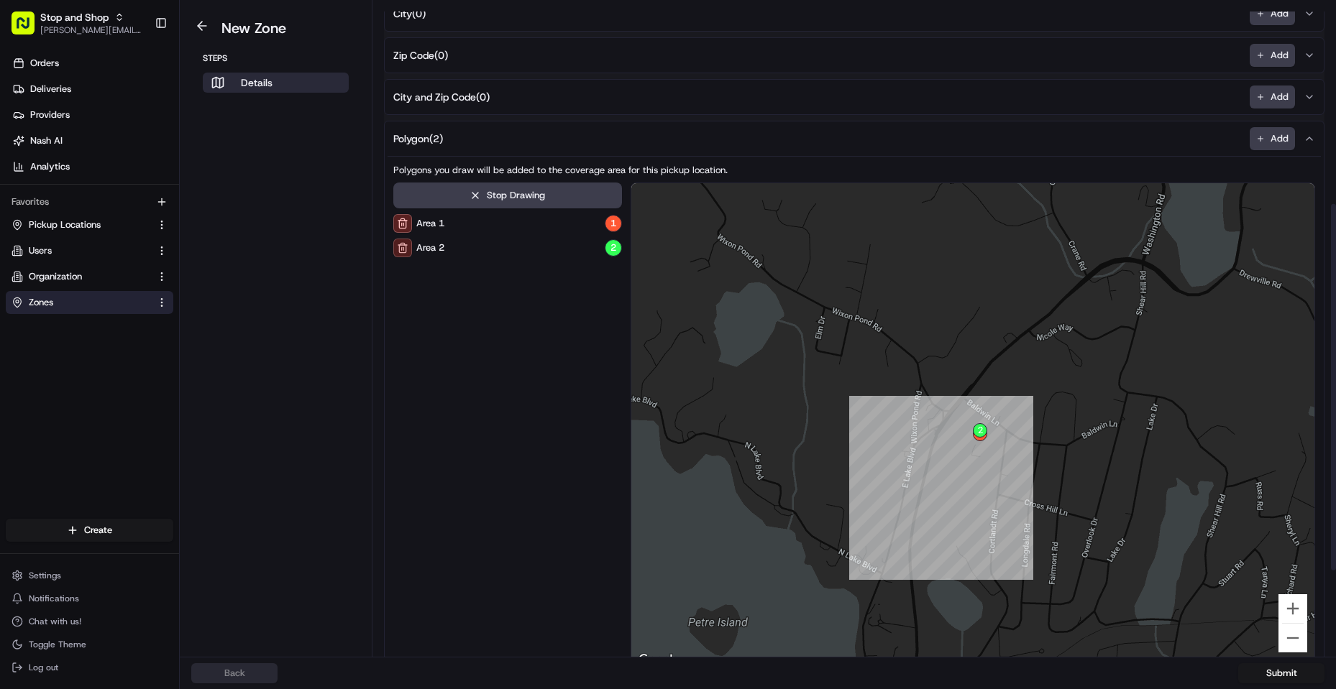
click at [404, 243] on button at bounding box center [402, 248] width 19 height 19
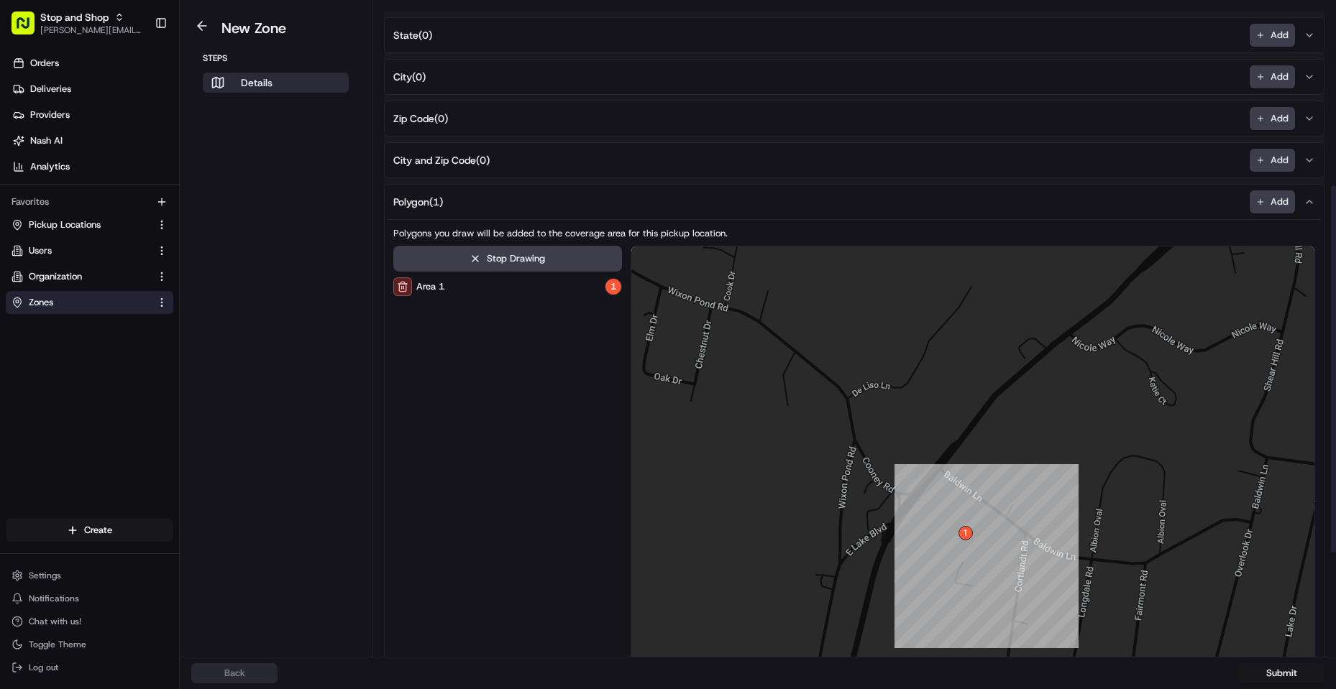
scroll to position [512, 0]
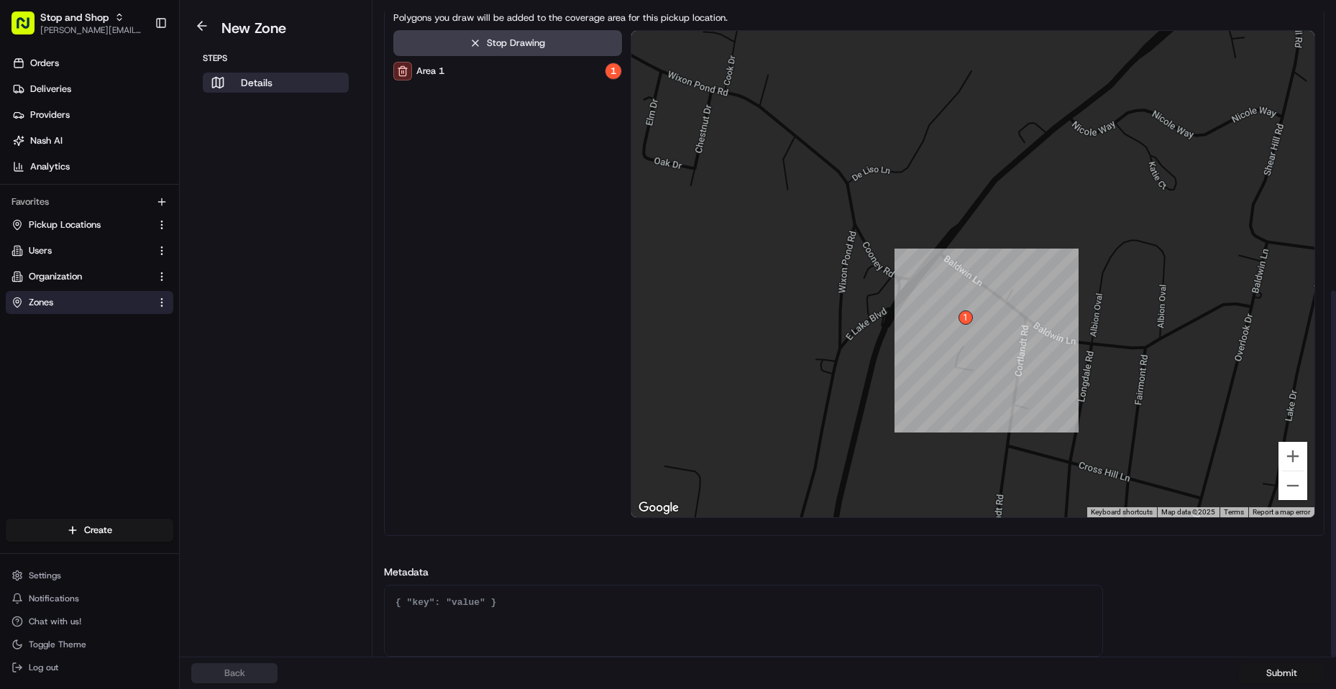
click at [1288, 667] on button "Submit" at bounding box center [1281, 674] width 86 height 20
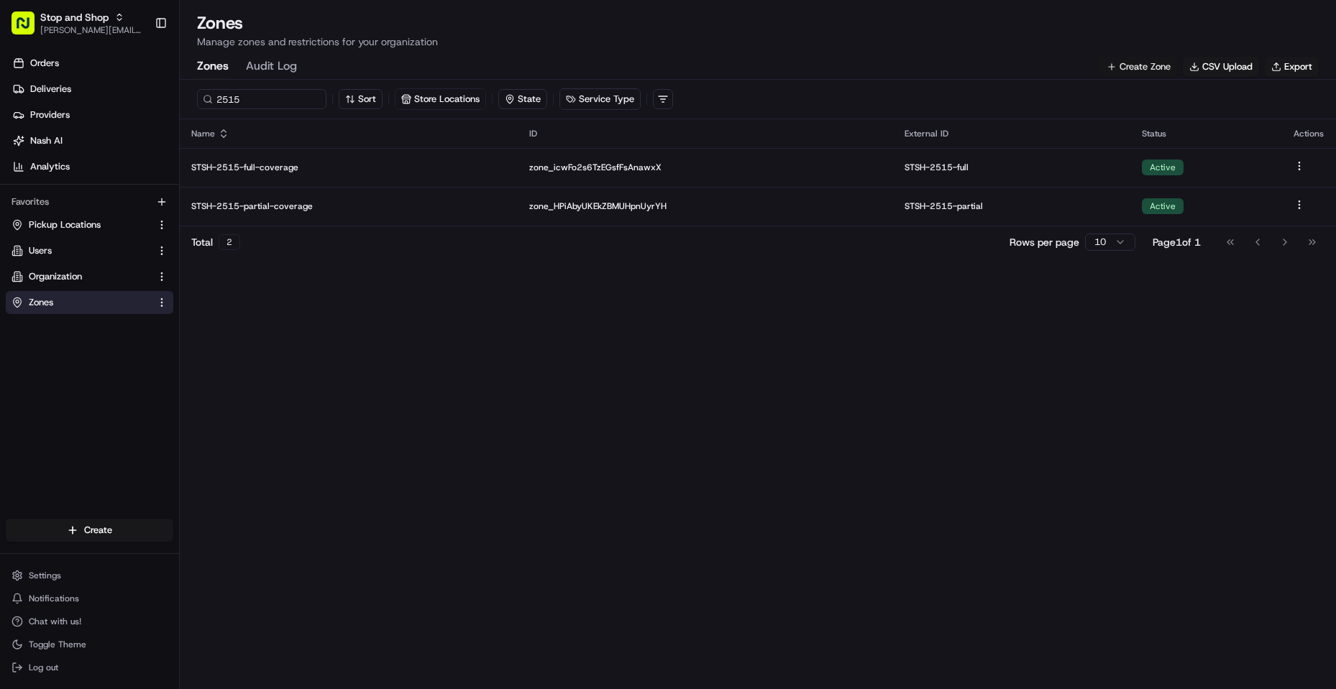
click at [1145, 73] on button "Create Zone" at bounding box center [1138, 67] width 77 height 20
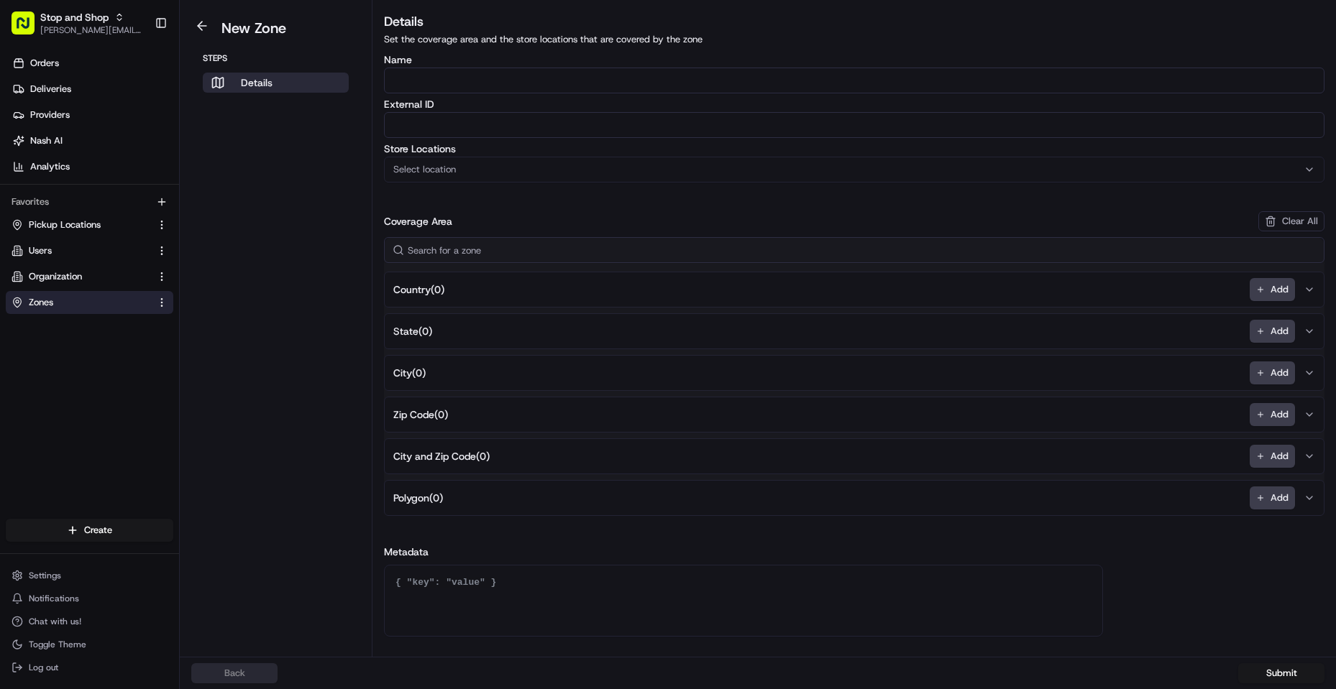
click at [647, 78] on input "Name" at bounding box center [854, 81] width 940 height 26
paste input "STSH-2515-Geofence-Waiting"
type input "STSH-2515-Geofence-Waiting"
paste input "STSH-2515-Geofence-Waiting"
type input "STSH-2515-Geofence-Waiting"
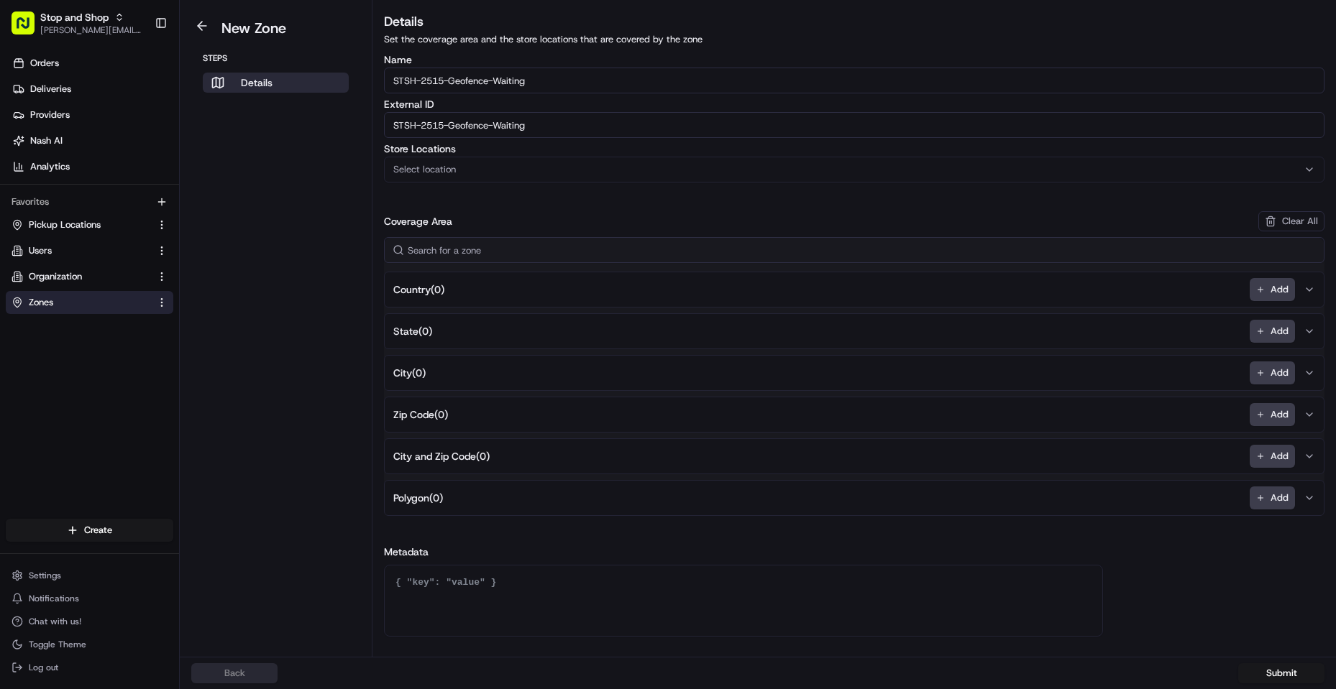
drag, startPoint x: 1278, startPoint y: 494, endPoint x: 984, endPoint y: 509, distance: 293.7
click at [1277, 494] on button "Add" at bounding box center [1271, 498] width 45 height 23
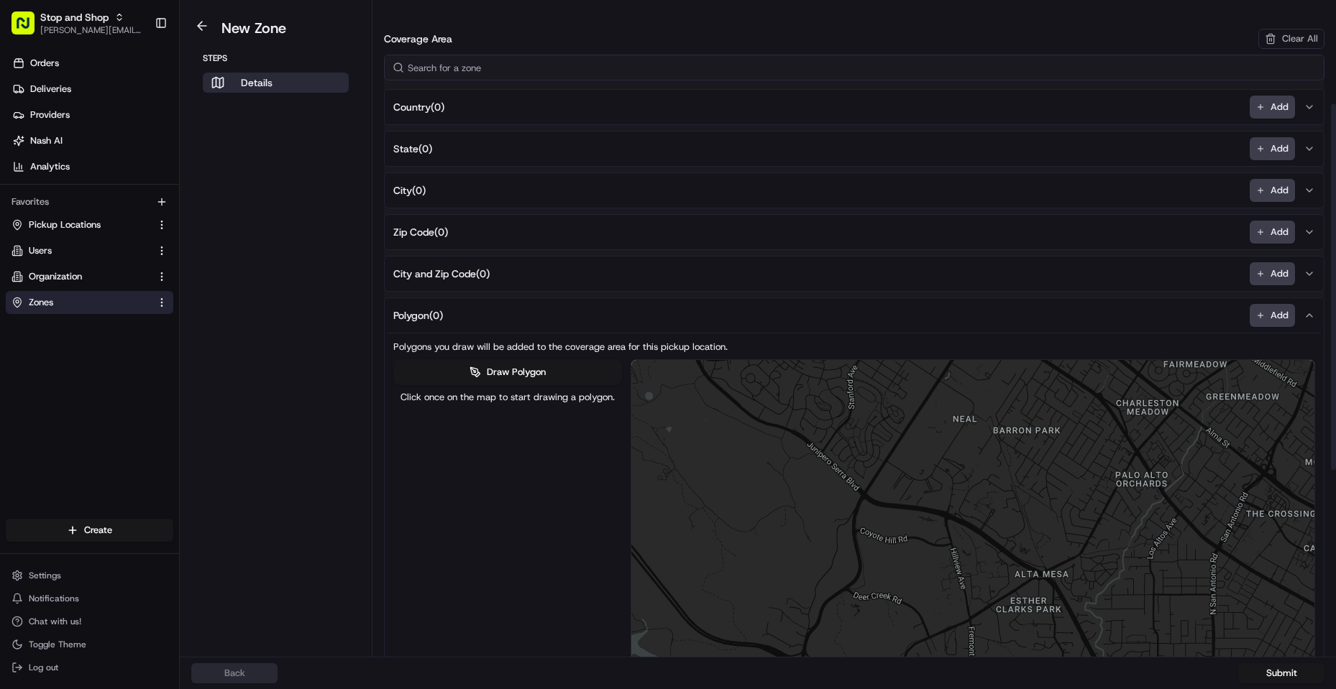
scroll to position [431, 0]
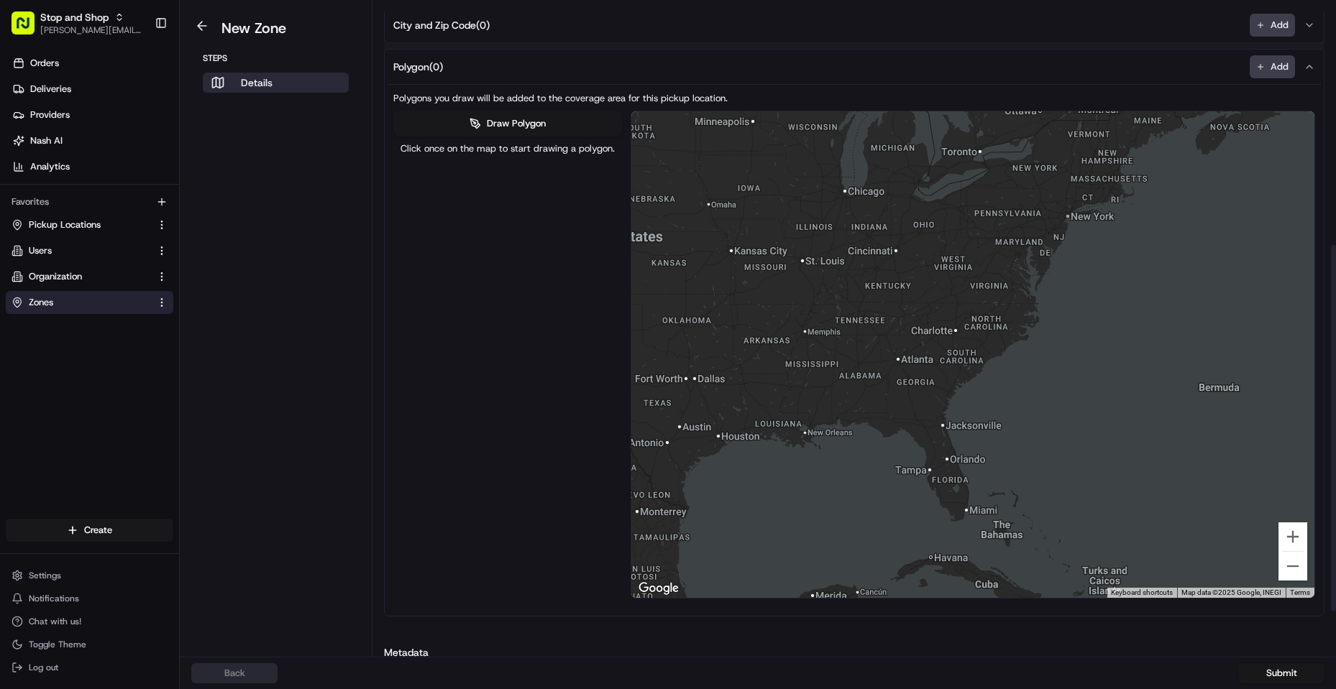
drag, startPoint x: 1234, startPoint y: 266, endPoint x: 396, endPoint y: 273, distance: 837.6
click at [396, 273] on div "Draw Polygon Click once on the map to start drawing a polygon. ← Move left → Mo…" at bounding box center [854, 355] width 922 height 488
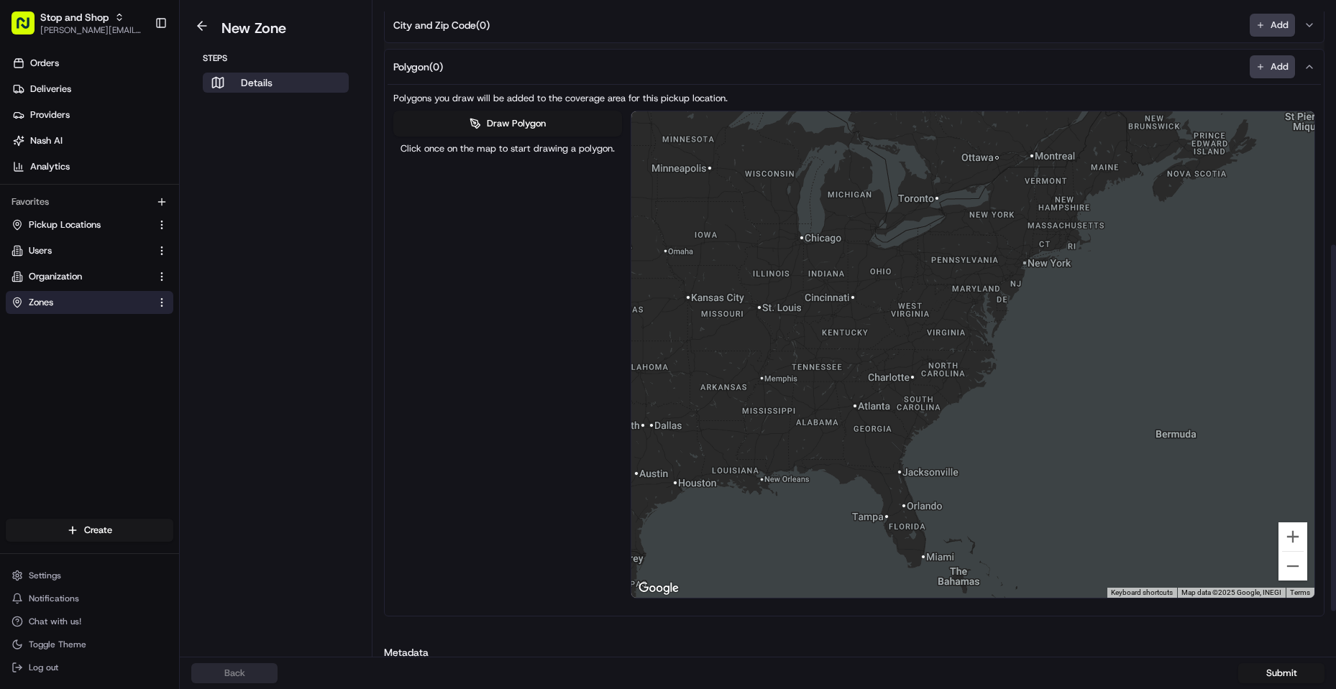
drag, startPoint x: 1044, startPoint y: 246, endPoint x: 981, endPoint y: 298, distance: 81.2
click at [982, 298] on div at bounding box center [973, 354] width 684 height 487
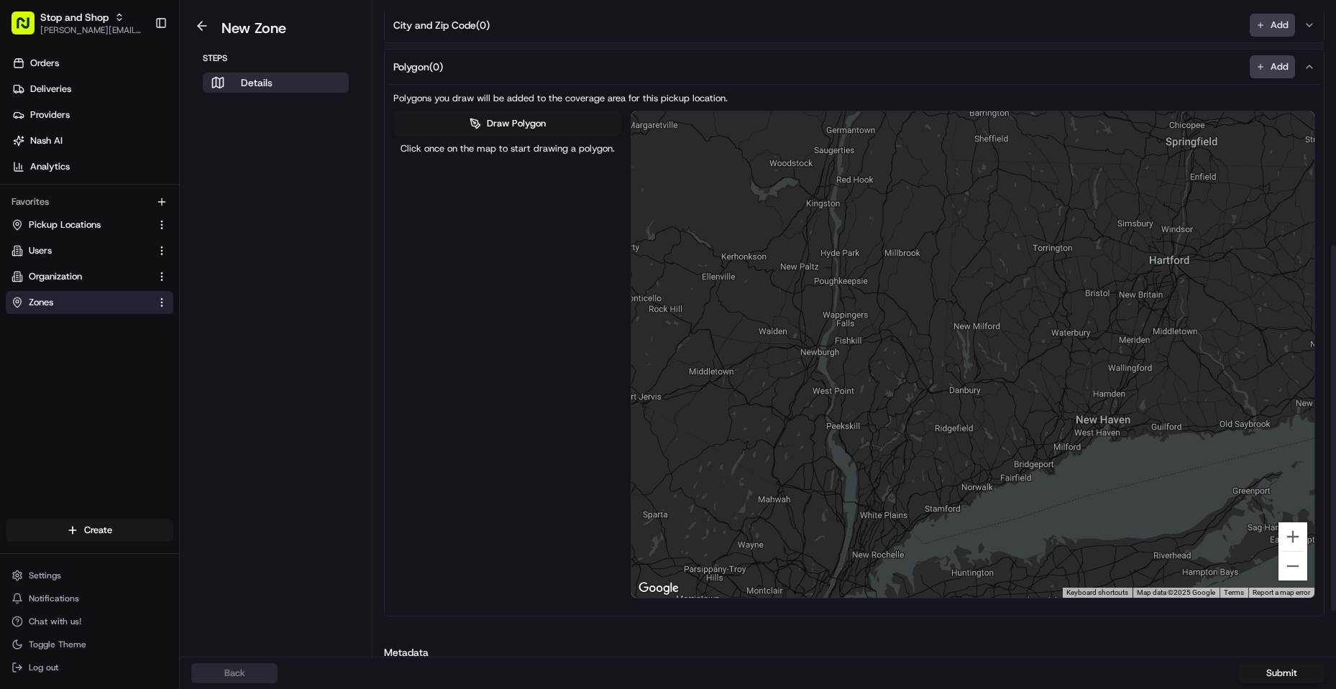
drag, startPoint x: 889, startPoint y: 421, endPoint x: 907, endPoint y: 373, distance: 50.5
click at [889, 400] on div at bounding box center [973, 354] width 684 height 487
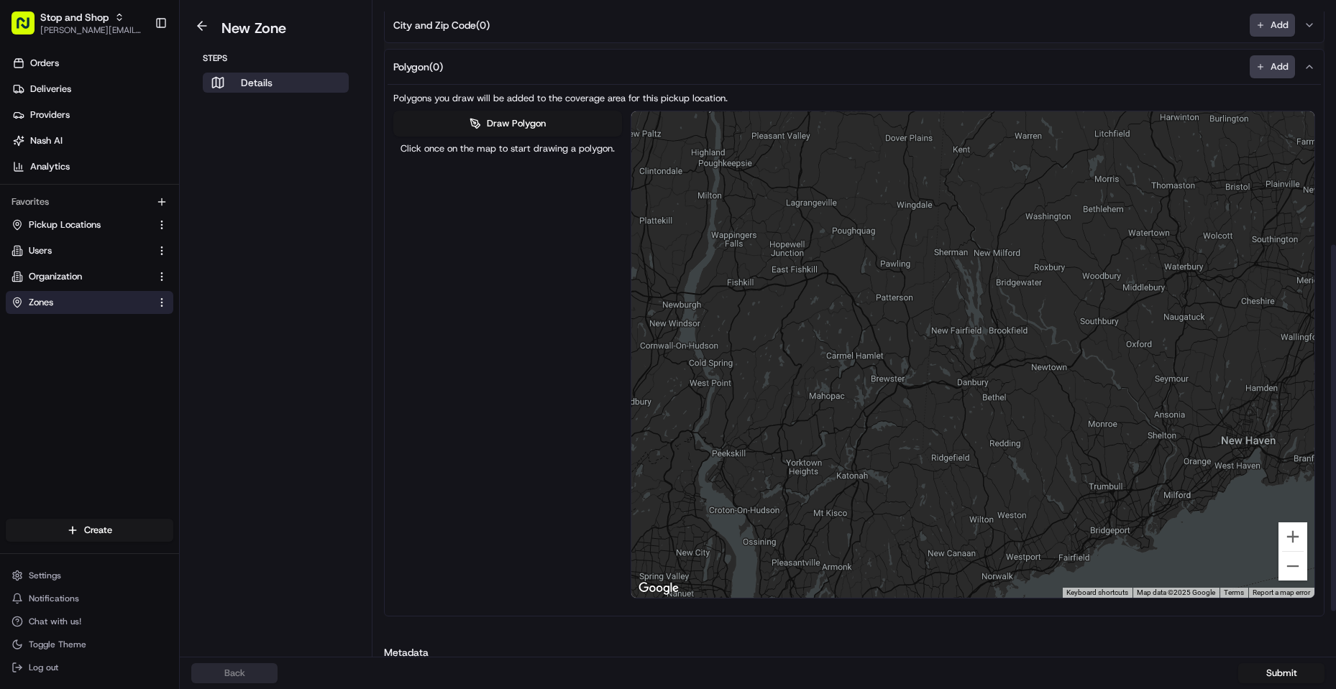
drag, startPoint x: 864, startPoint y: 329, endPoint x: 800, endPoint y: 284, distance: 78.0
click at [800, 284] on div at bounding box center [973, 354] width 684 height 487
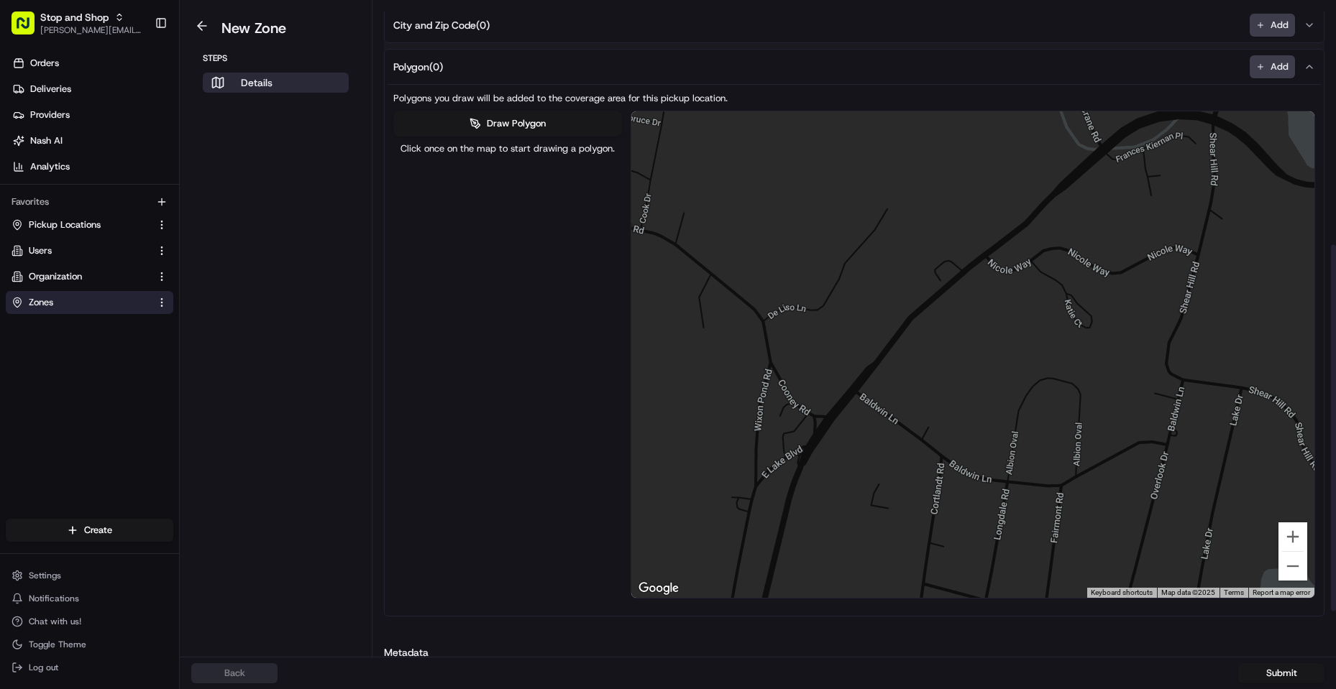
drag, startPoint x: 773, startPoint y: 461, endPoint x: 974, endPoint y: 332, distance: 238.9
click at [974, 332] on div at bounding box center [973, 354] width 684 height 487
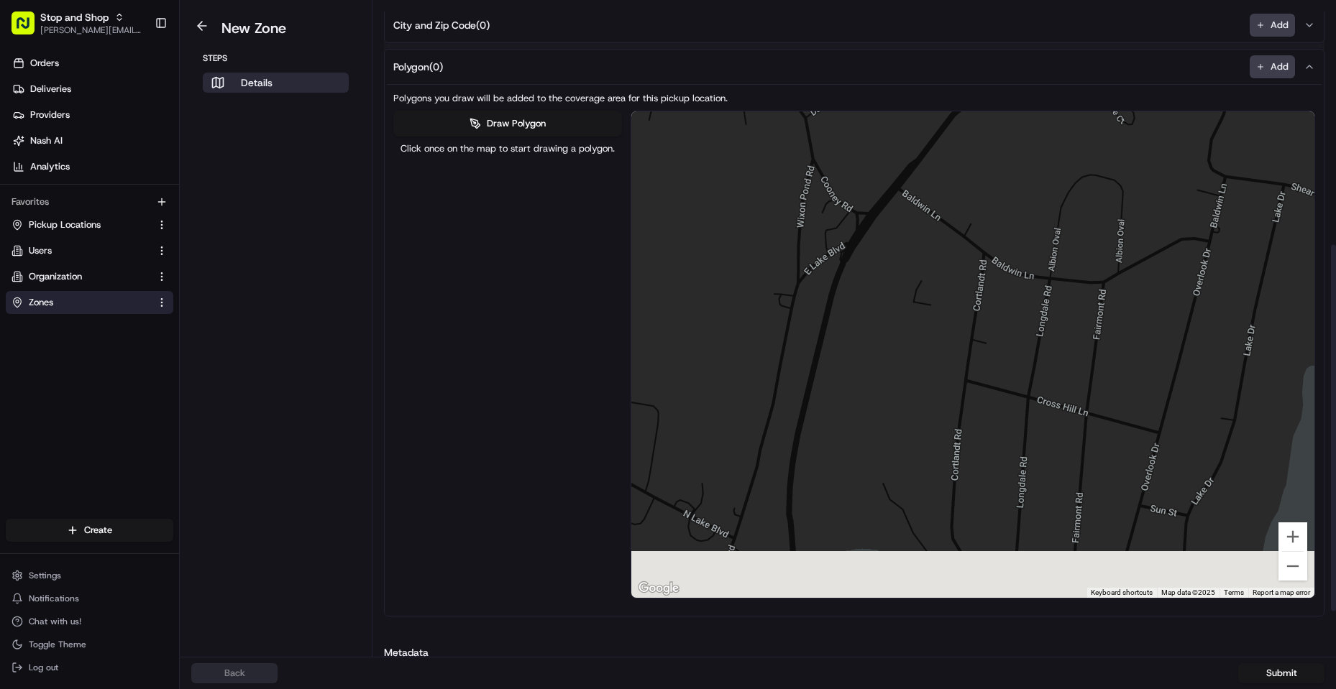
drag, startPoint x: 812, startPoint y: 474, endPoint x: 795, endPoint y: 311, distance: 164.1
click at [796, 310] on div at bounding box center [973, 354] width 684 height 487
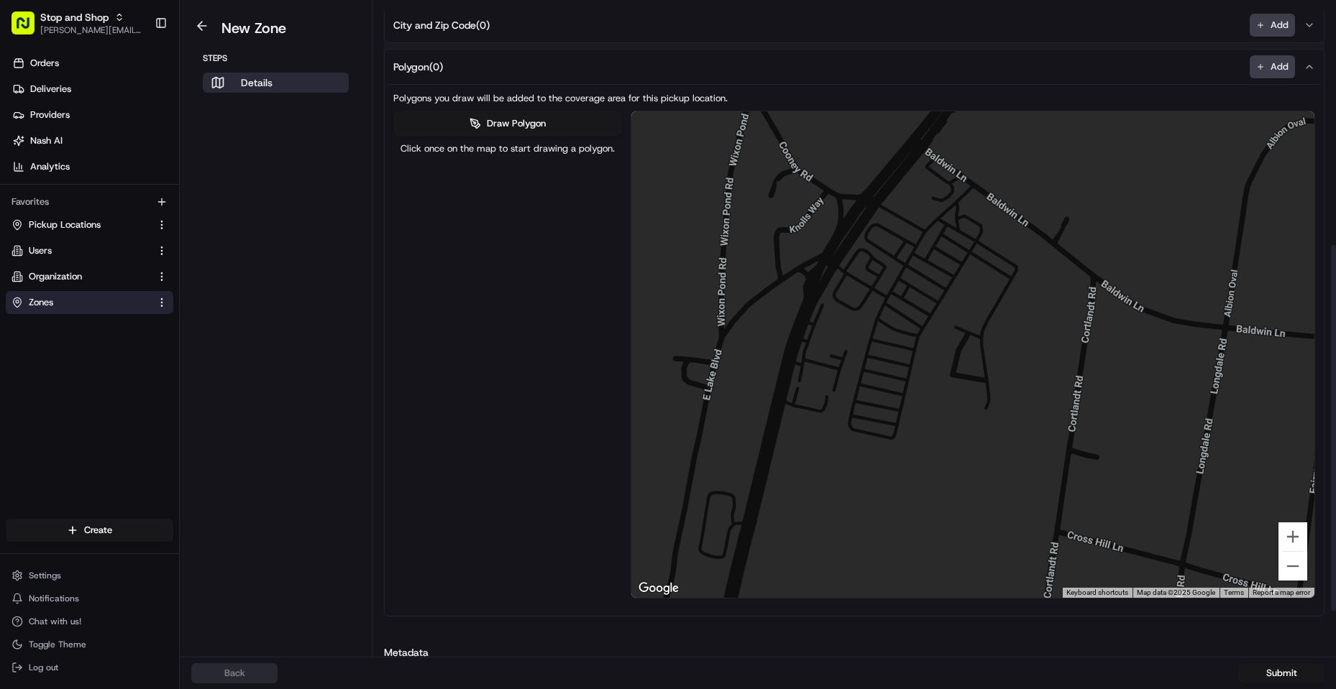
drag, startPoint x: 927, startPoint y: 269, endPoint x: 991, endPoint y: 323, distance: 83.1
click at [994, 323] on div at bounding box center [973, 354] width 684 height 487
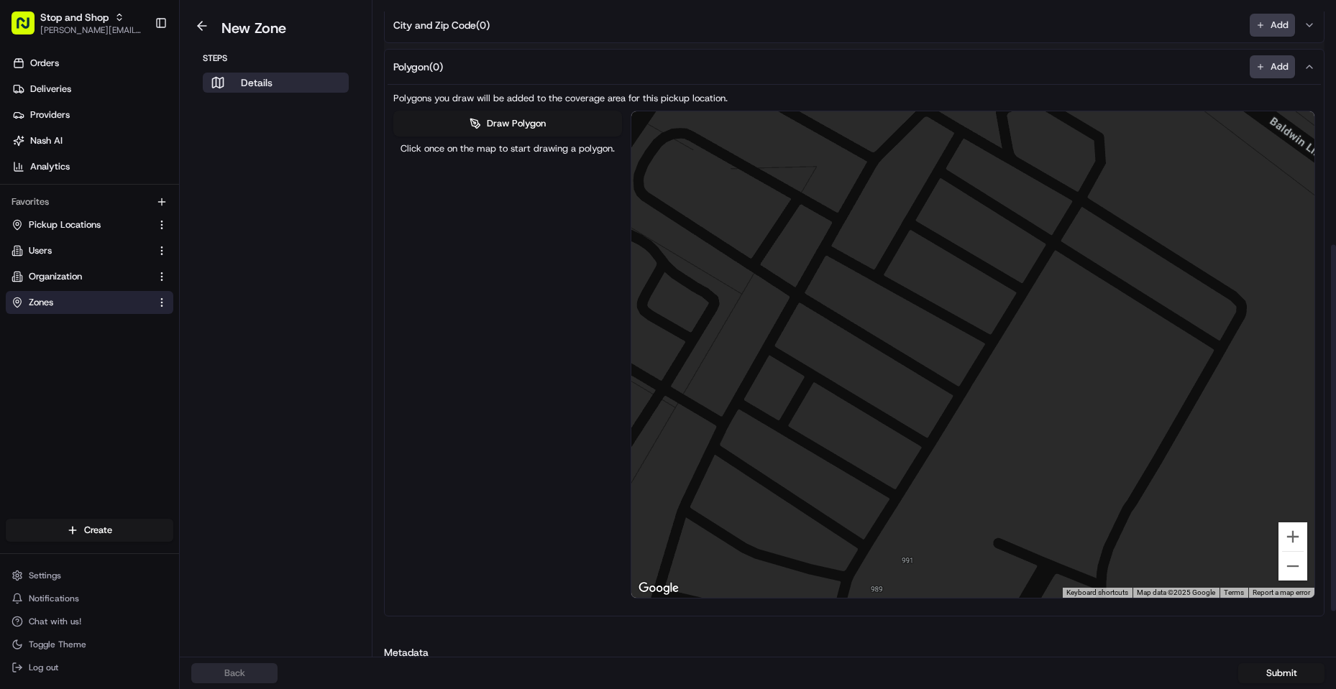
click at [975, 284] on div at bounding box center [973, 354] width 684 height 487
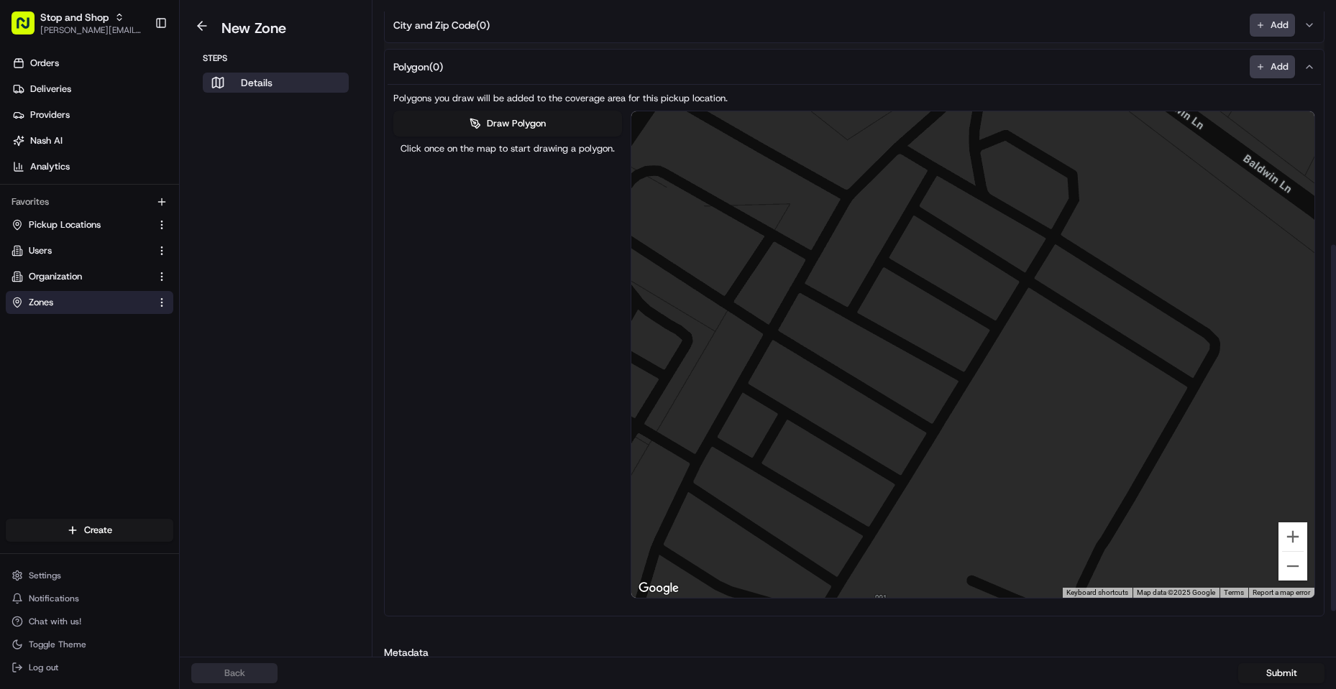
drag, startPoint x: 956, startPoint y: 276, endPoint x: 930, endPoint y: 313, distance: 45.9
click at [930, 313] on div at bounding box center [973, 354] width 684 height 487
click at [513, 110] on div "Polygons you draw will be added to the coverage area for this pickup location. …" at bounding box center [853, 345] width 927 height 520
click at [505, 119] on button "Draw Polygon" at bounding box center [507, 124] width 229 height 26
click at [983, 262] on div at bounding box center [973, 355] width 684 height 487
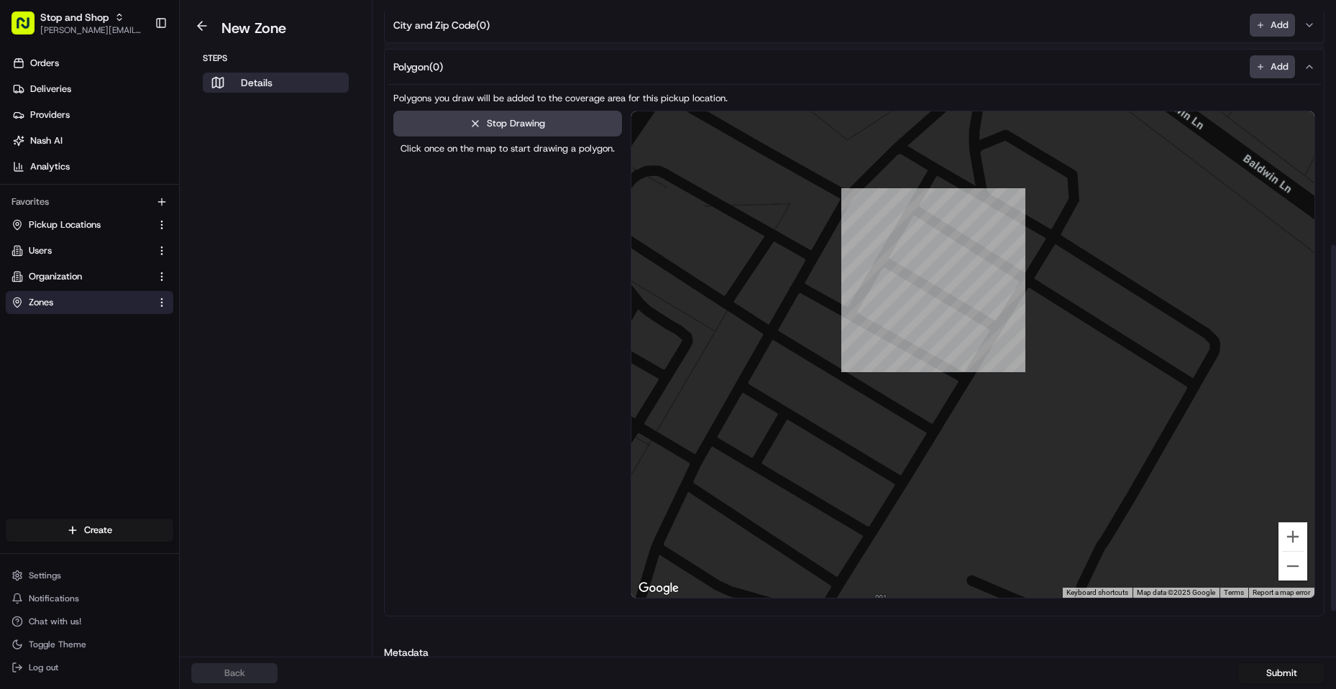
click at [959, 295] on div at bounding box center [973, 355] width 684 height 487
click at [991, 311] on div at bounding box center [973, 355] width 684 height 487
click at [1009, 278] on div at bounding box center [973, 355] width 684 height 487
click at [983, 260] on div at bounding box center [973, 355] width 684 height 487
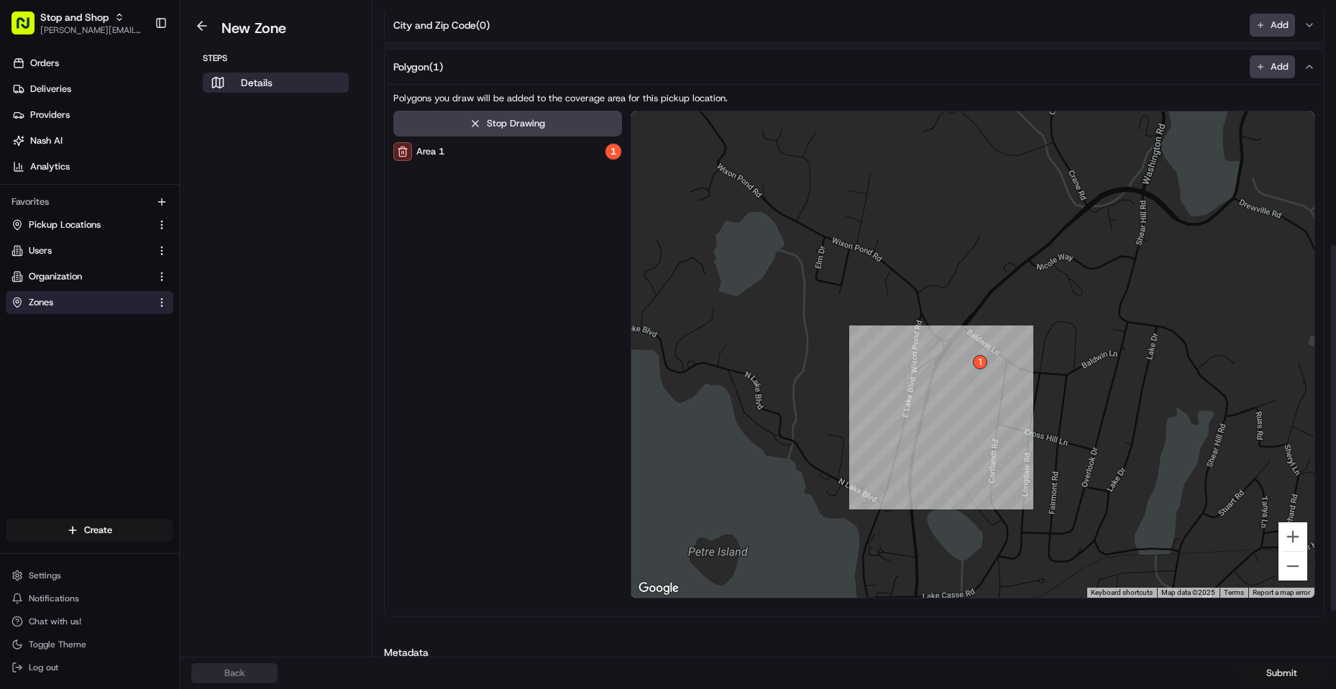
click at [1265, 675] on button "Submit" at bounding box center [1281, 674] width 86 height 20
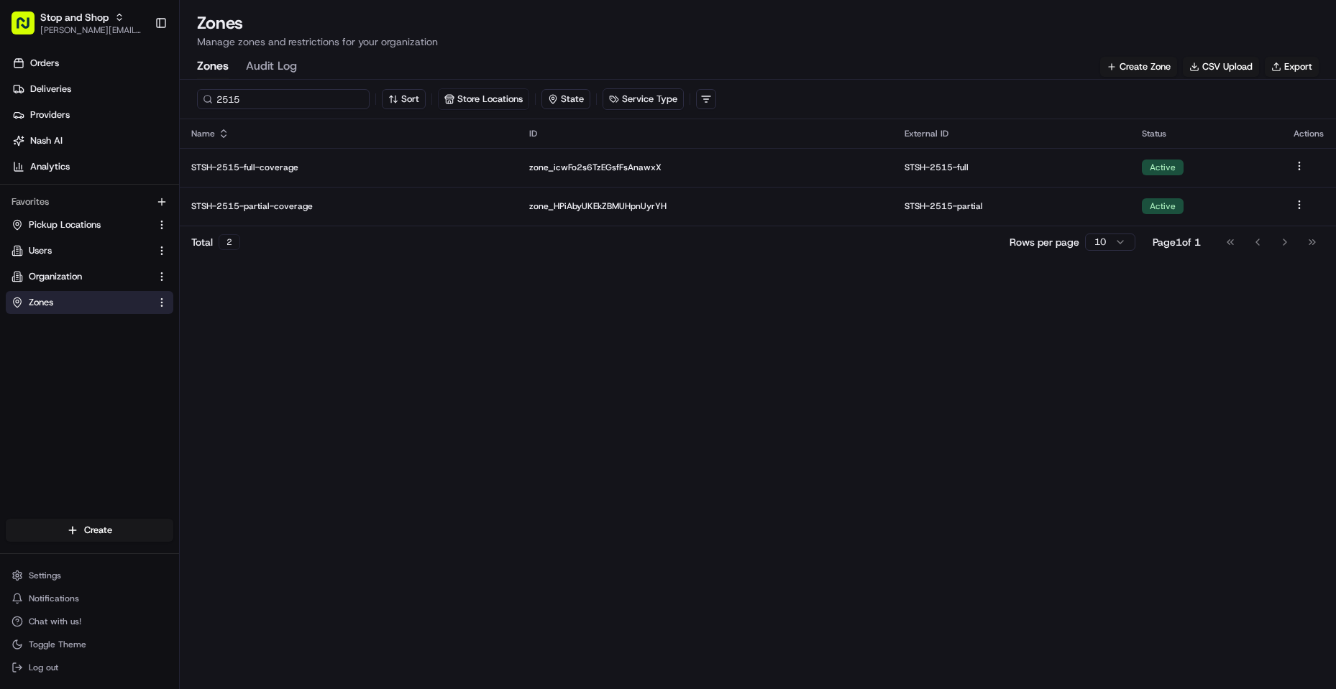
click at [265, 103] on input "2515" at bounding box center [283, 99] width 173 height 20
drag, startPoint x: 203, startPoint y: 107, endPoint x: 96, endPoint y: 121, distance: 108.0
click at [101, 123] on div "Stop and Shop [PERSON_NAME][EMAIL_ADDRESS][DOMAIN_NAME] Toggle Sidebar Orders D…" at bounding box center [668, 344] width 1336 height 689
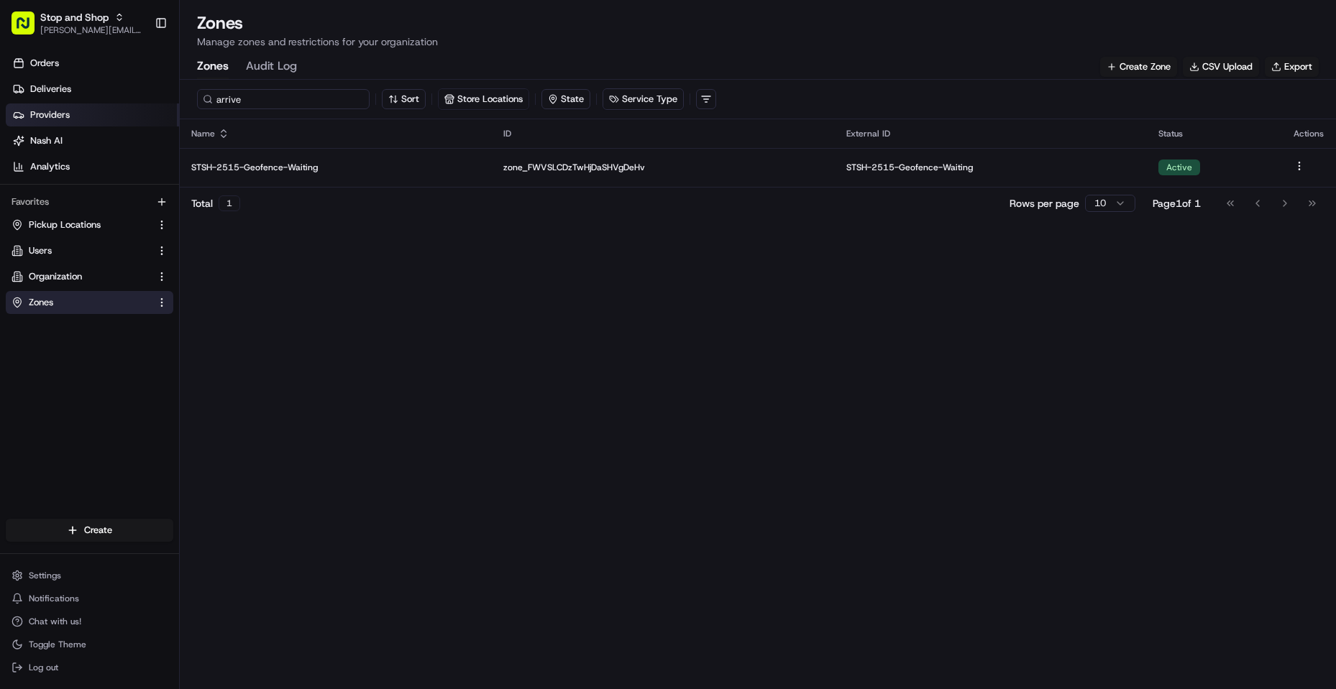
type input "arrived"
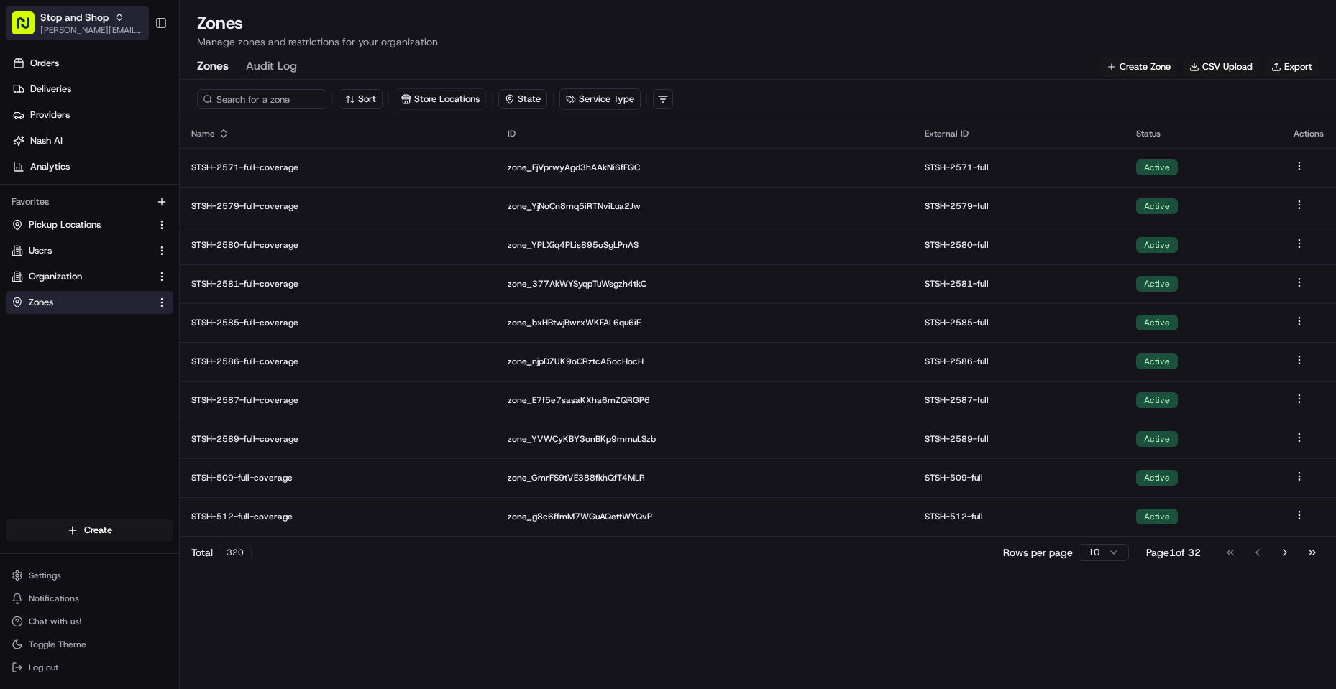
click at [68, 22] on span "Stop and Shop" at bounding box center [74, 17] width 68 height 14
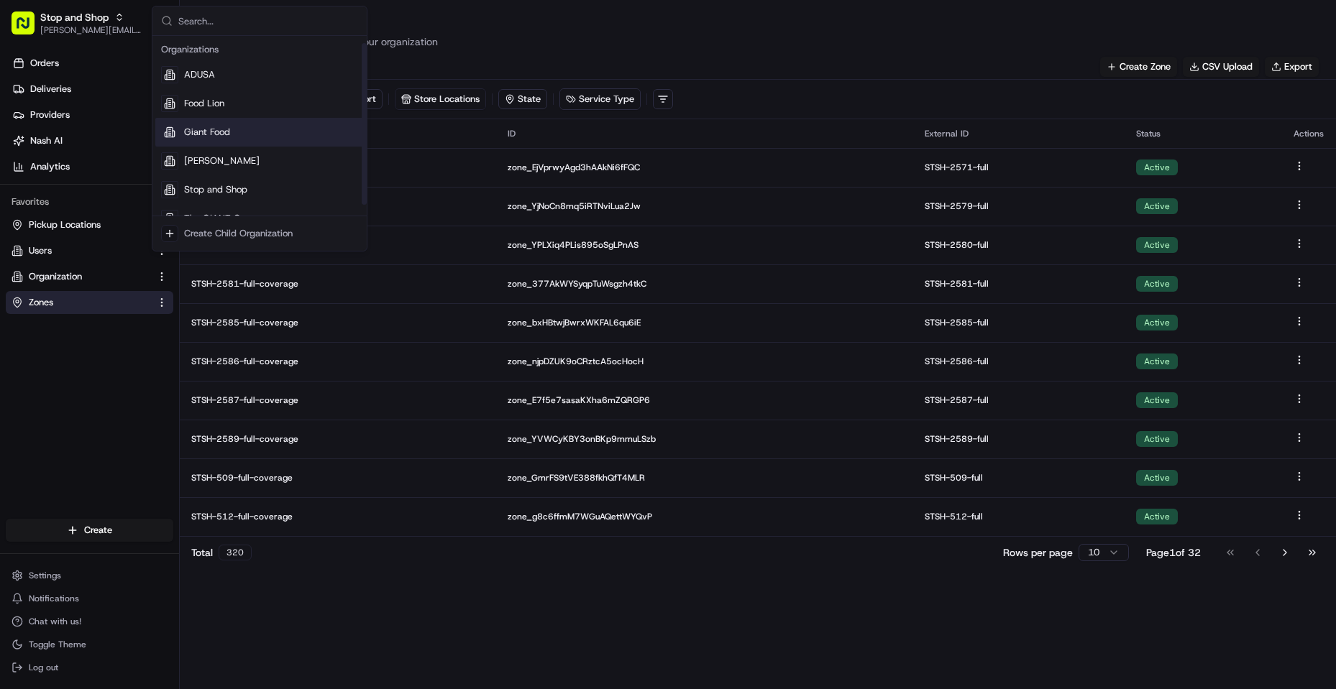
scroll to position [20, 0]
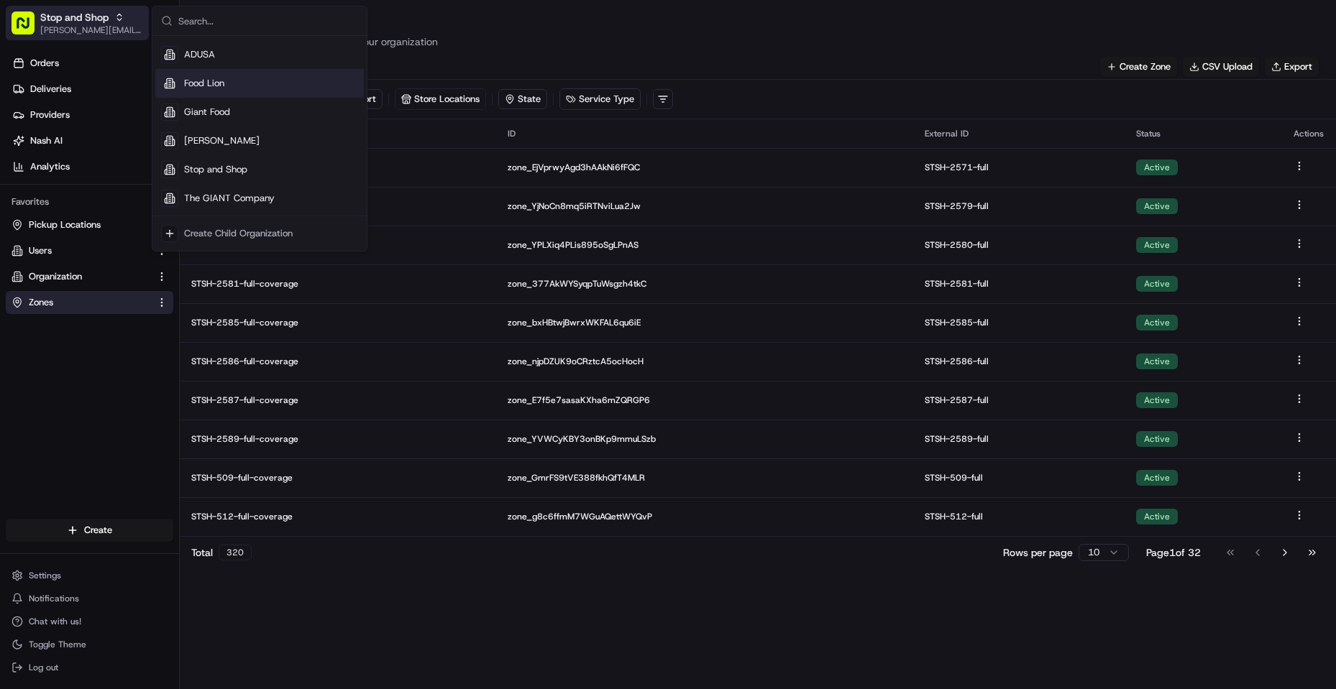
click at [93, 12] on span "Stop and Shop" at bounding box center [74, 17] width 68 height 14
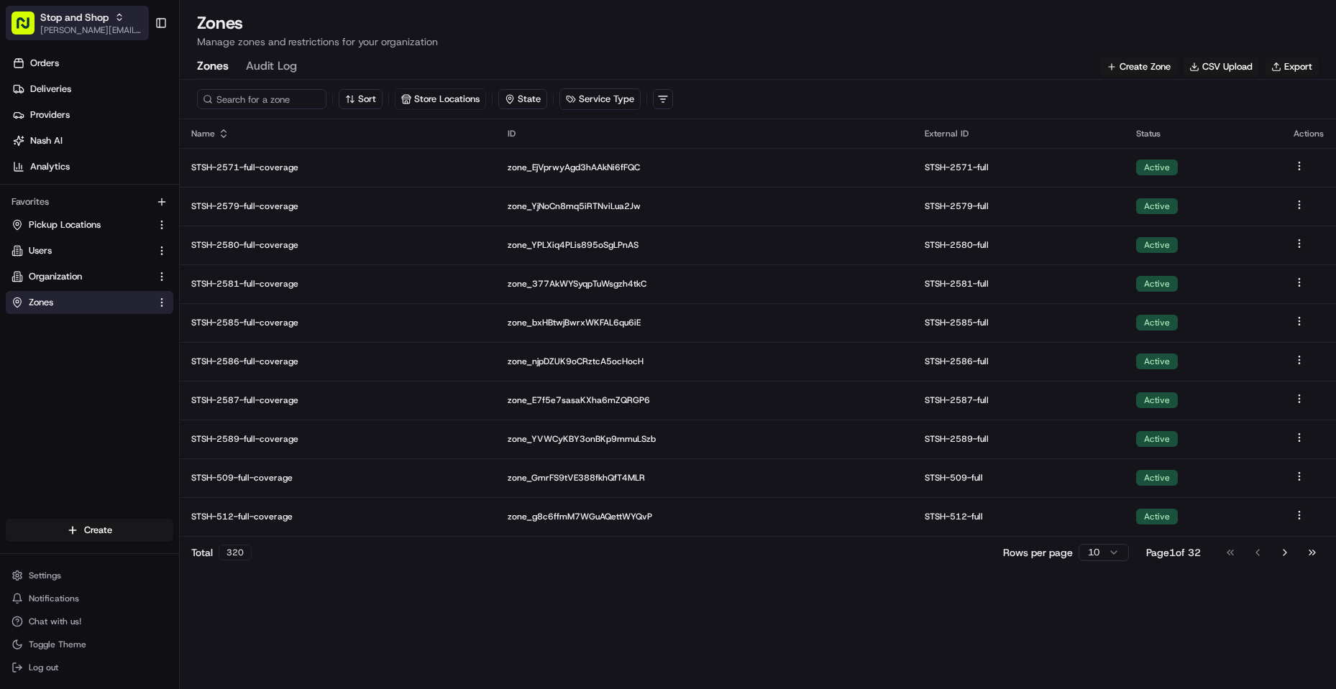
click at [82, 19] on span "Stop and Shop" at bounding box center [74, 17] width 68 height 14
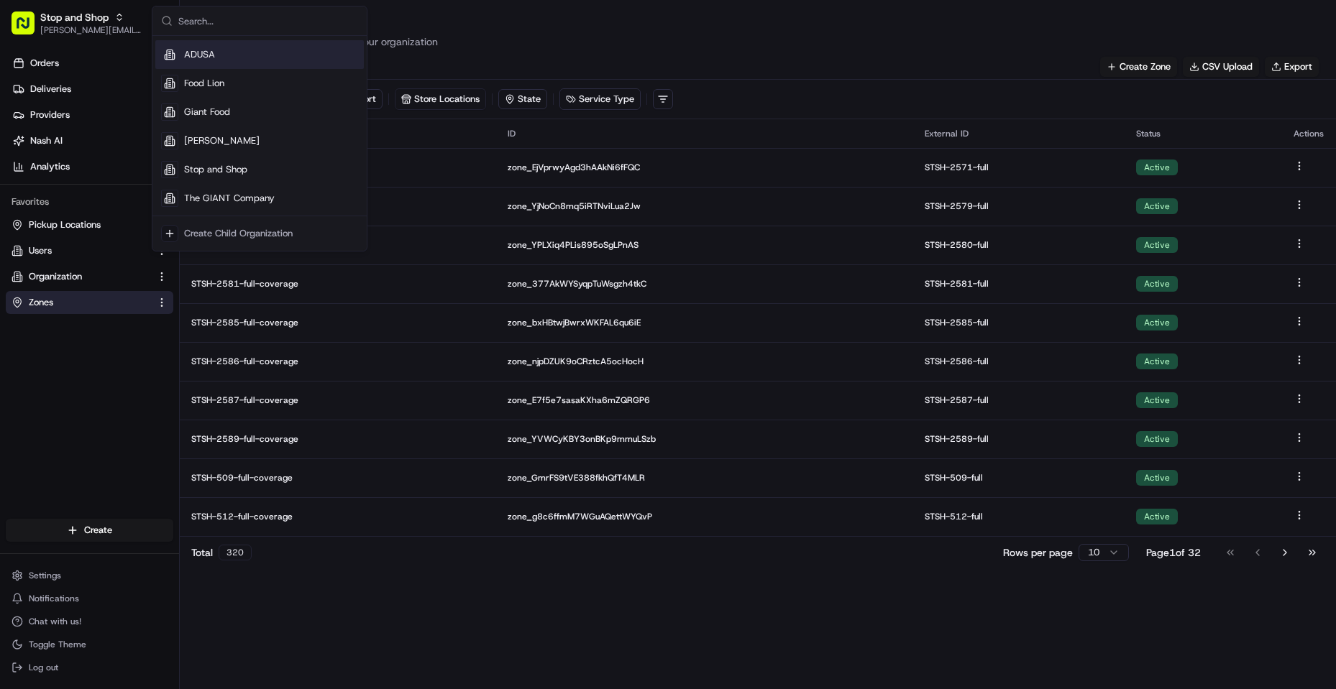
click at [565, 38] on p "Manage zones and restrictions for your organization" at bounding box center [758, 42] width 1122 height 14
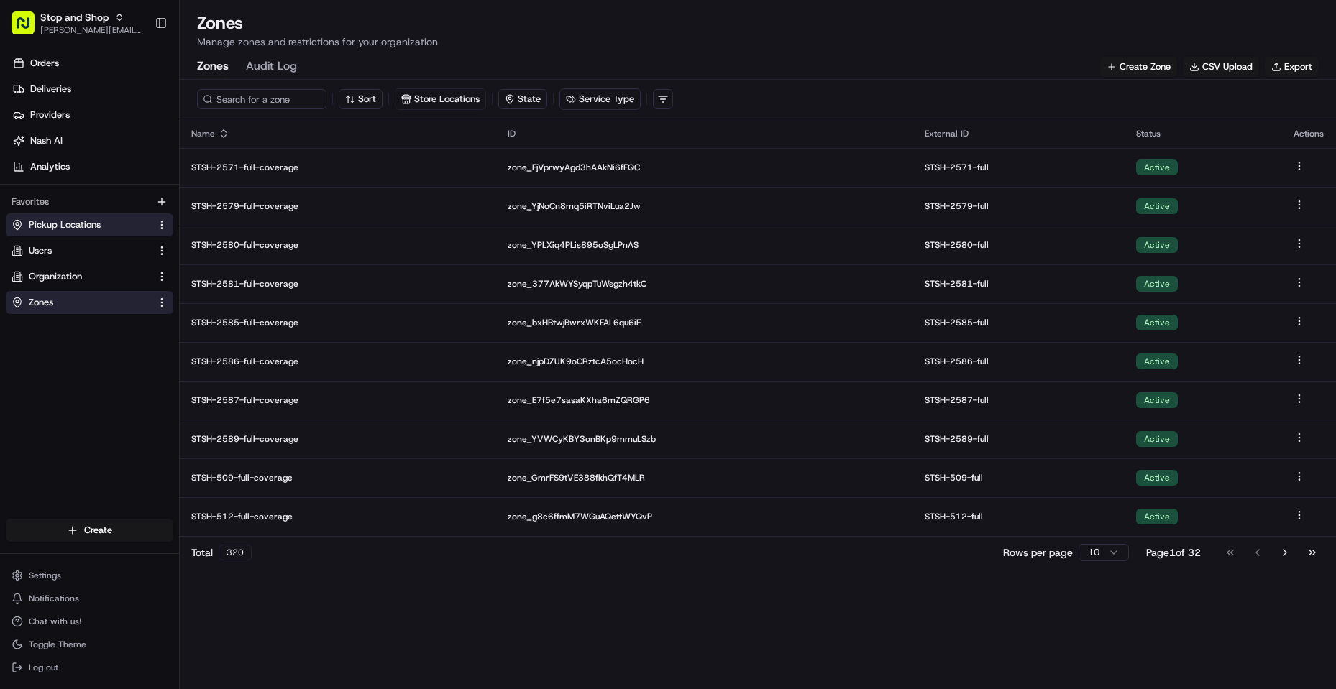
click at [75, 222] on span "Pickup Locations" at bounding box center [65, 225] width 72 height 13
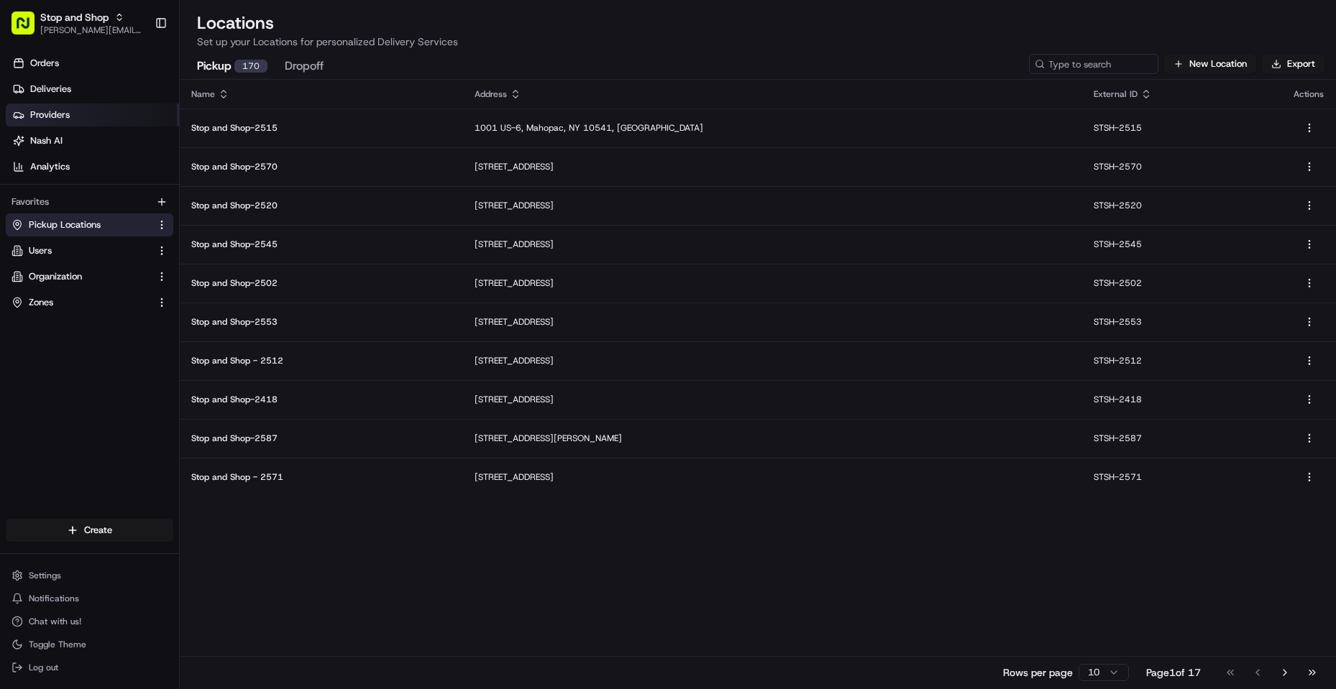
click at [65, 114] on span "Providers" at bounding box center [50, 115] width 40 height 13
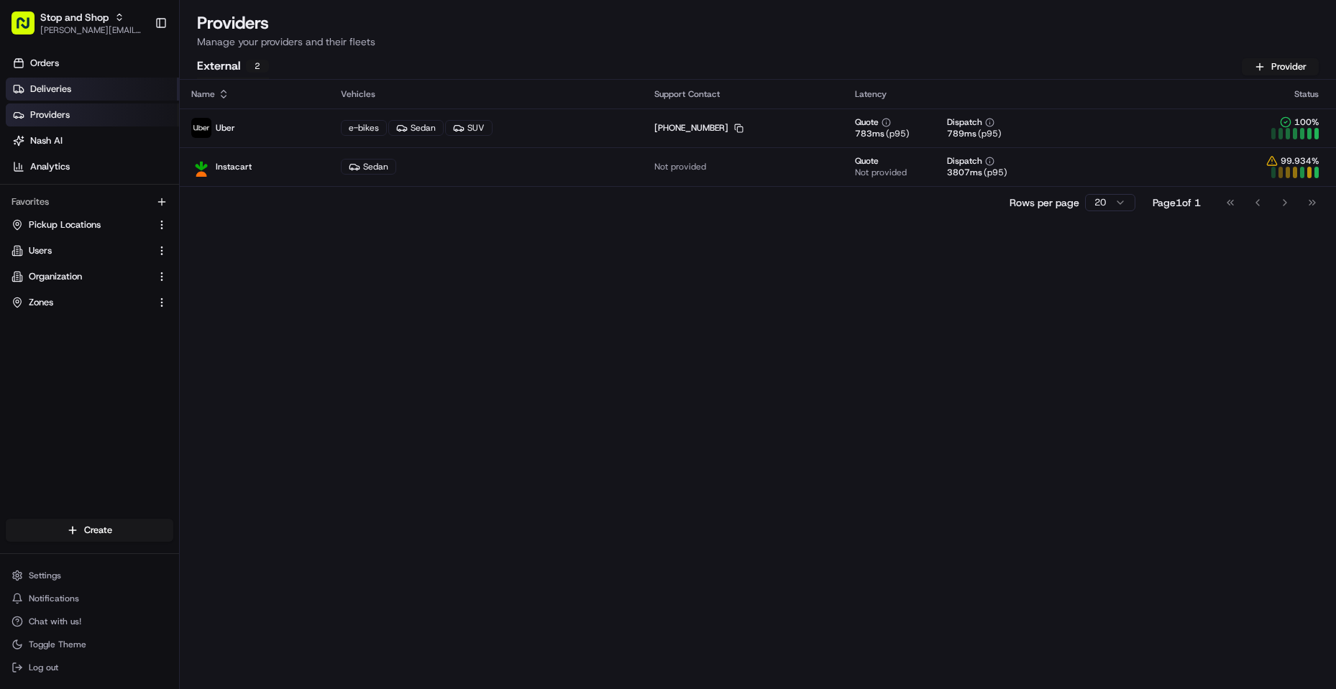
drag, startPoint x: 56, startPoint y: 88, endPoint x: 58, endPoint y: 95, distance: 7.3
click at [57, 88] on span "Deliveries" at bounding box center [50, 89] width 41 height 13
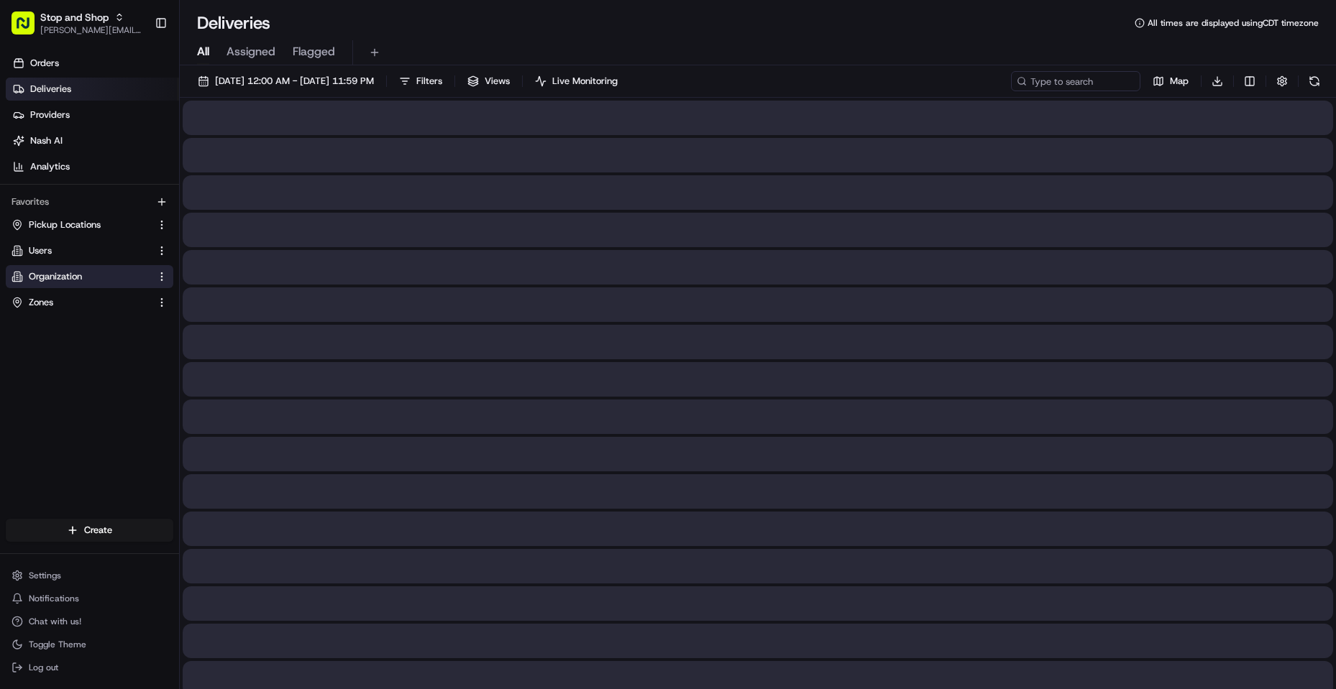
click at [53, 223] on span "Pickup Locations" at bounding box center [65, 225] width 72 height 13
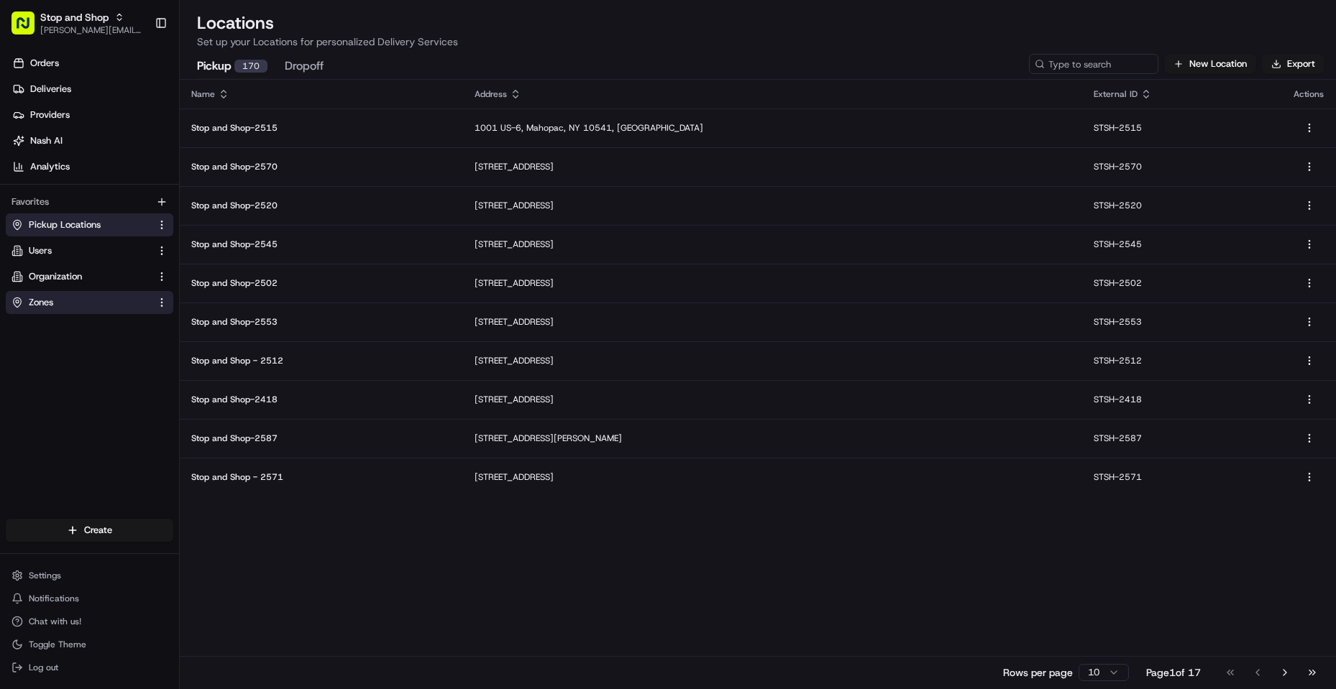
click at [50, 293] on button "Zones" at bounding box center [90, 302] width 168 height 23
click at [68, 305] on link "Zones" at bounding box center [81, 302] width 139 height 13
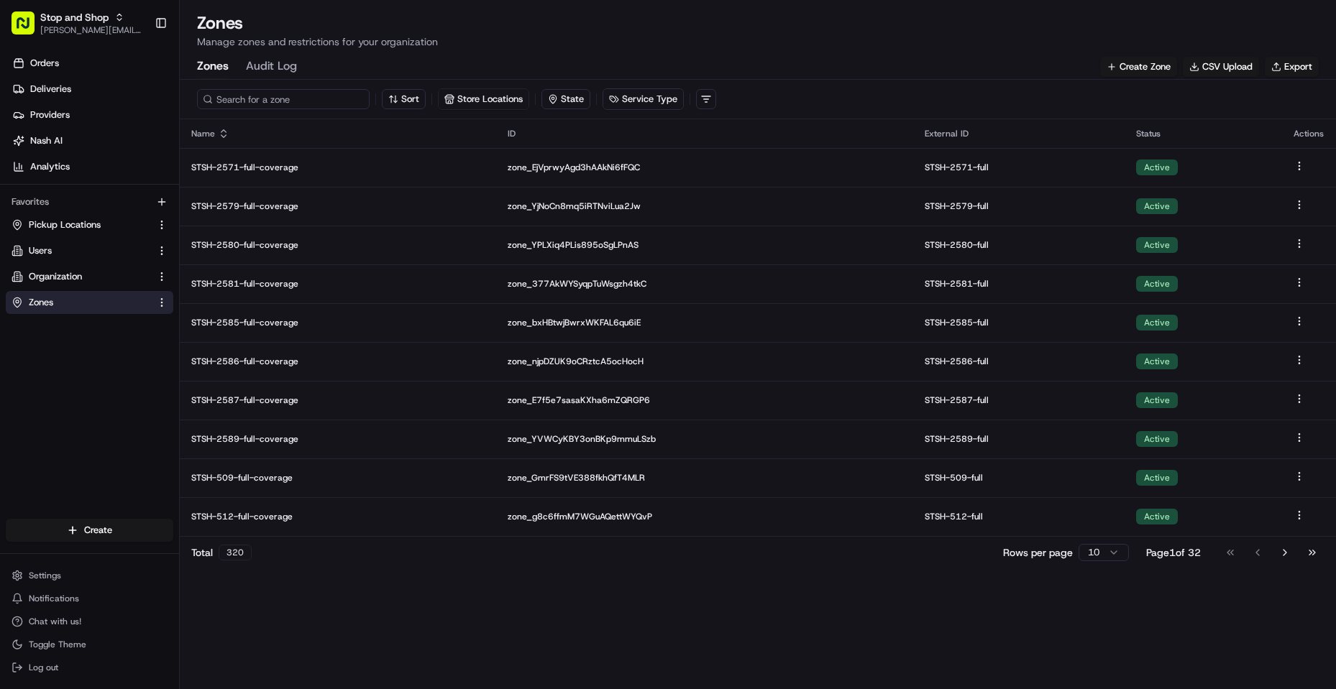
click at [280, 104] on input at bounding box center [283, 99] width 173 height 20
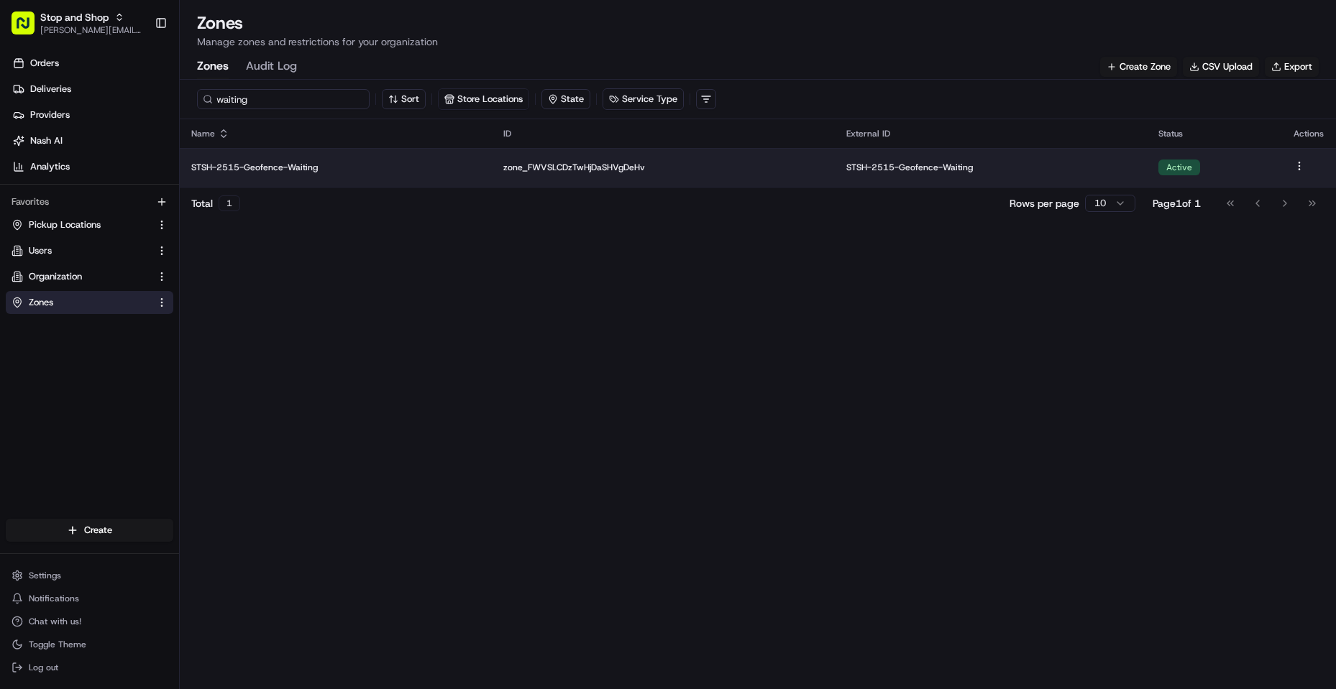
type input "waiting"
click at [275, 166] on p "STSH-2515-Geofence-Waiting" at bounding box center [335, 168] width 289 height 12
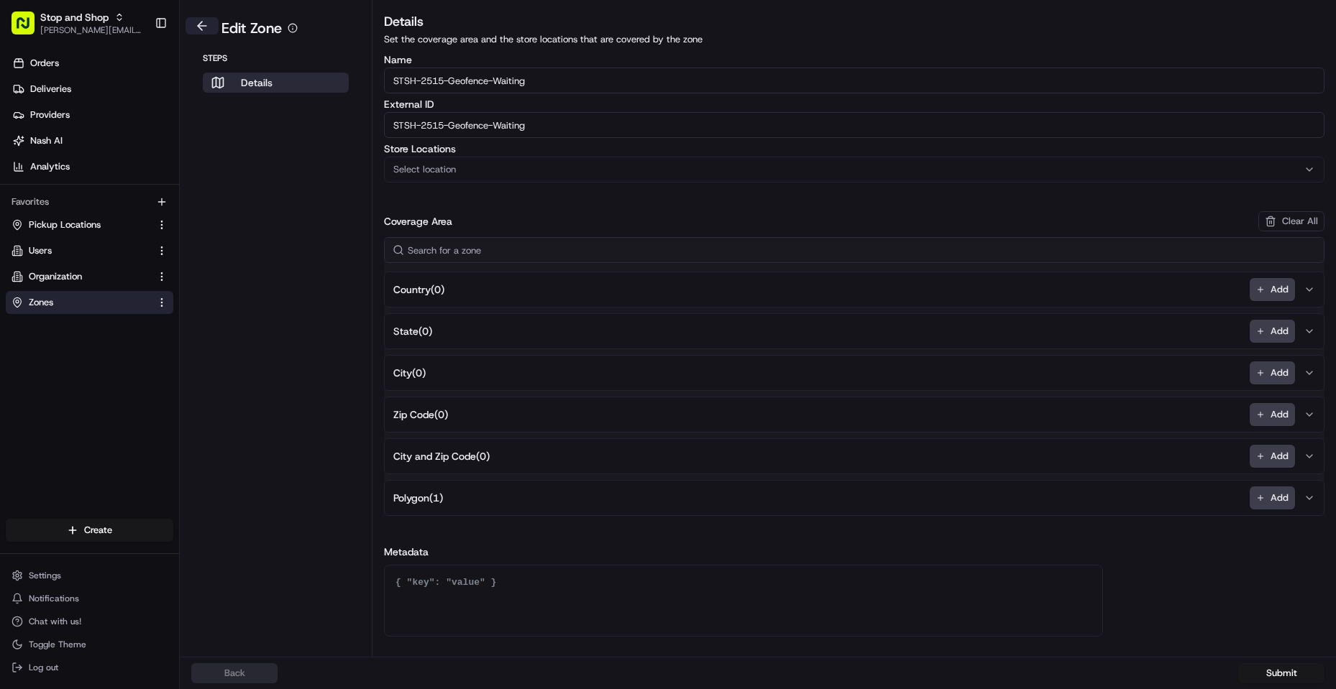
click at [196, 22] on button at bounding box center [201, 25] width 33 height 17
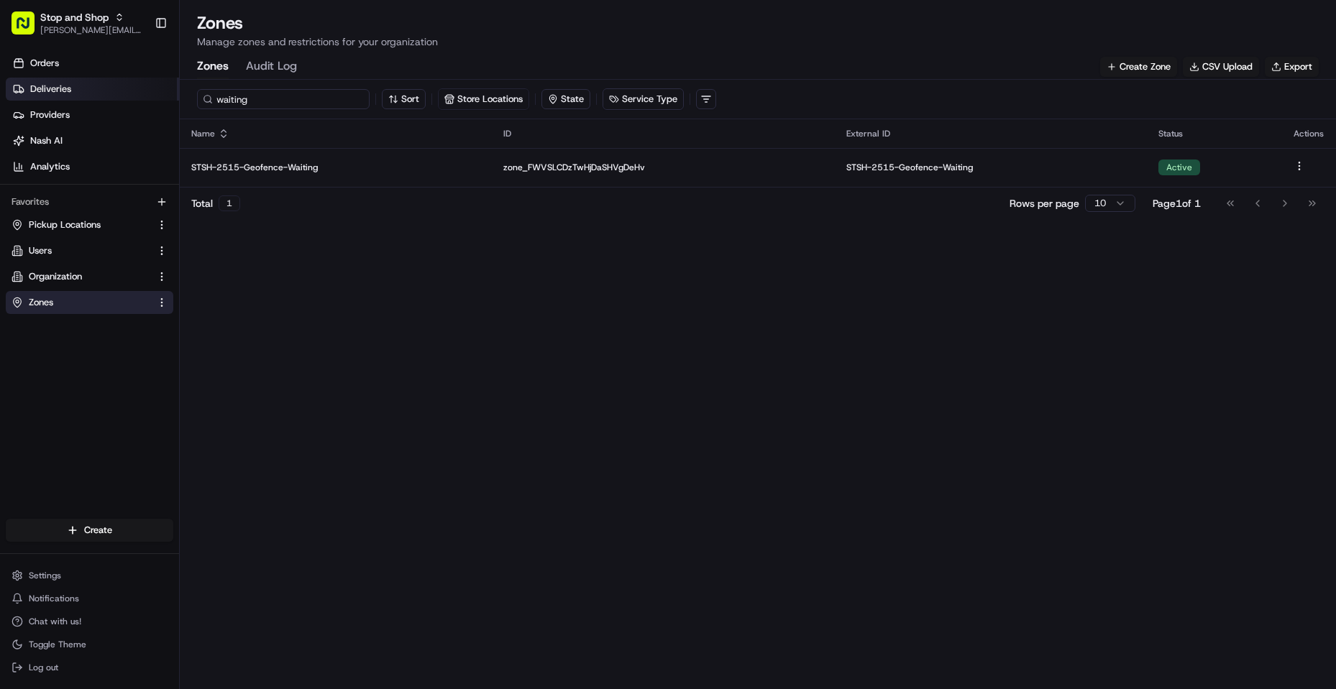
drag, startPoint x: 286, startPoint y: 97, endPoint x: 155, endPoint y: 78, distance: 132.2
click at [153, 82] on div "Stop and Shop [PERSON_NAME][EMAIL_ADDRESS][DOMAIN_NAME] Toggle Sidebar Orders D…" at bounding box center [668, 344] width 1336 height 689
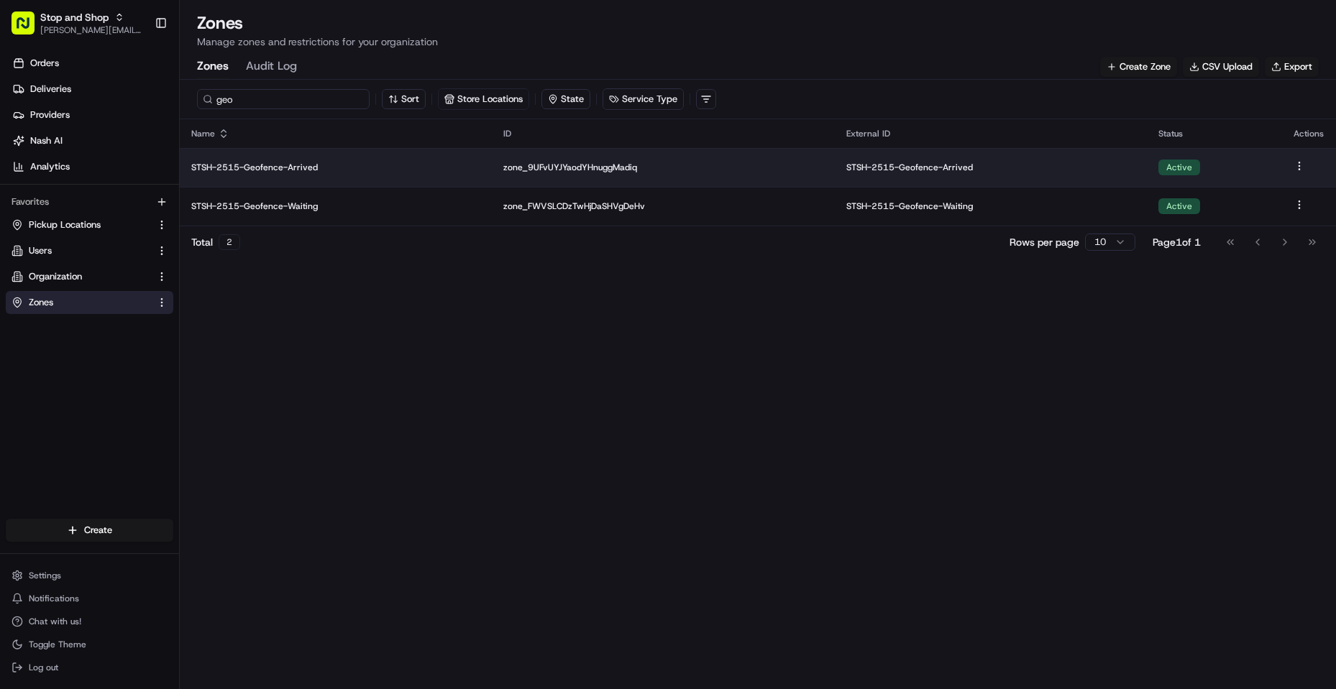
type input "geo"
click at [1302, 165] on html "Stop and Shop [PERSON_NAME][EMAIL_ADDRESS][DOMAIN_NAME] Toggle Sidebar Orders D…" at bounding box center [668, 344] width 1336 height 689
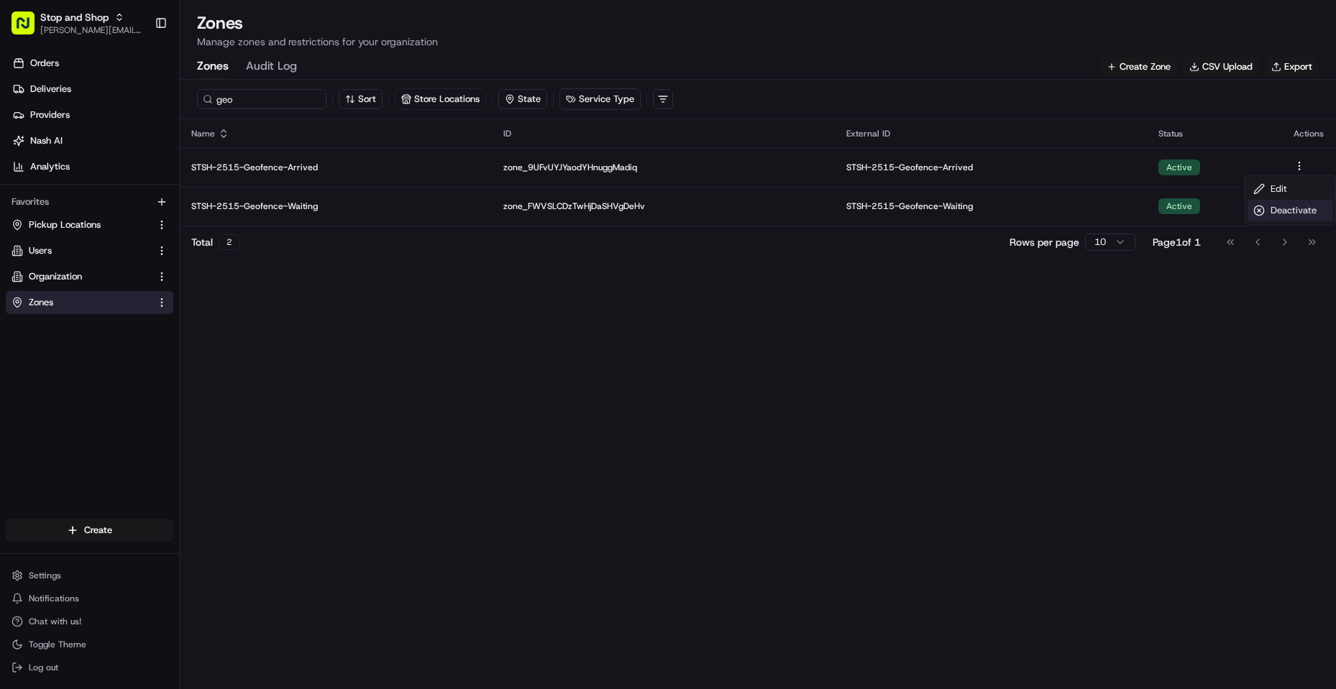
click at [1284, 211] on div "Deactivate" at bounding box center [1289, 211] width 85 height 22
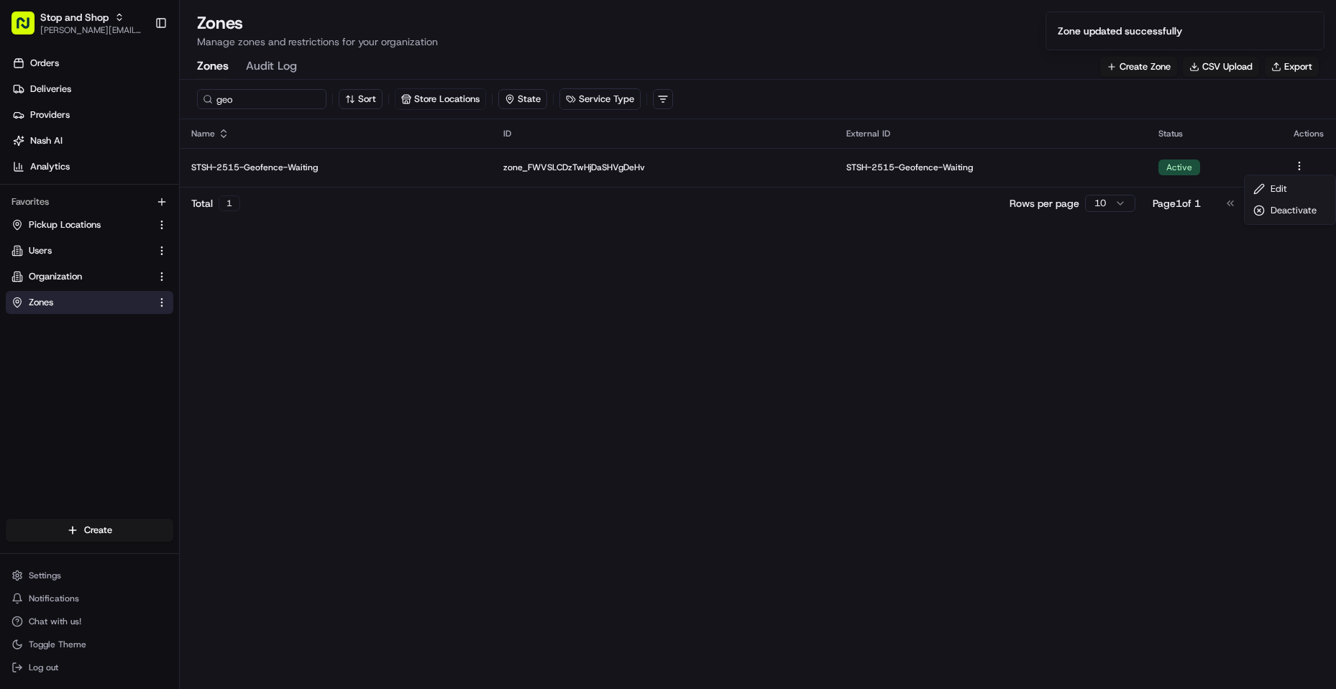
click at [1296, 162] on html "Stop and Shop [PERSON_NAME][EMAIL_ADDRESS][DOMAIN_NAME] Toggle Sidebar Orders D…" at bounding box center [668, 344] width 1336 height 689
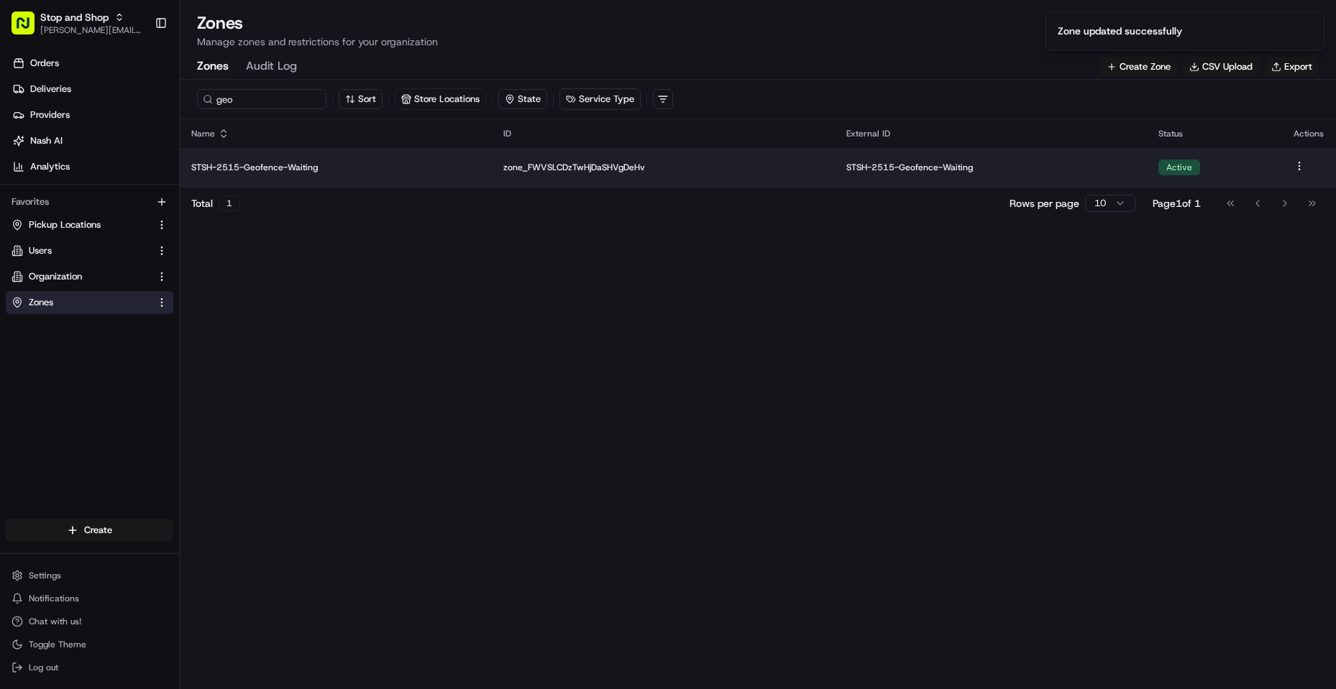
click at [1299, 163] on html "Stop and Shop [PERSON_NAME][EMAIL_ADDRESS][DOMAIN_NAME] Toggle Sidebar Orders D…" at bounding box center [668, 344] width 1336 height 689
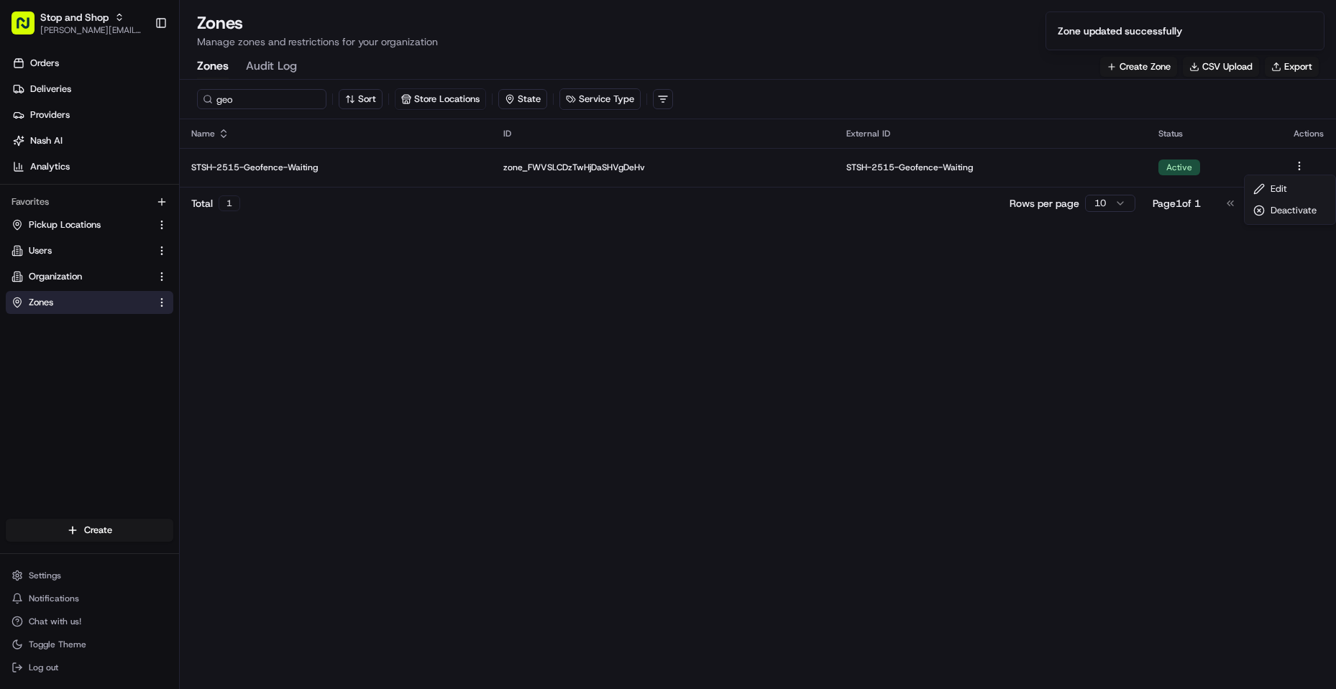
drag, startPoint x: 866, startPoint y: 287, endPoint x: 683, endPoint y: 257, distance: 185.7
click at [857, 285] on html "Stop and Shop [PERSON_NAME][EMAIL_ADDRESS][DOMAIN_NAME] Toggle Sidebar Orders D…" at bounding box center [668, 344] width 1336 height 689
click at [283, 108] on input "geo" at bounding box center [283, 99] width 173 height 20
drag, startPoint x: 0, startPoint y: 81, endPoint x: 8, endPoint y: 73, distance: 11.2
click at [0, 78] on div "Stop and Shop [PERSON_NAME][EMAIL_ADDRESS][DOMAIN_NAME] Toggle Sidebar Orders D…" at bounding box center [668, 344] width 1336 height 689
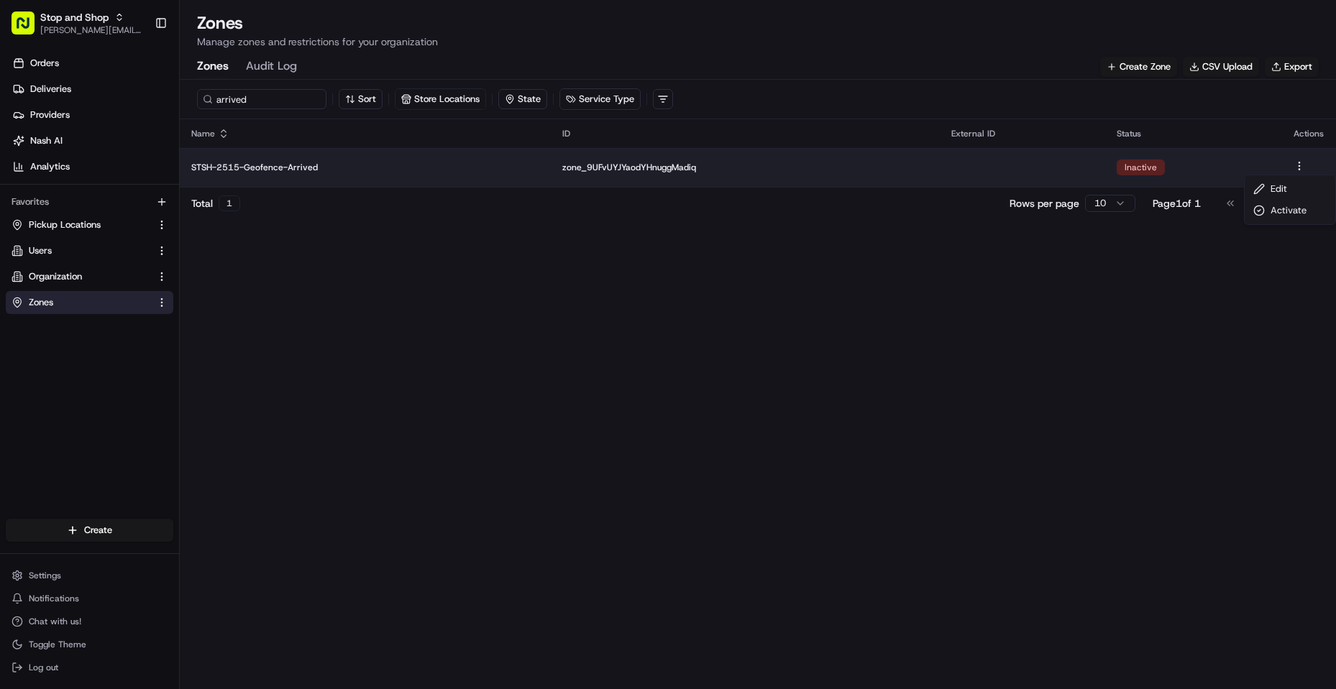
click at [1295, 163] on html "Stop and Shop [PERSON_NAME][EMAIL_ADDRESS][DOMAIN_NAME] Toggle Sidebar Orders D…" at bounding box center [668, 344] width 1336 height 689
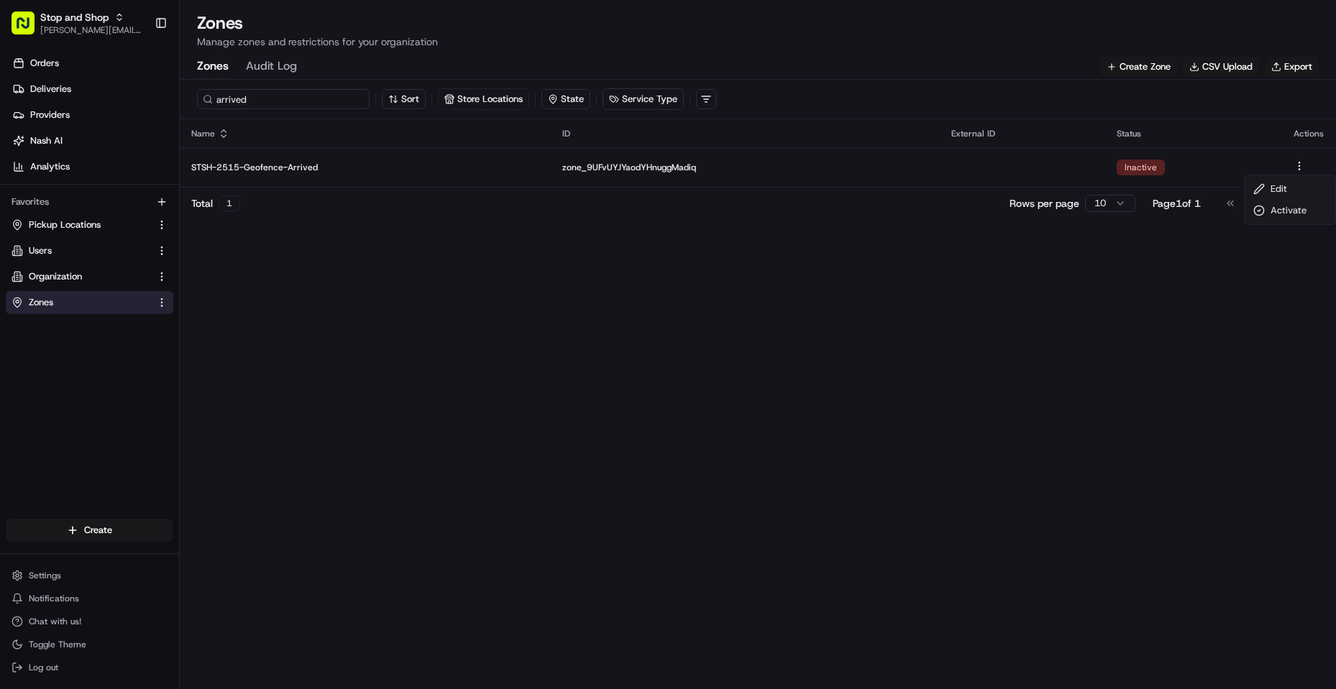
drag, startPoint x: 275, startPoint y: 101, endPoint x: 288, endPoint y: 96, distance: 13.6
click at [275, 100] on html "Stop and Shop [PERSON_NAME][EMAIL_ADDRESS][DOMAIN_NAME] Toggle Sidebar Orders D…" at bounding box center [668, 344] width 1336 height 689
drag, startPoint x: 288, startPoint y: 97, endPoint x: 35, endPoint y: 119, distance: 254.0
click at [35, 119] on div "Stop and Shop [PERSON_NAME][EMAIL_ADDRESS][DOMAIN_NAME] Toggle Sidebar Orders D…" at bounding box center [668, 344] width 1336 height 689
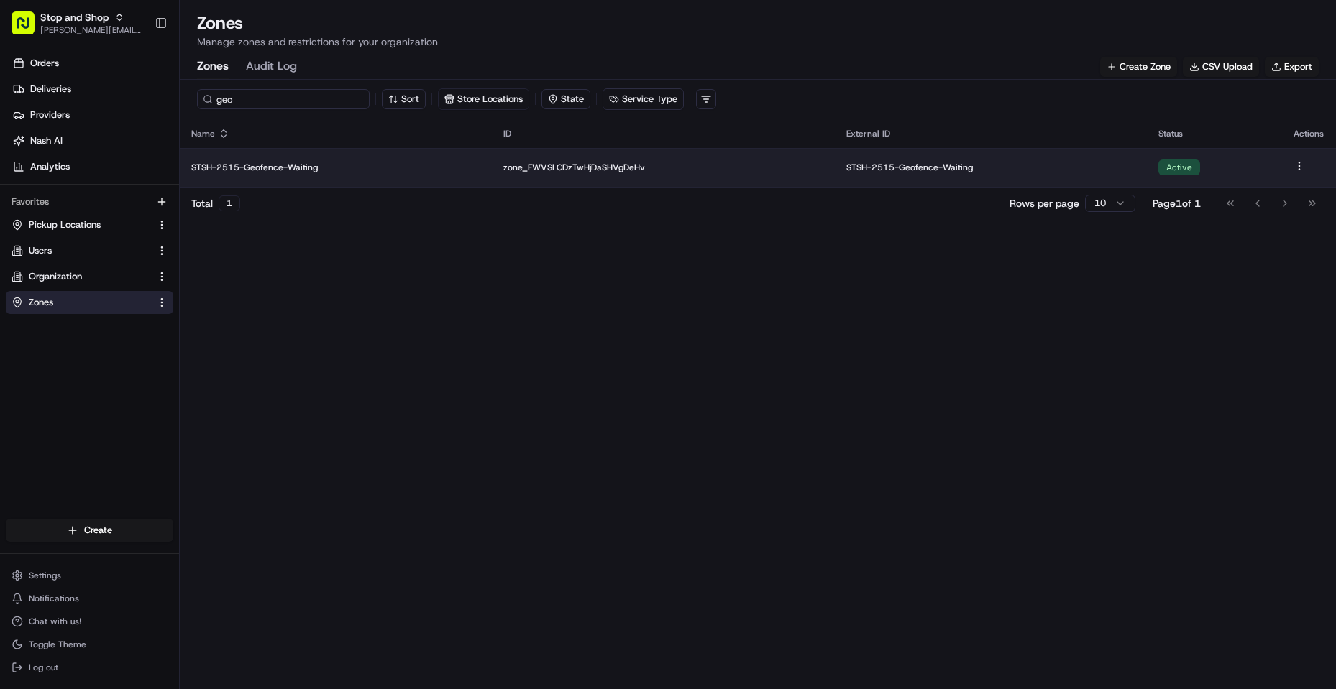
type input "geo"
click at [1296, 160] on td at bounding box center [1309, 167] width 54 height 39
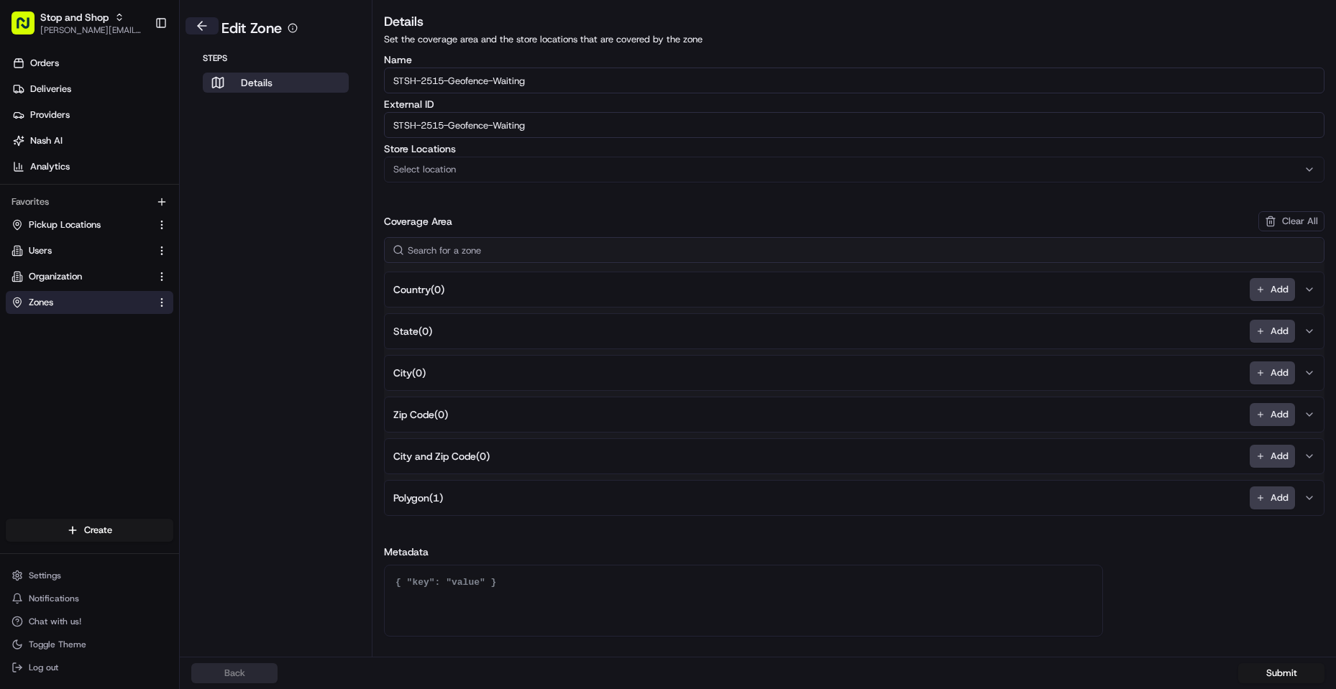
click at [197, 27] on button at bounding box center [201, 25] width 33 height 17
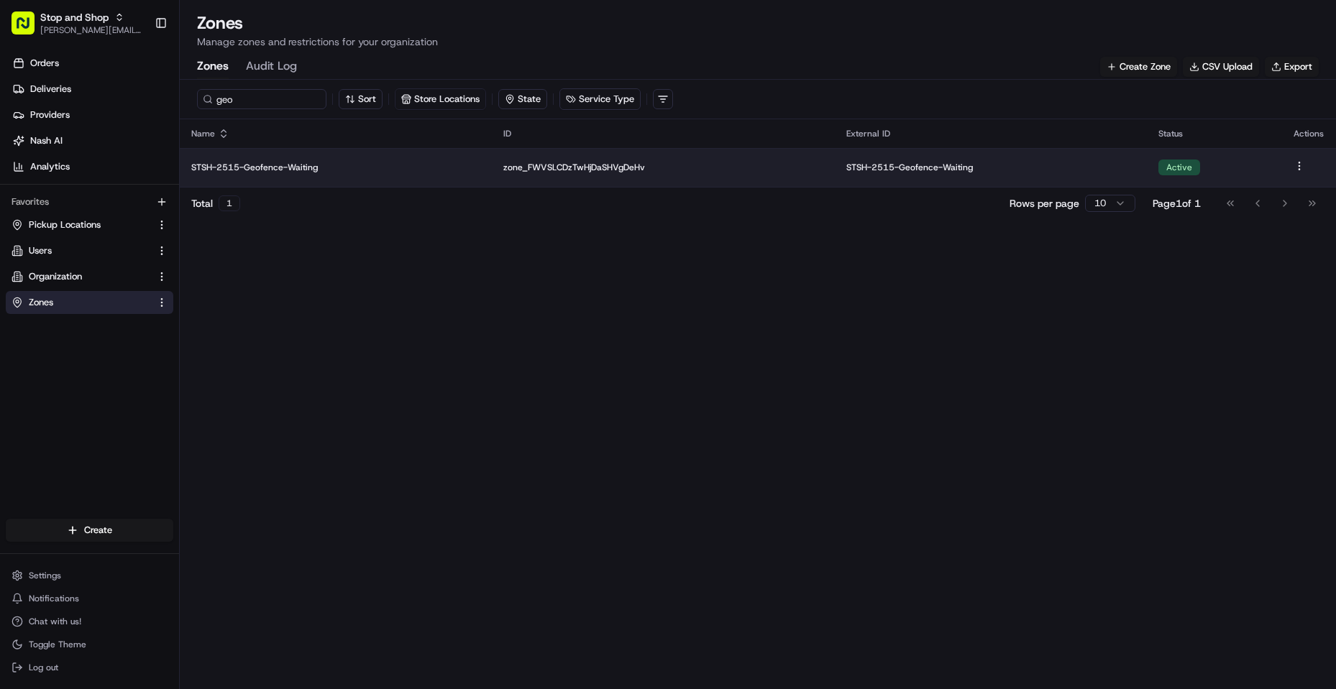
click at [1300, 162] on html "Stop and Shop [PERSON_NAME][EMAIL_ADDRESS][DOMAIN_NAME] Toggle Sidebar Orders D…" at bounding box center [668, 344] width 1336 height 689
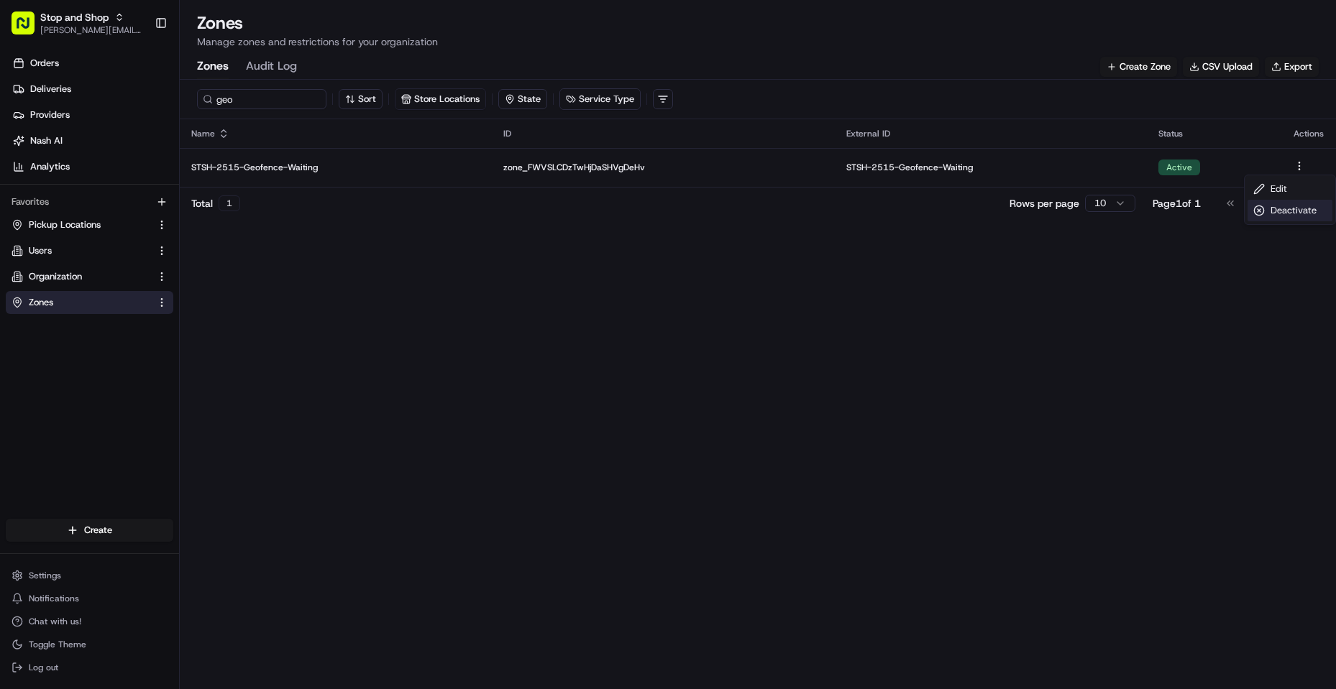
drag, startPoint x: 1286, startPoint y: 212, endPoint x: 1278, endPoint y: 221, distance: 12.2
click at [1286, 213] on div "Deactivate" at bounding box center [1289, 211] width 85 height 22
click at [779, 326] on html "Stop and Shop [PERSON_NAME][EMAIL_ADDRESS][DOMAIN_NAME] Toggle Sidebar Orders D…" at bounding box center [668, 344] width 1336 height 689
